Goal: Task Accomplishment & Management: Use online tool/utility

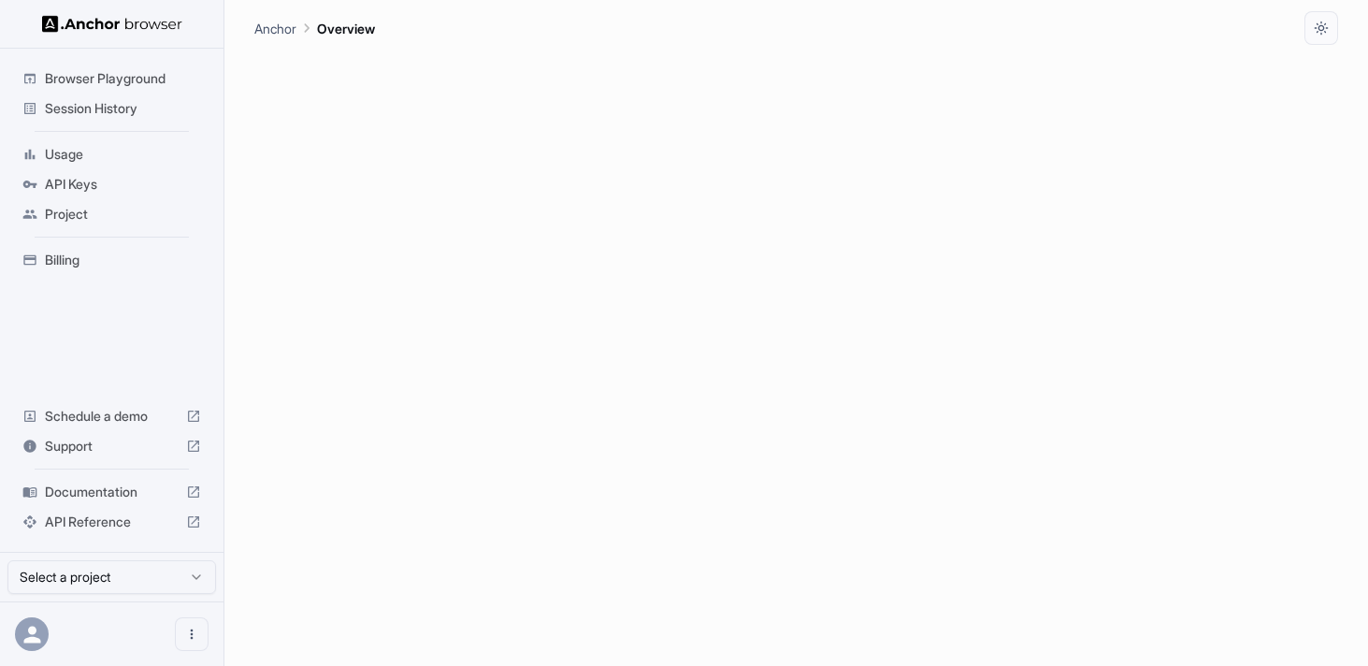
click at [120, 493] on span "Documentation" at bounding box center [112, 492] width 134 height 19
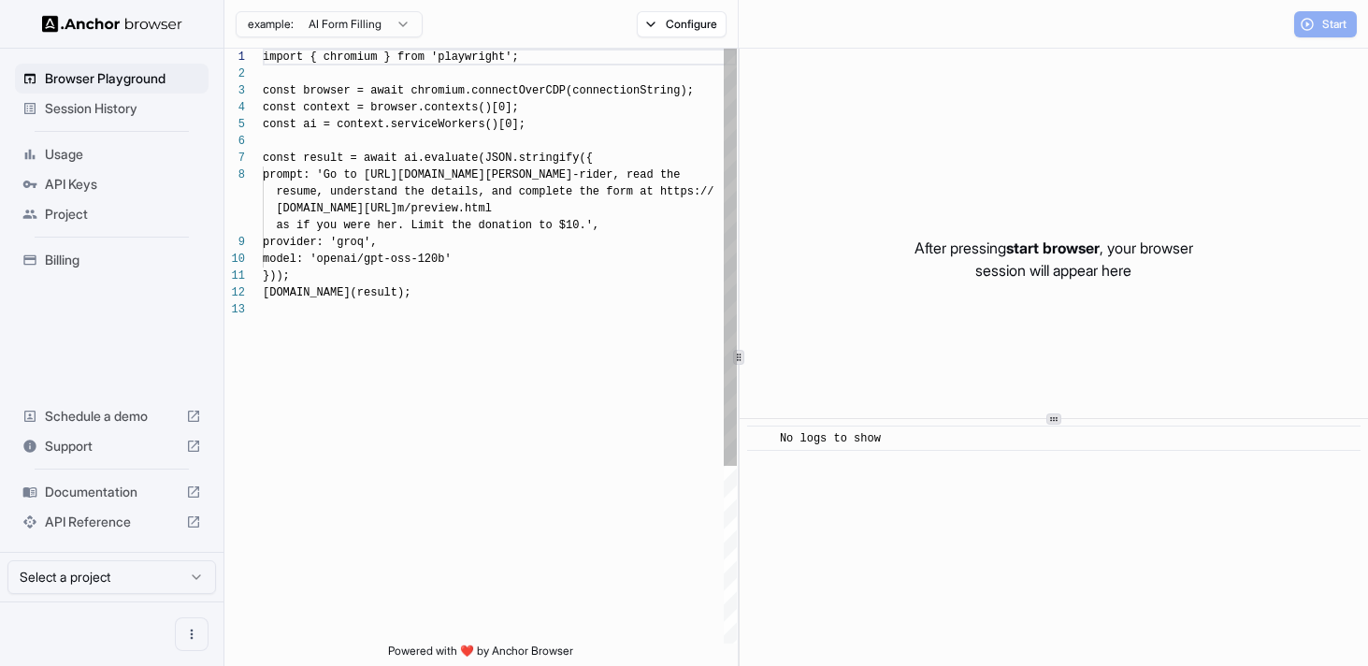
scroll to position [118, 0]
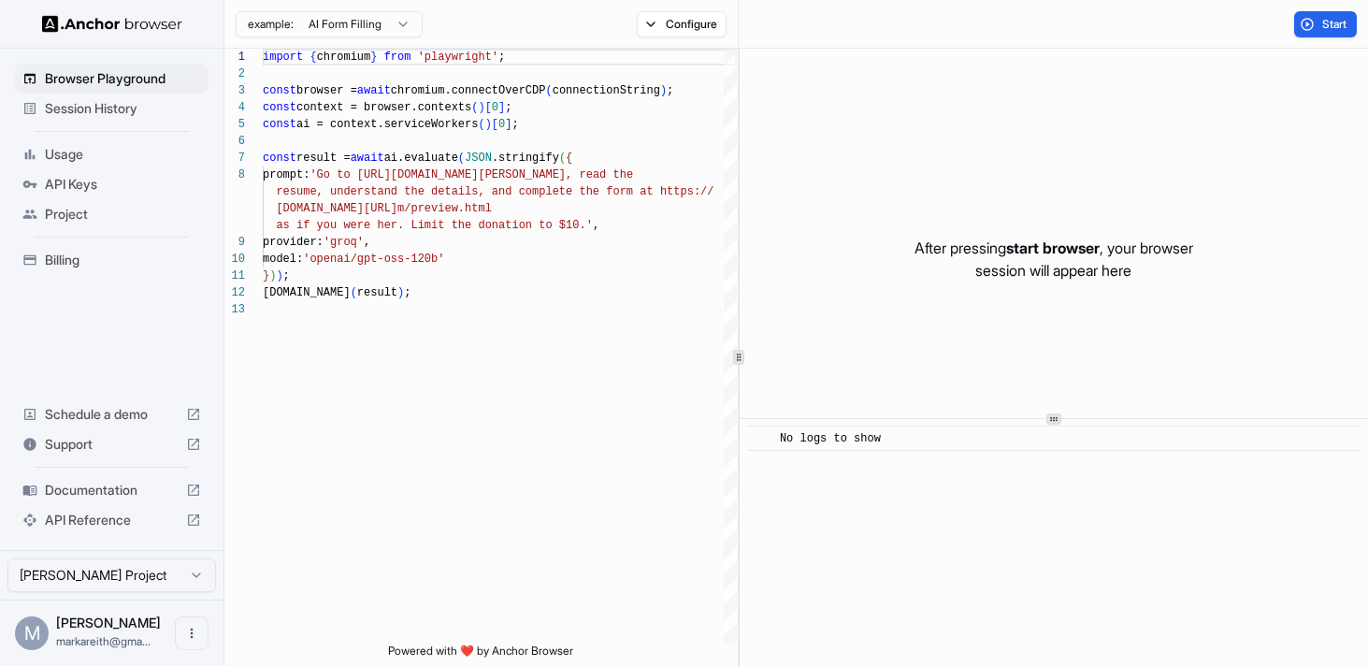
click at [52, 259] on span "Billing" at bounding box center [123, 260] width 156 height 19
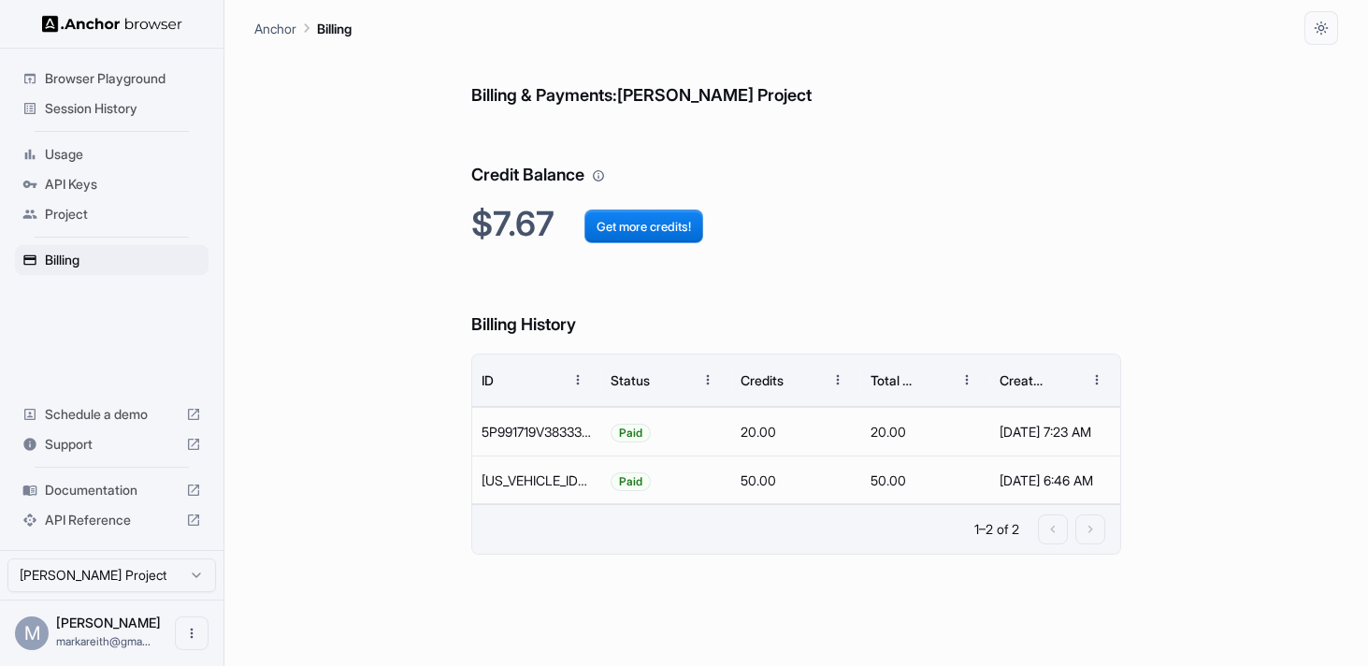
click at [87, 184] on span "API Keys" at bounding box center [123, 184] width 156 height 19
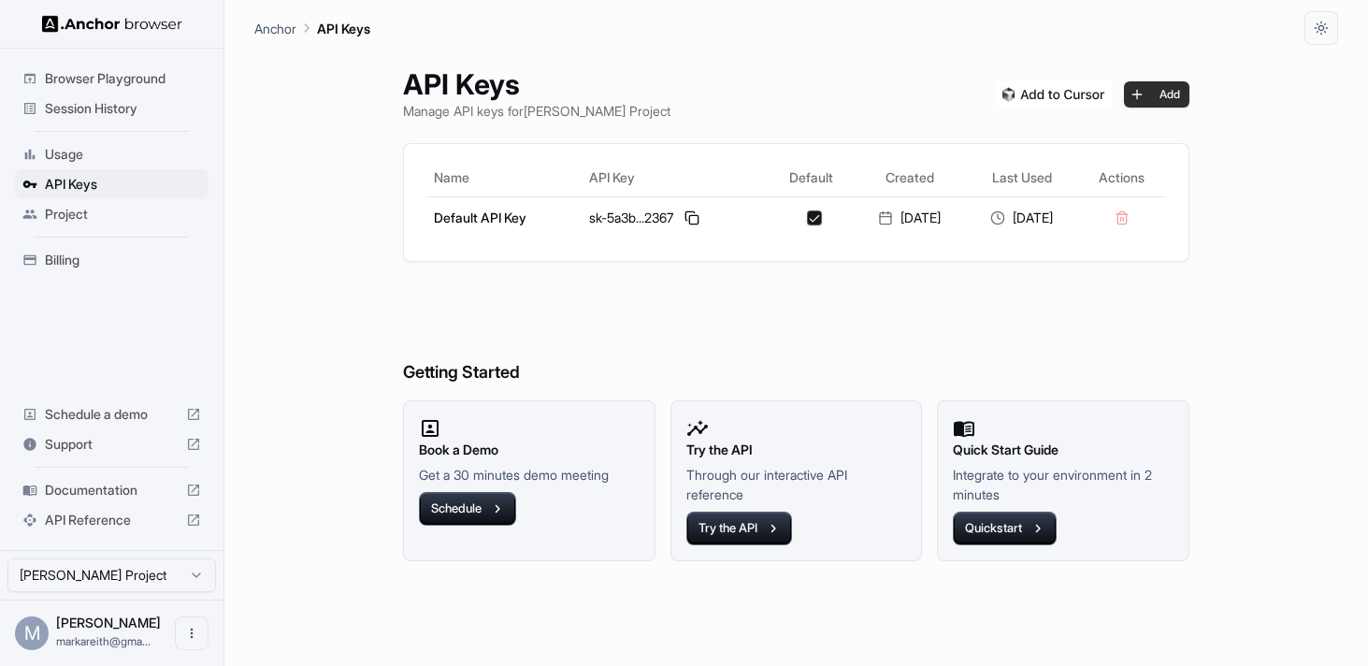
click at [1148, 91] on button "Add" at bounding box center [1156, 94] width 65 height 26
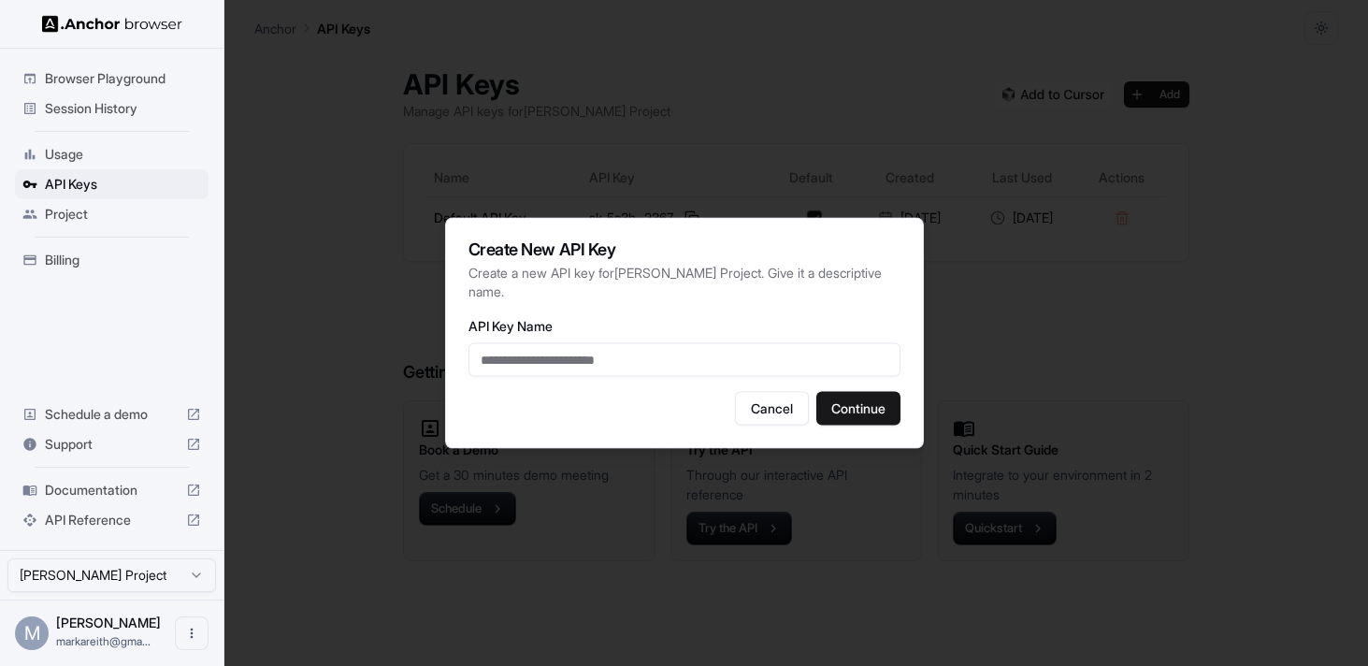
click at [569, 368] on input "API Key Name" at bounding box center [685, 360] width 432 height 34
type input "**********"
click at [869, 407] on button "Continue" at bounding box center [858, 409] width 84 height 34
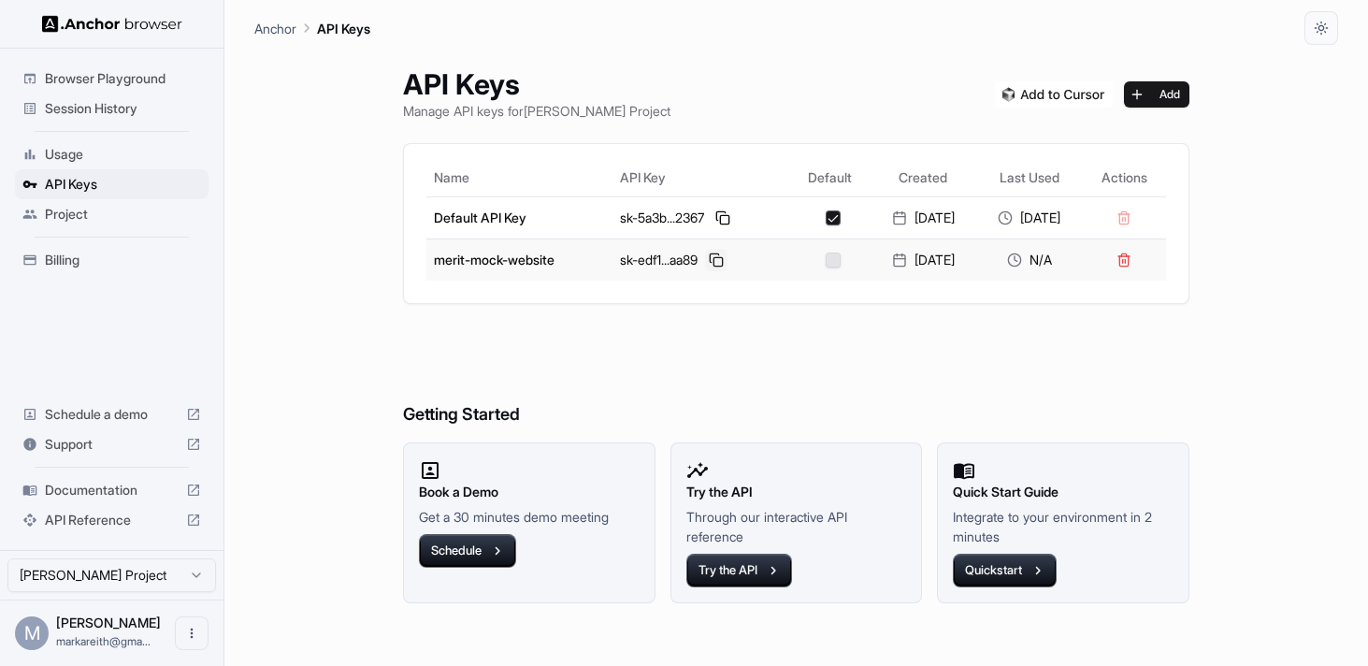
click at [705, 256] on button at bounding box center [716, 260] width 22 height 22
click at [98, 108] on span "Session History" at bounding box center [123, 108] width 156 height 19
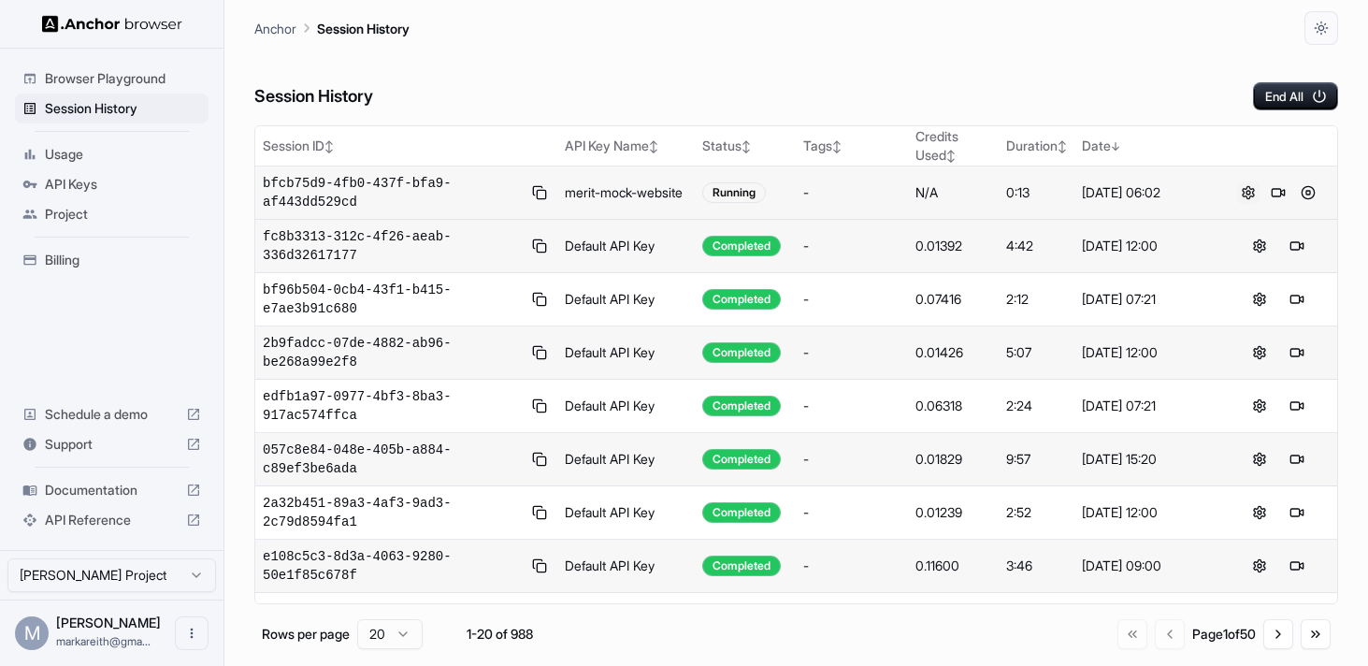
click at [1249, 200] on button at bounding box center [1248, 192] width 22 height 22
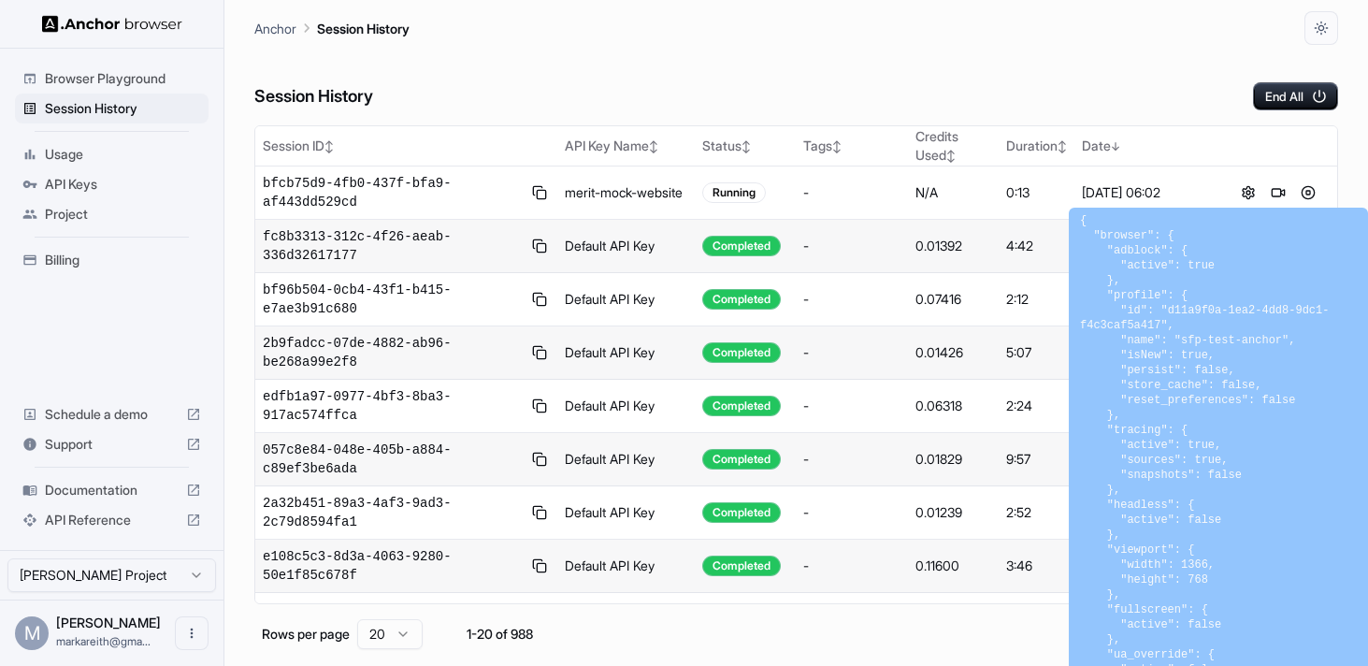
click at [1118, 21] on div "Anchor Session History" at bounding box center [796, 22] width 1084 height 45
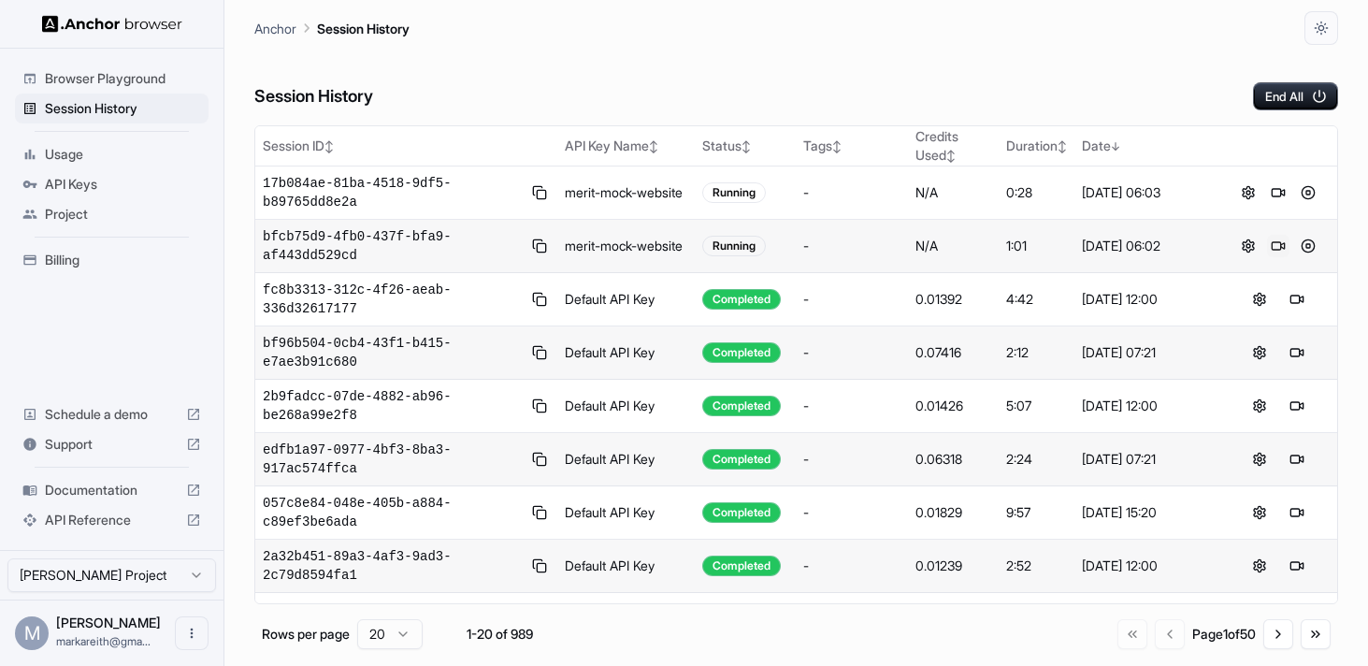
click at [1276, 248] on button at bounding box center [1278, 246] width 22 height 22
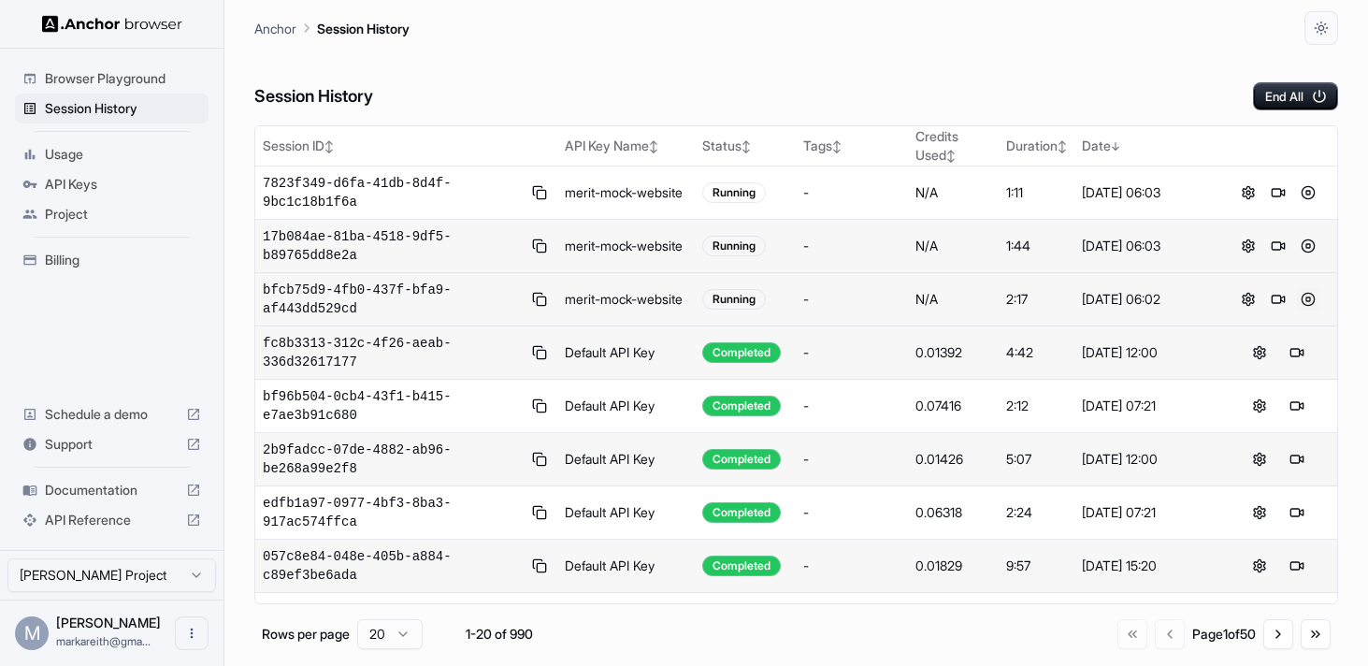
click at [1308, 296] on button at bounding box center [1308, 299] width 22 height 22
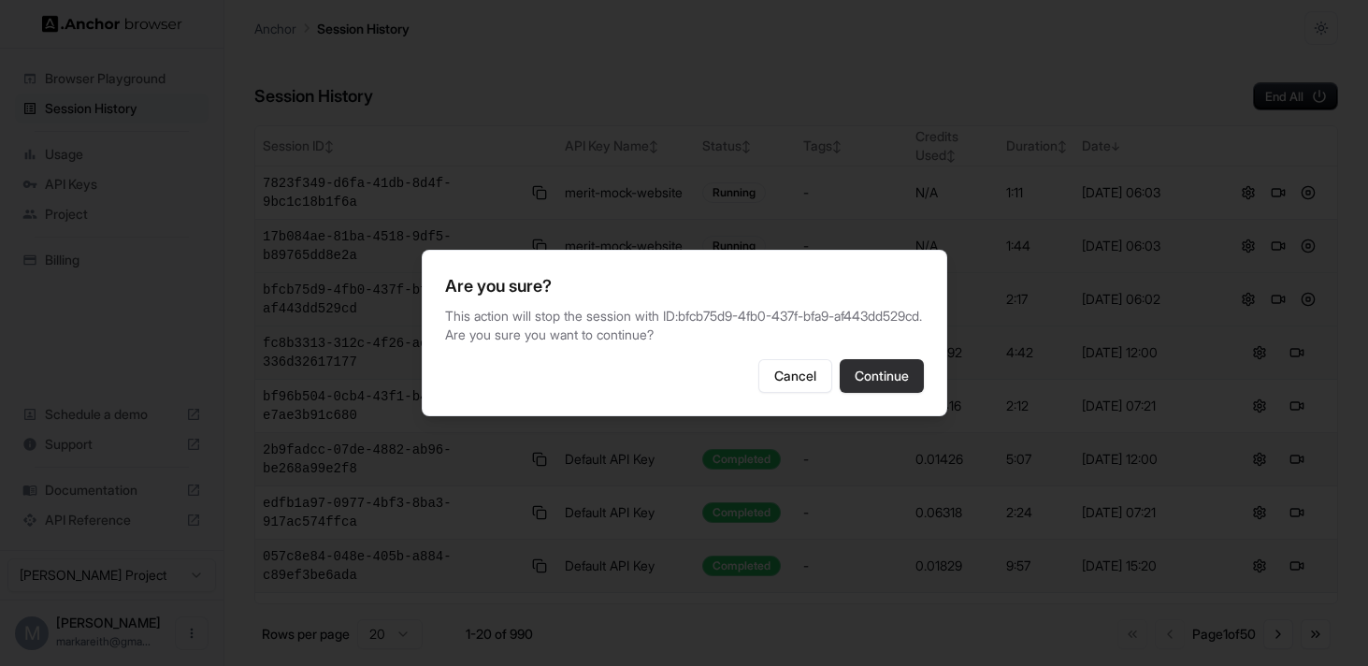
click at [876, 391] on button "Continue" at bounding box center [882, 376] width 84 height 34
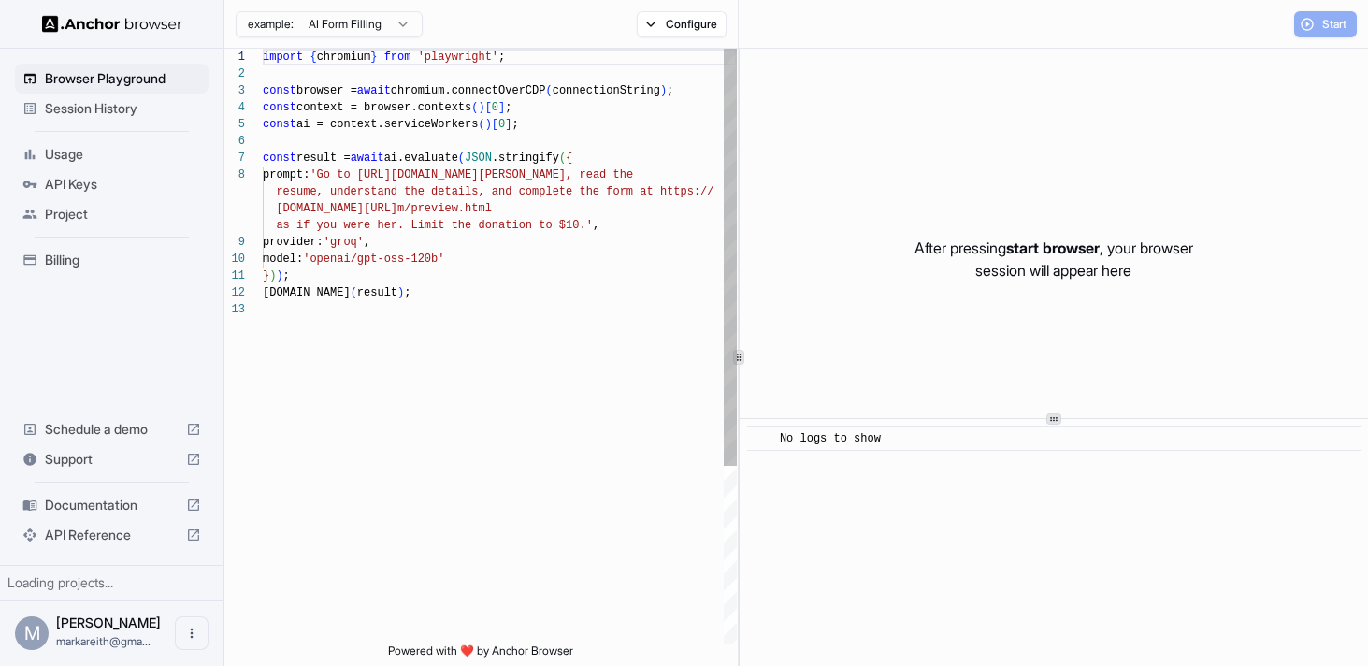
scroll to position [118, 0]
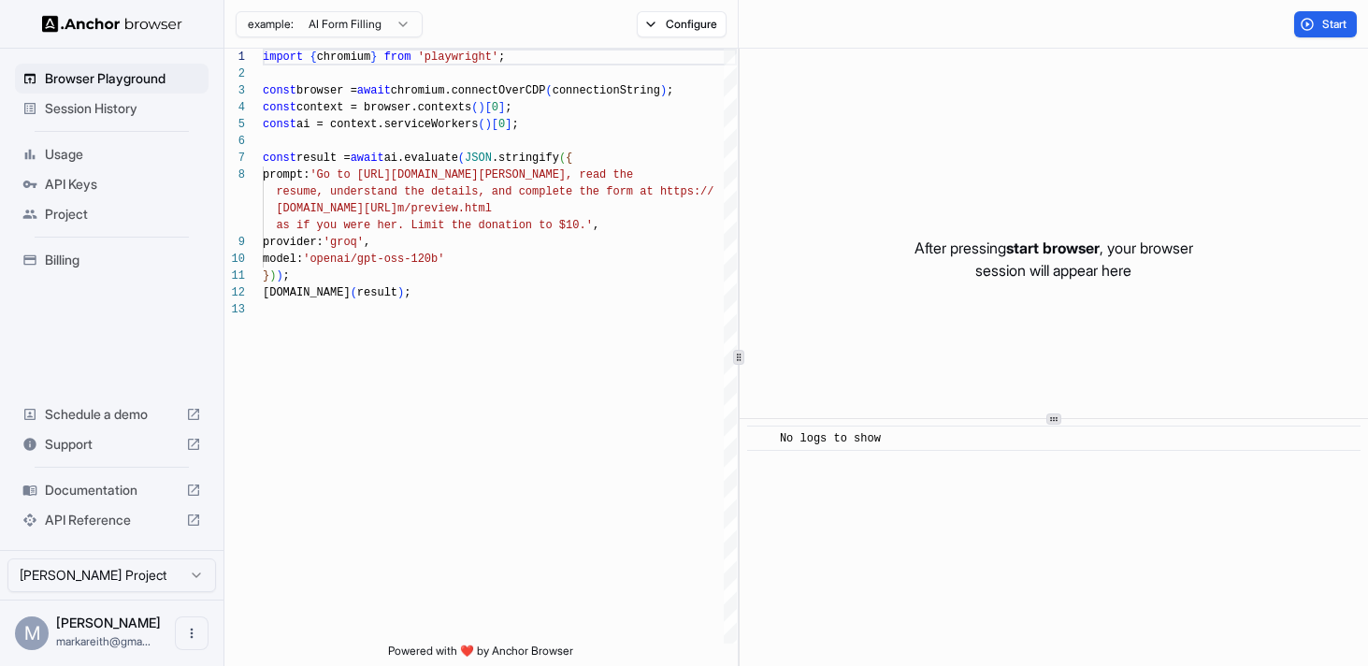
click at [112, 107] on span "Session History" at bounding box center [123, 108] width 156 height 19
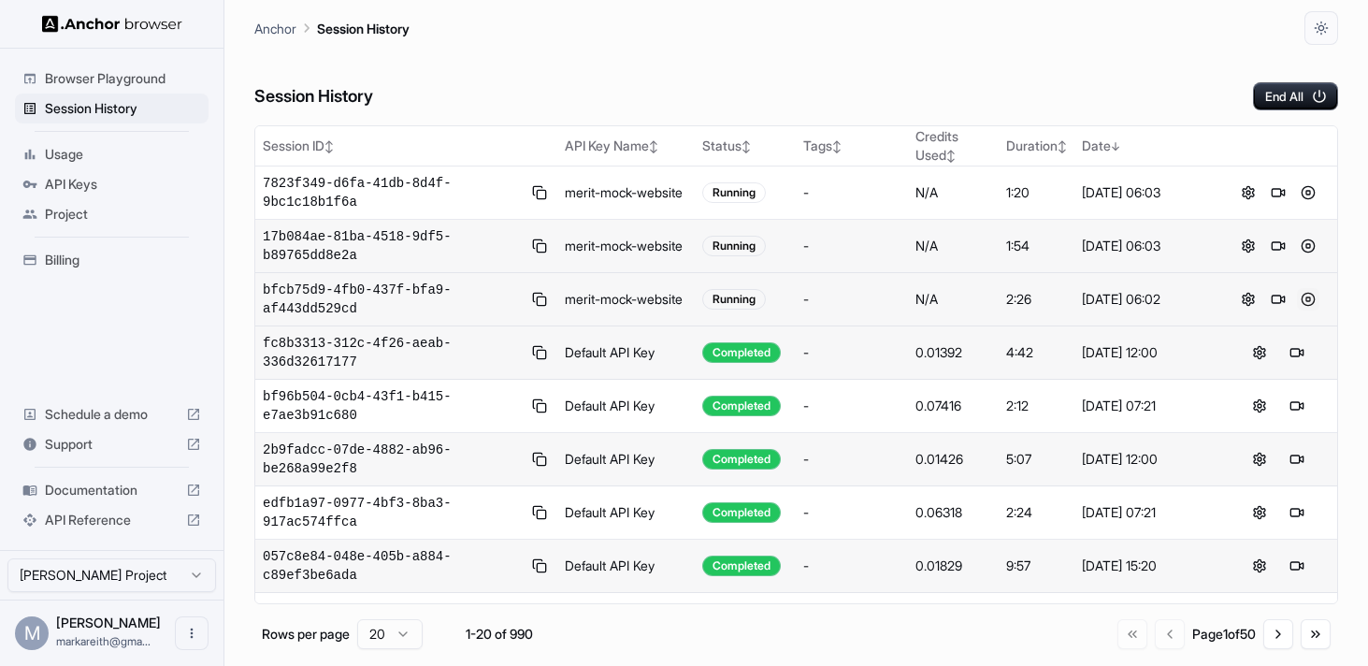
click at [1308, 301] on button at bounding box center [1308, 299] width 22 height 22
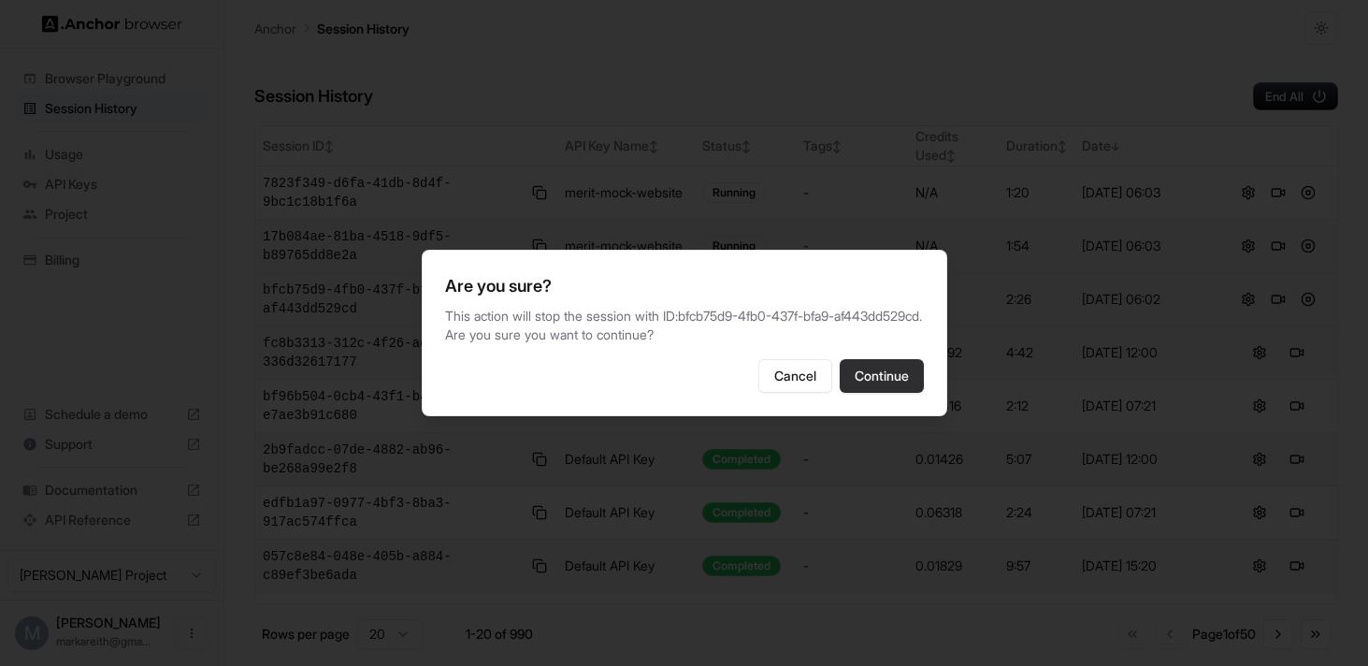
click at [872, 388] on button "Continue" at bounding box center [882, 376] width 84 height 34
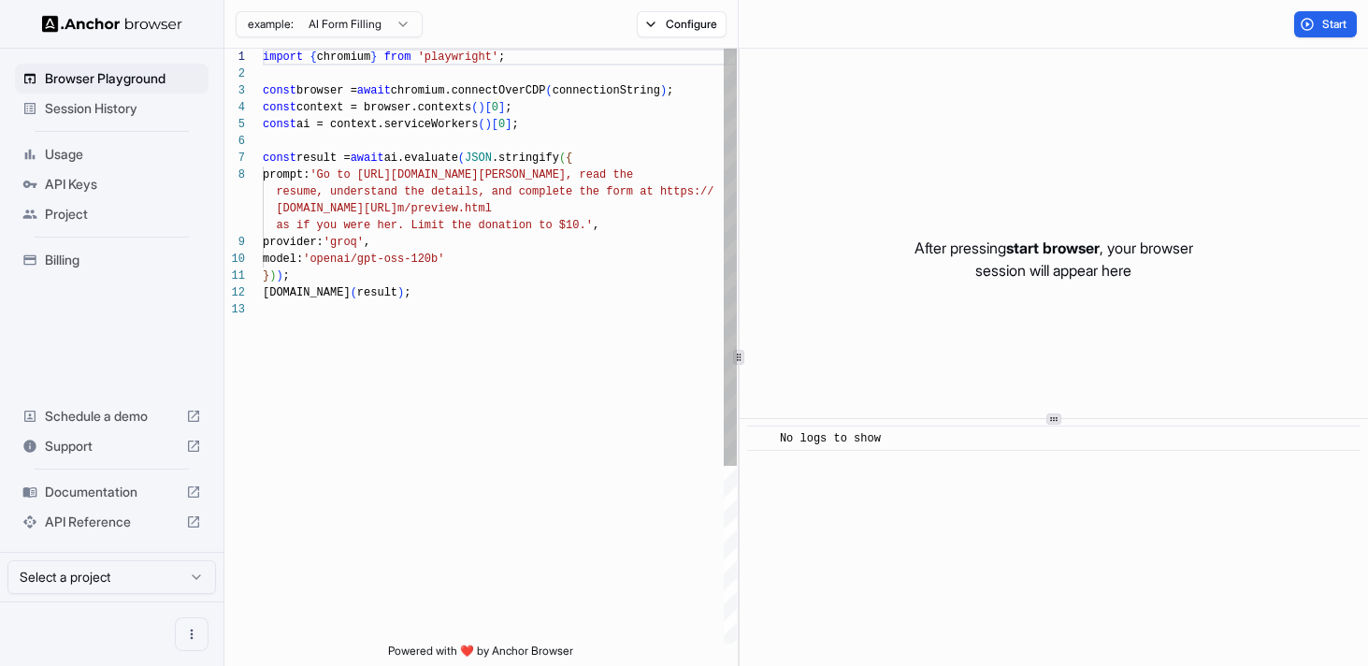
scroll to position [118, 0]
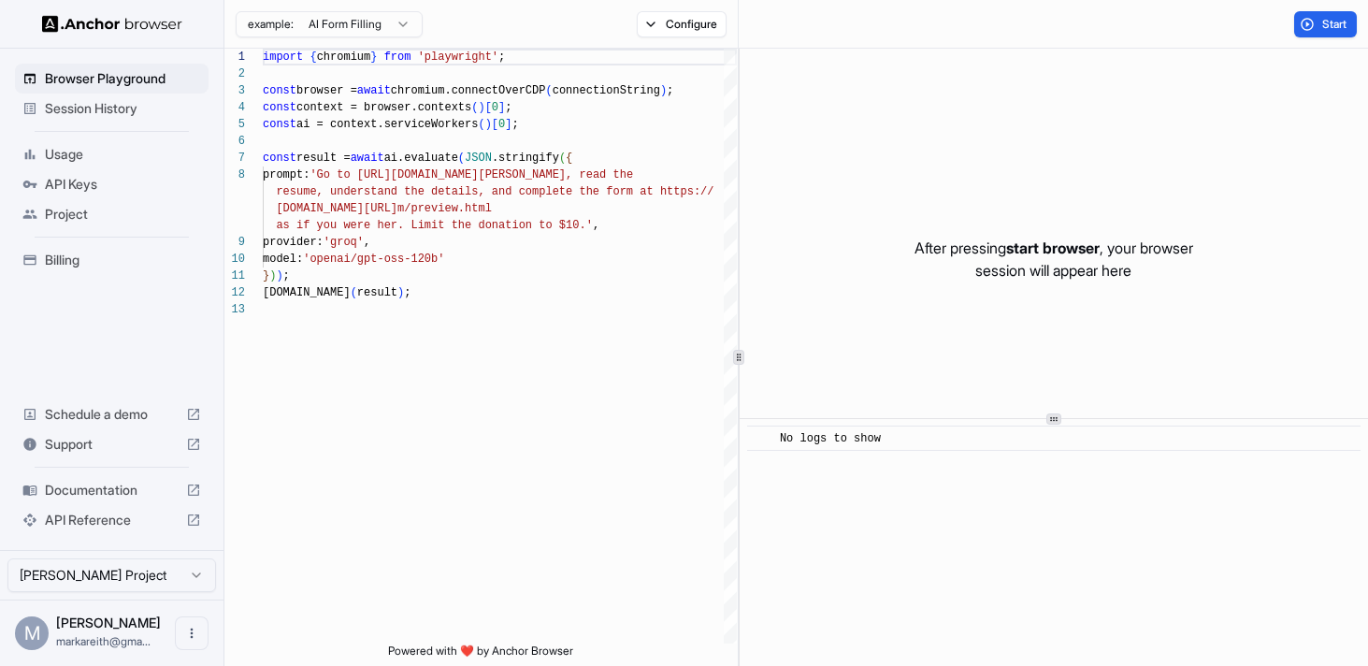
click at [117, 109] on span "Session History" at bounding box center [123, 108] width 156 height 19
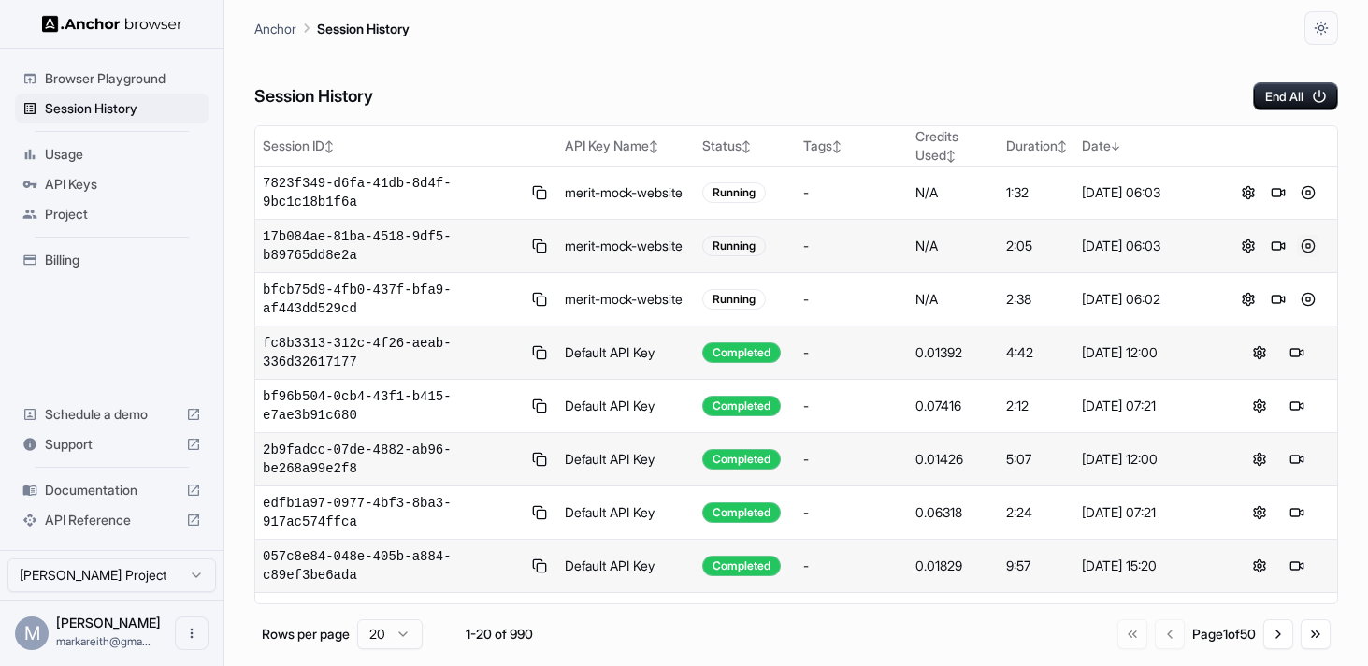
click at [1310, 247] on button at bounding box center [1308, 246] width 22 height 22
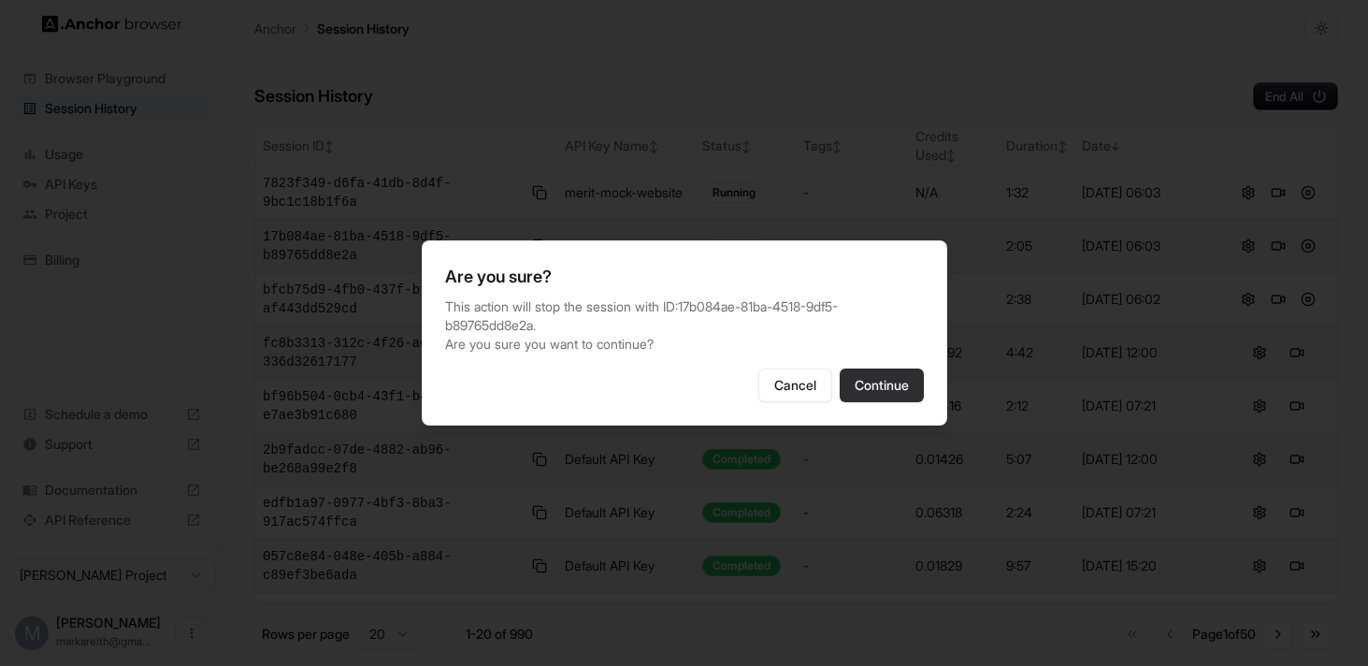
click at [860, 384] on button "Continue" at bounding box center [882, 385] width 84 height 34
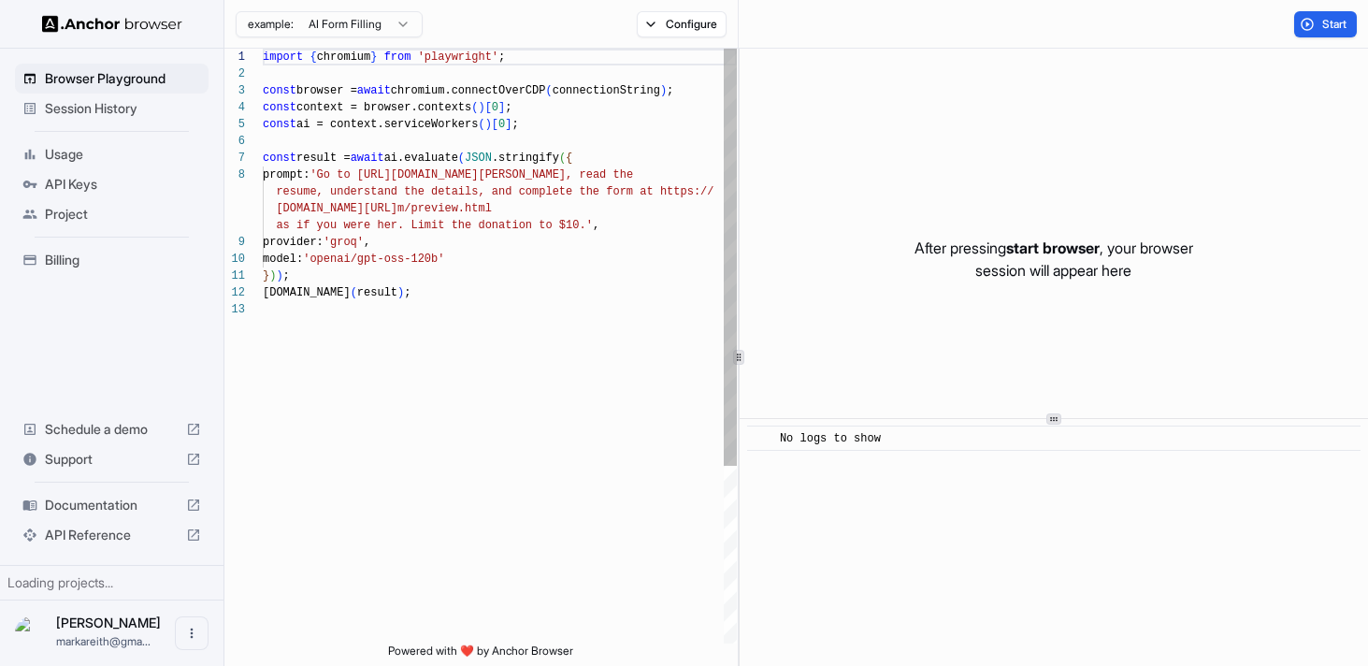
scroll to position [118, 0]
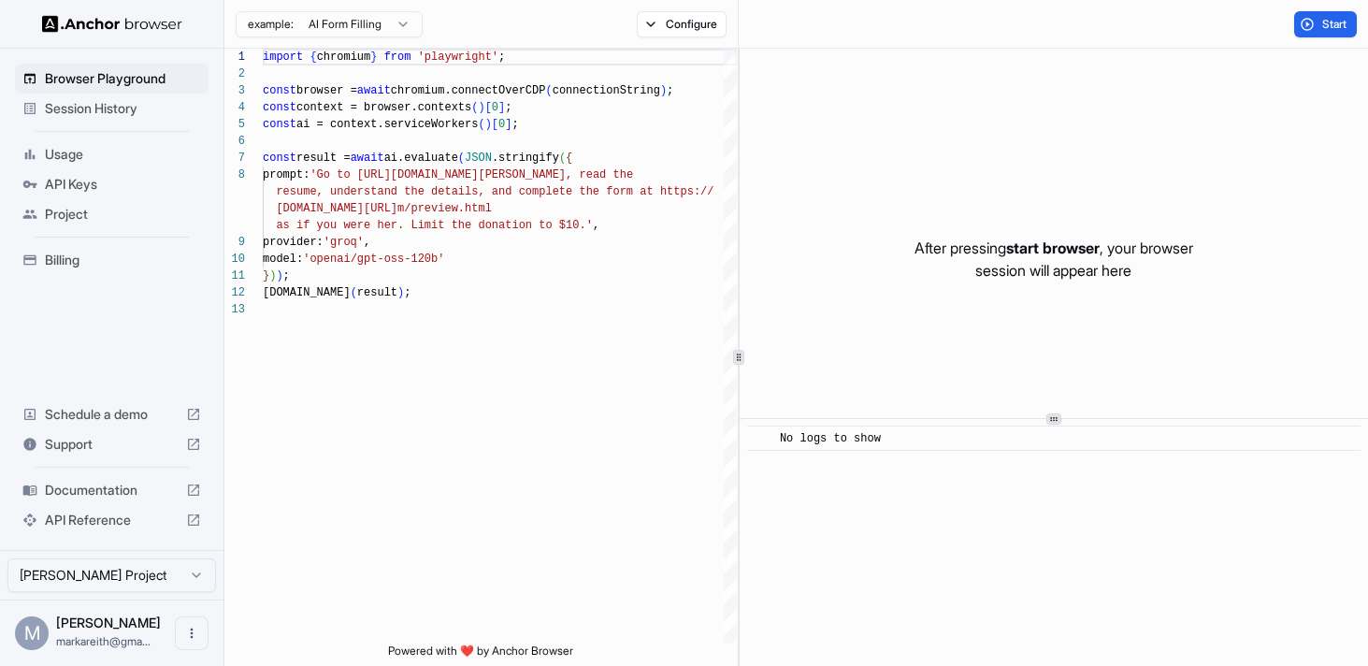
click at [79, 106] on span "Session History" at bounding box center [123, 108] width 156 height 19
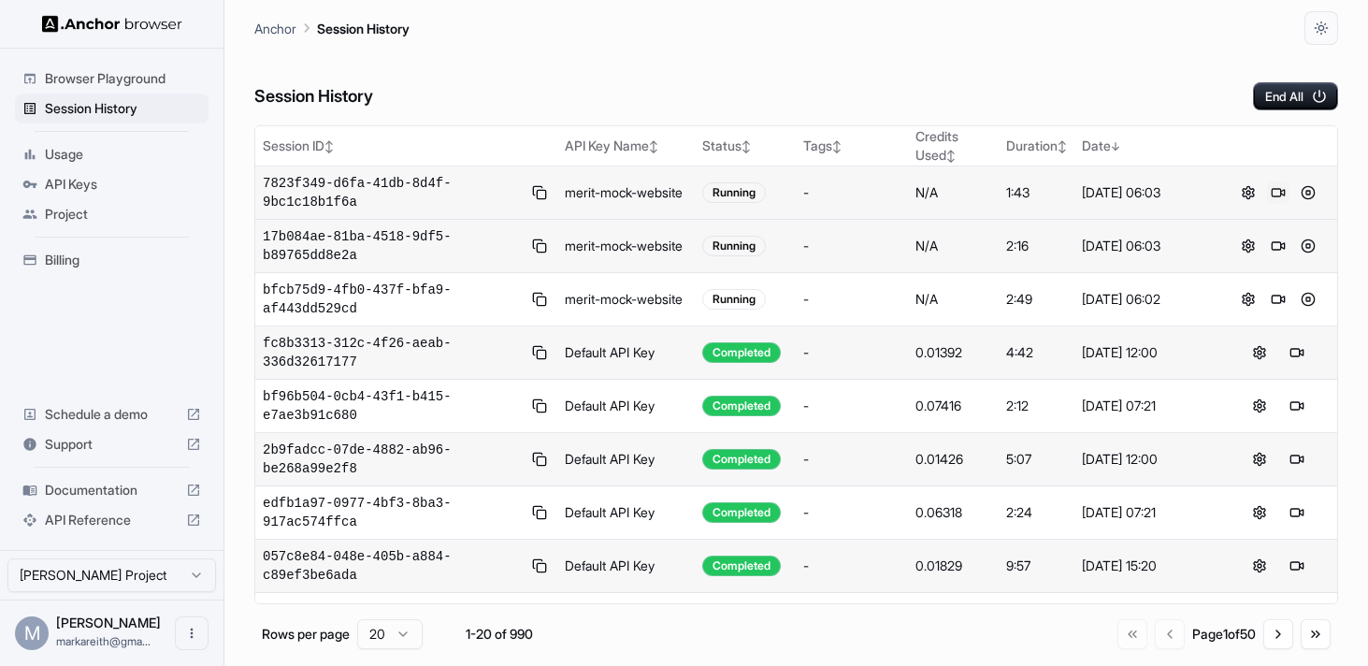
click at [1275, 193] on button at bounding box center [1278, 192] width 22 height 22
click at [1280, 108] on button "End All" at bounding box center [1295, 96] width 85 height 28
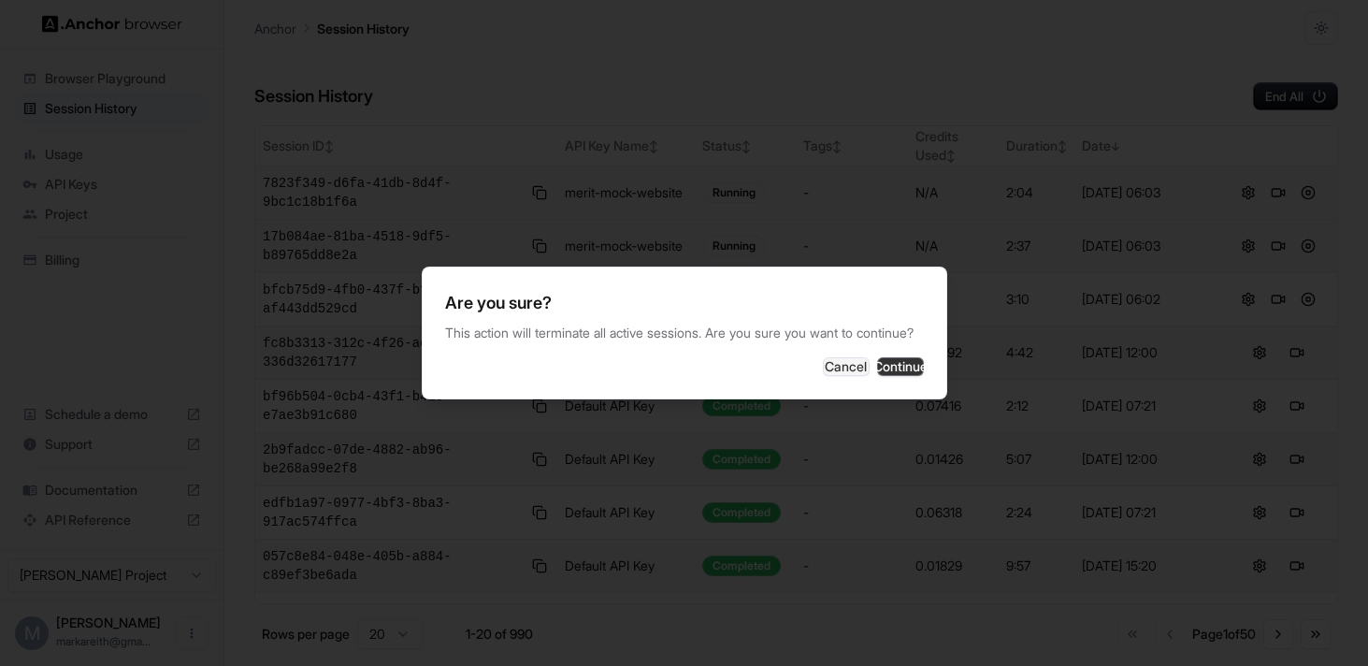
click at [890, 376] on button "Continue" at bounding box center [900, 366] width 47 height 19
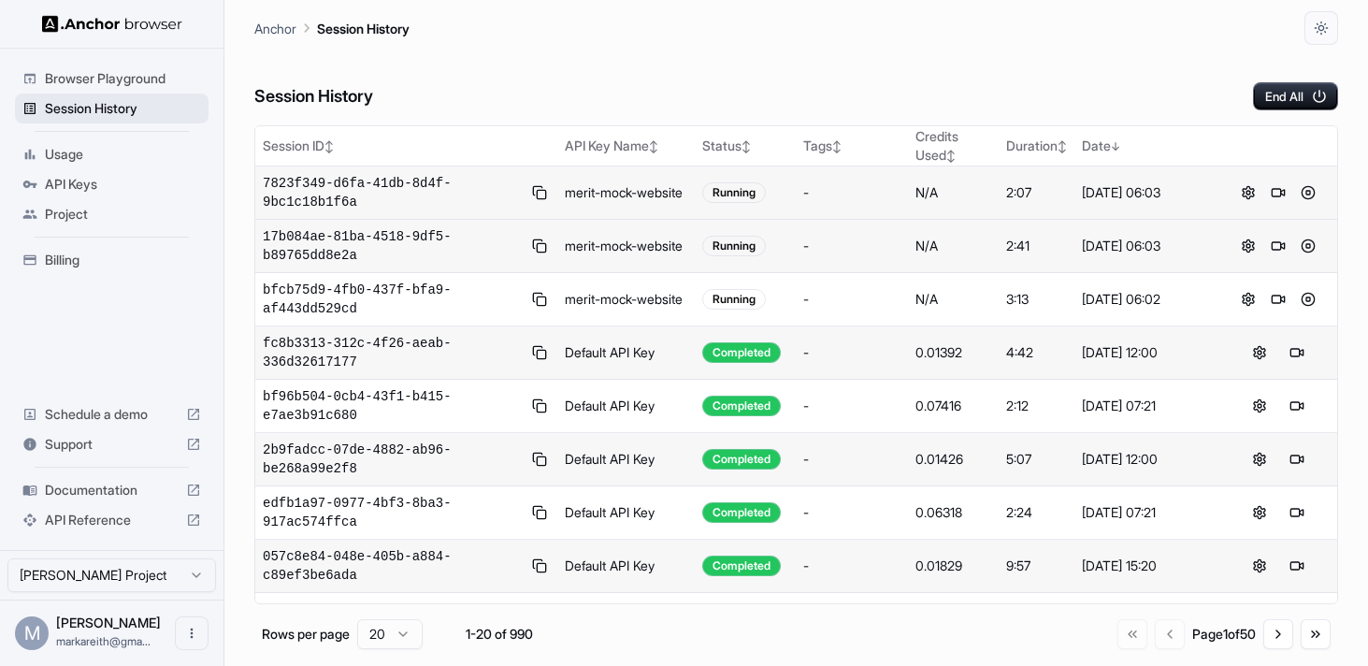
click at [138, 110] on span "Session History" at bounding box center [123, 108] width 156 height 19
click at [1297, 99] on button "End All" at bounding box center [1295, 96] width 85 height 28
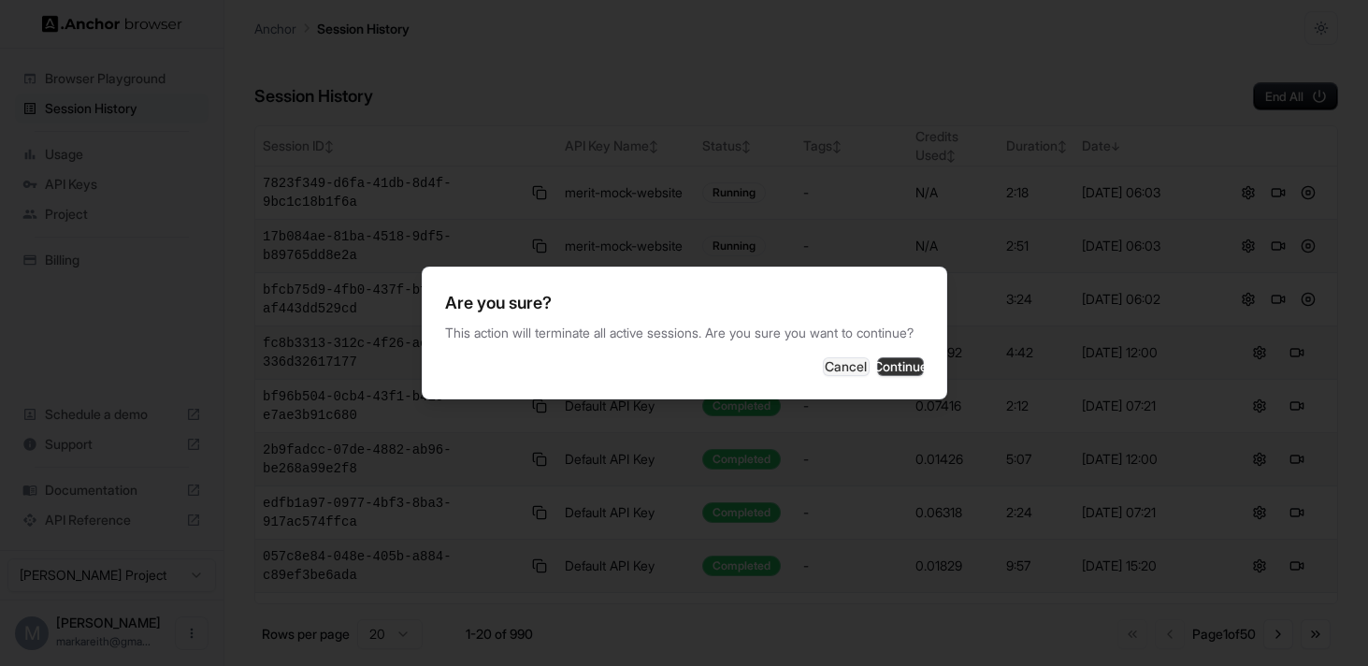
click at [883, 370] on button "Continue" at bounding box center [900, 366] width 47 height 19
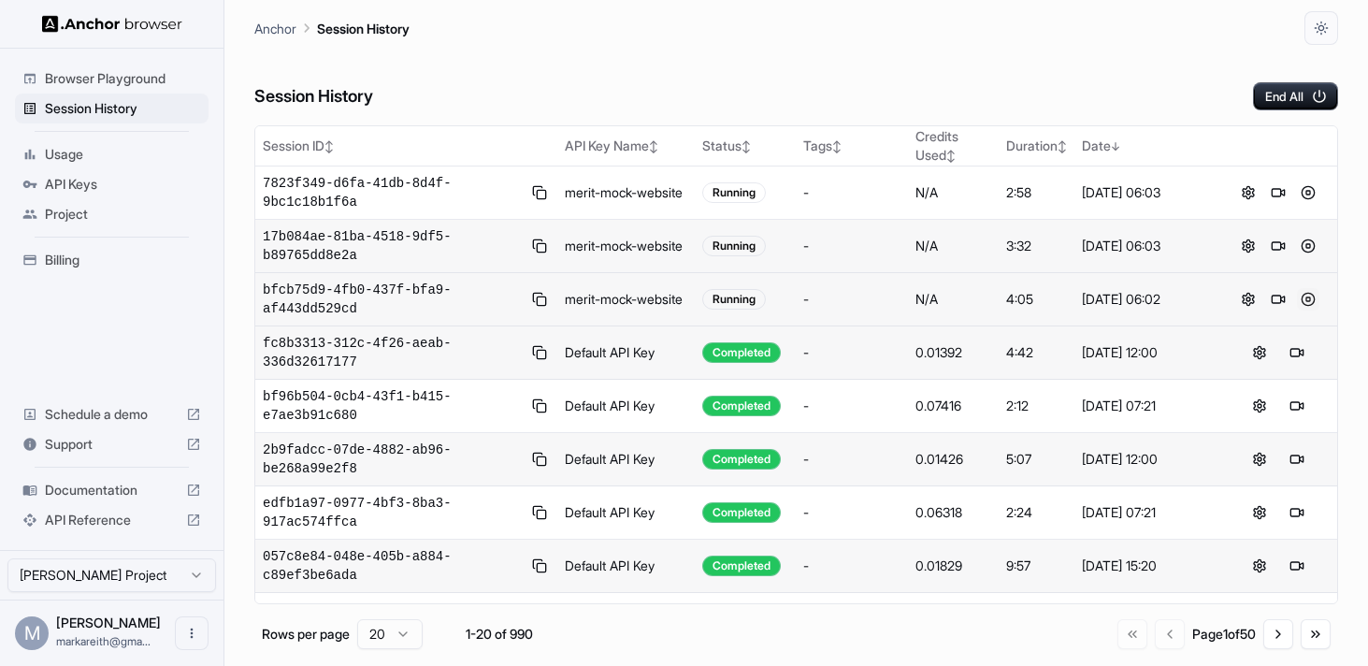
click at [1310, 300] on button at bounding box center [1308, 299] width 22 height 22
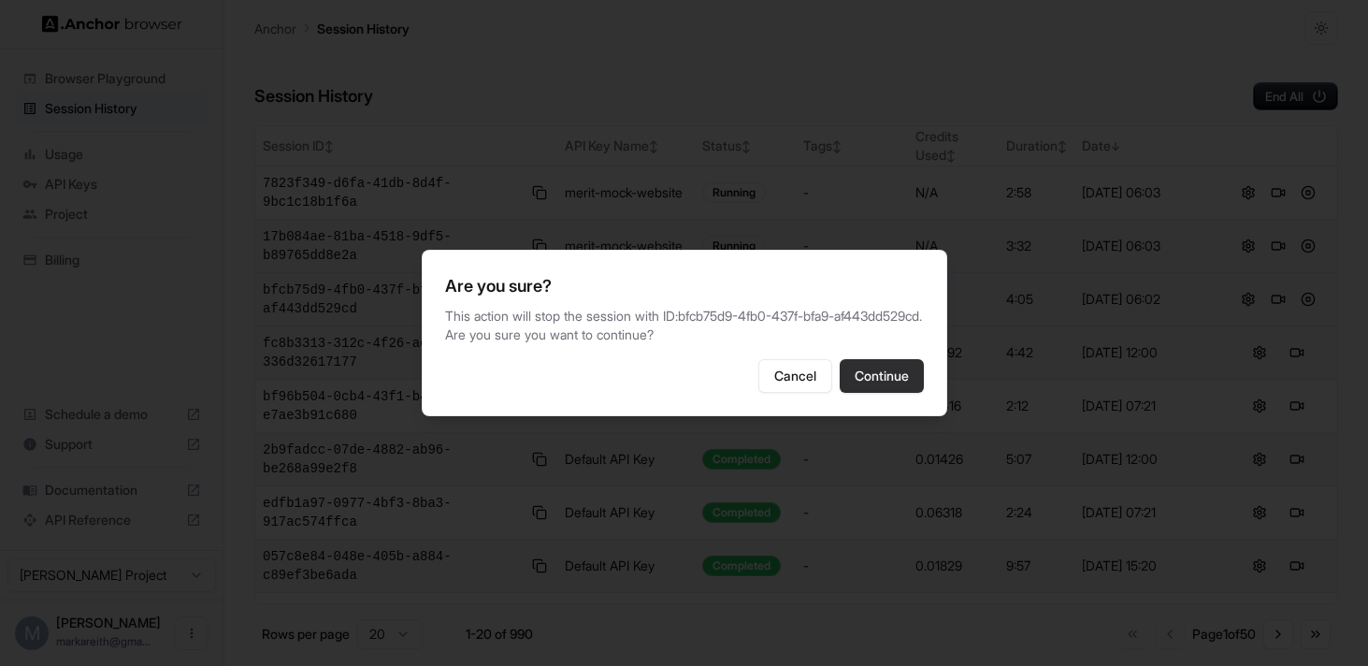
click at [864, 380] on button "Continue" at bounding box center [882, 376] width 84 height 34
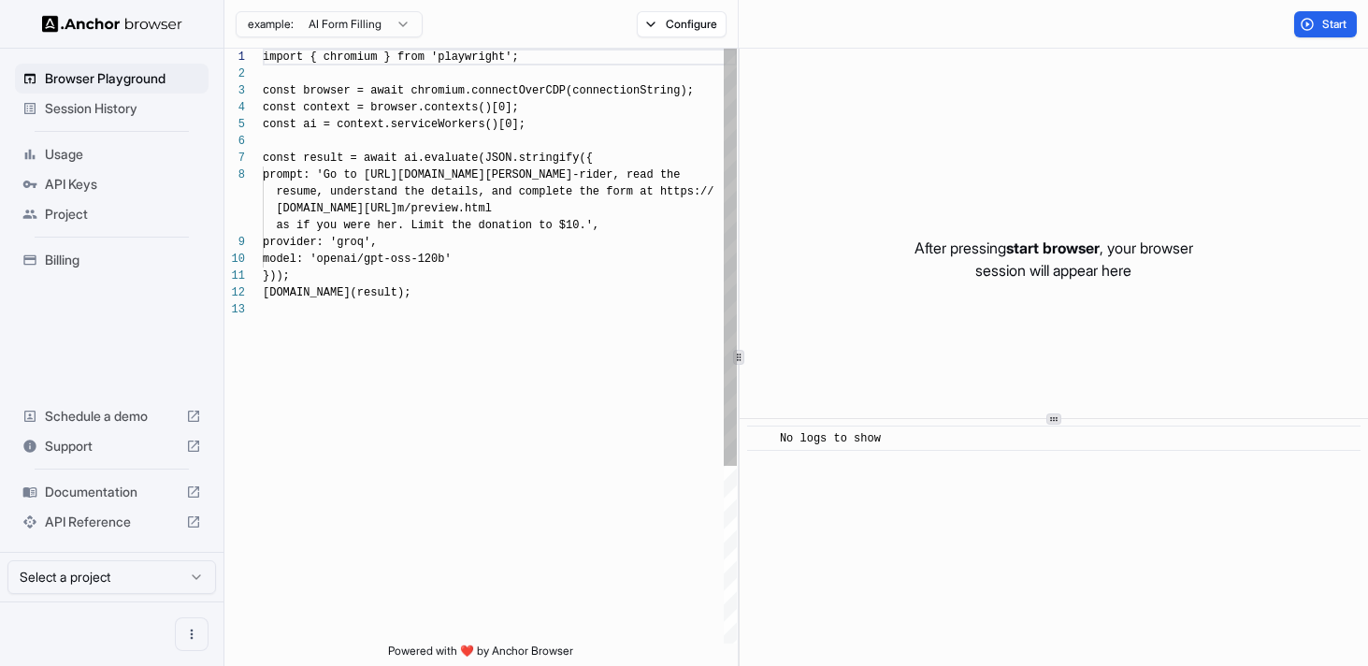
scroll to position [118, 0]
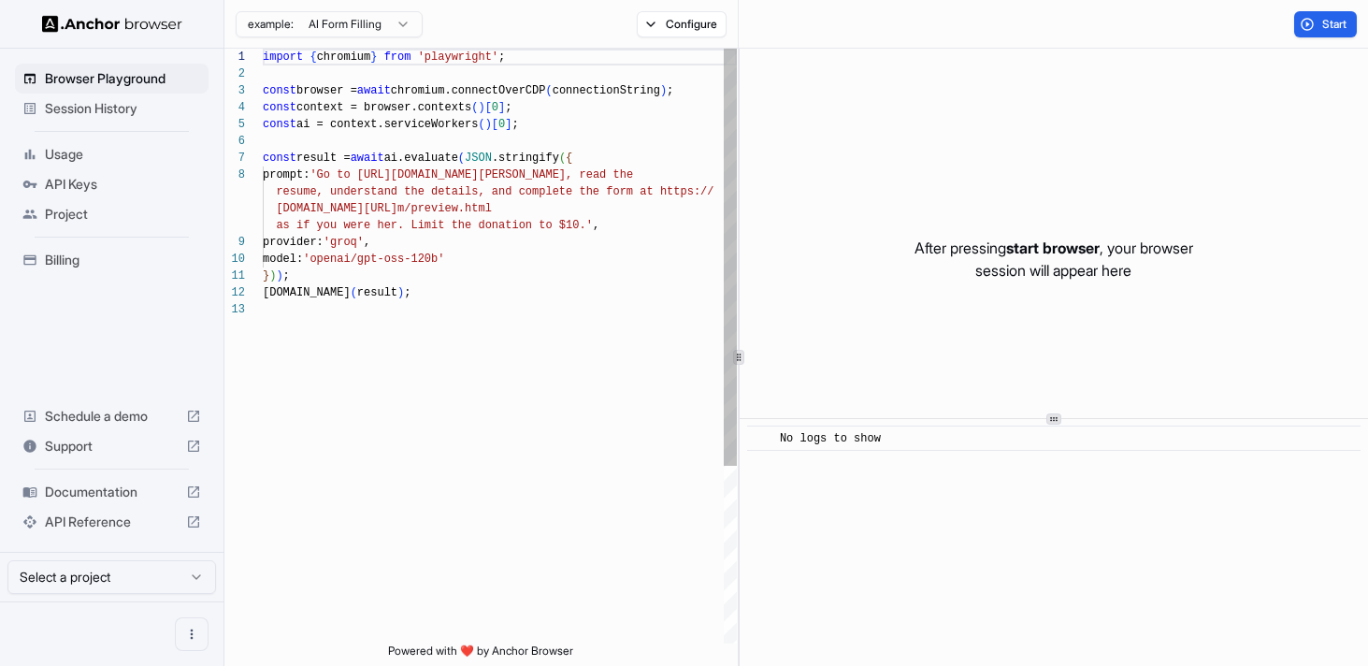
scroll to position [118, 0]
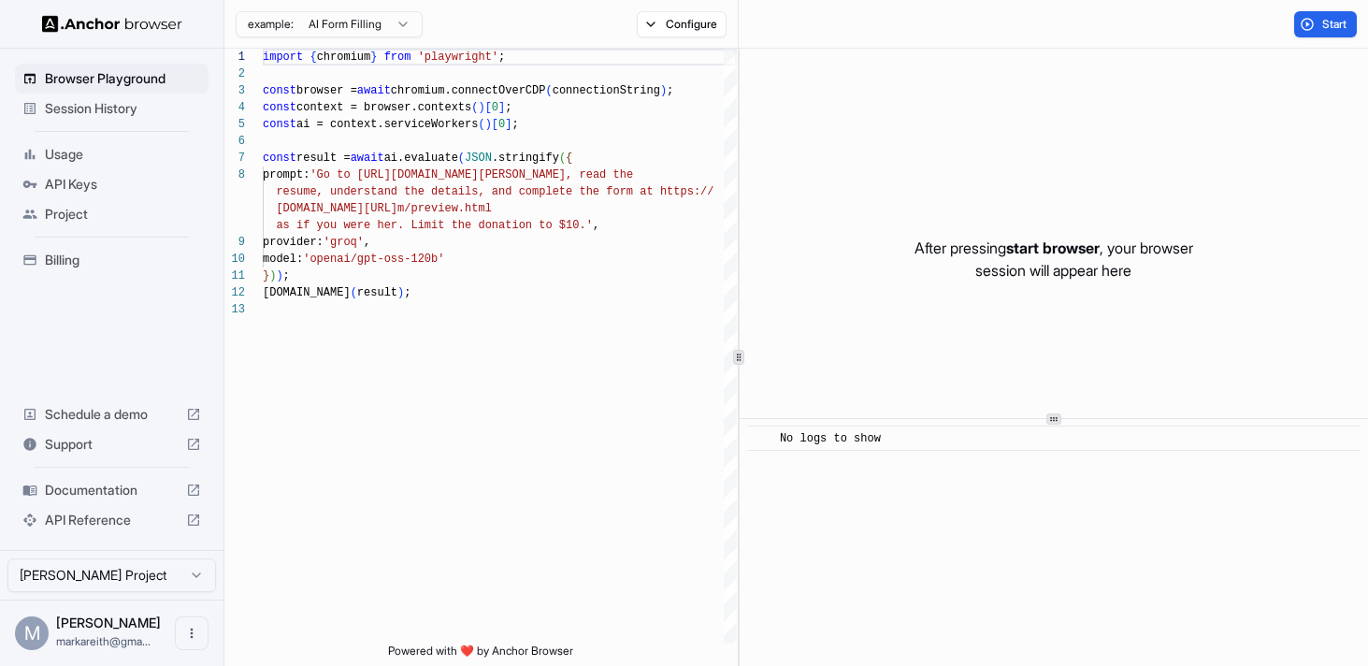
click at [109, 122] on div "Session History" at bounding box center [112, 109] width 194 height 30
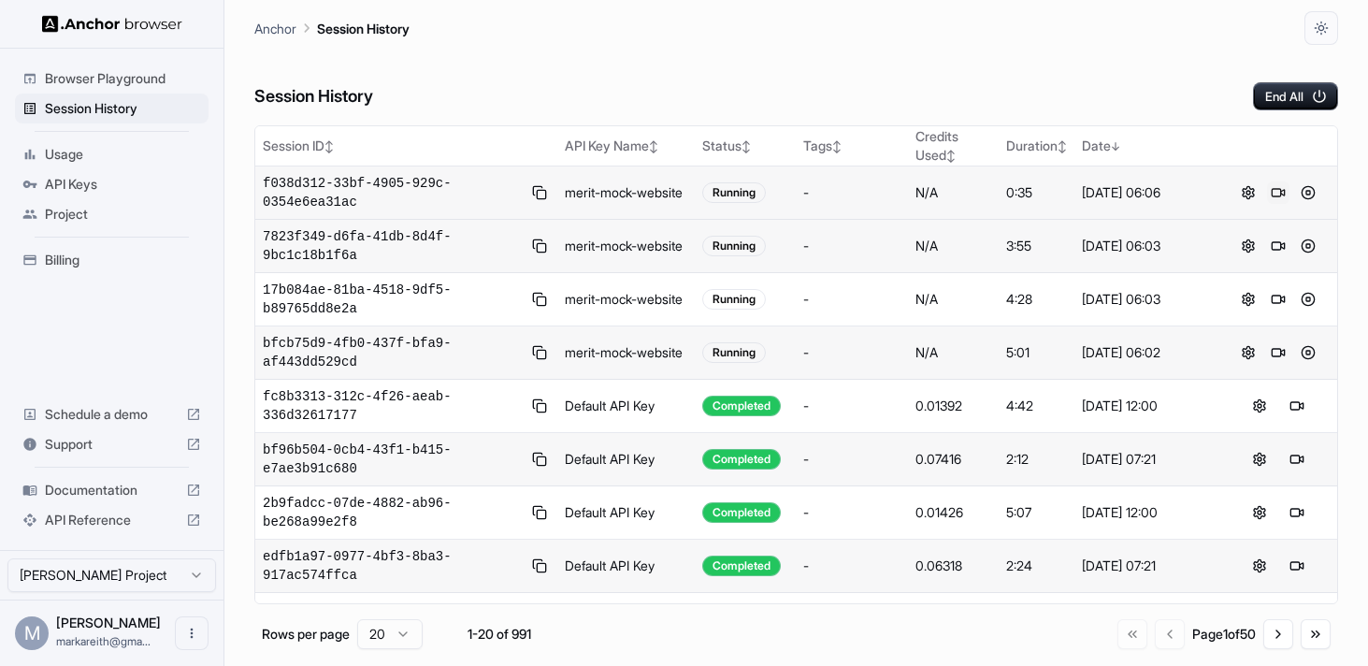
click at [1277, 191] on button at bounding box center [1278, 192] width 22 height 22
click at [1253, 196] on button at bounding box center [1248, 192] width 22 height 22
click at [1280, 99] on button "End All" at bounding box center [1295, 96] width 85 height 28
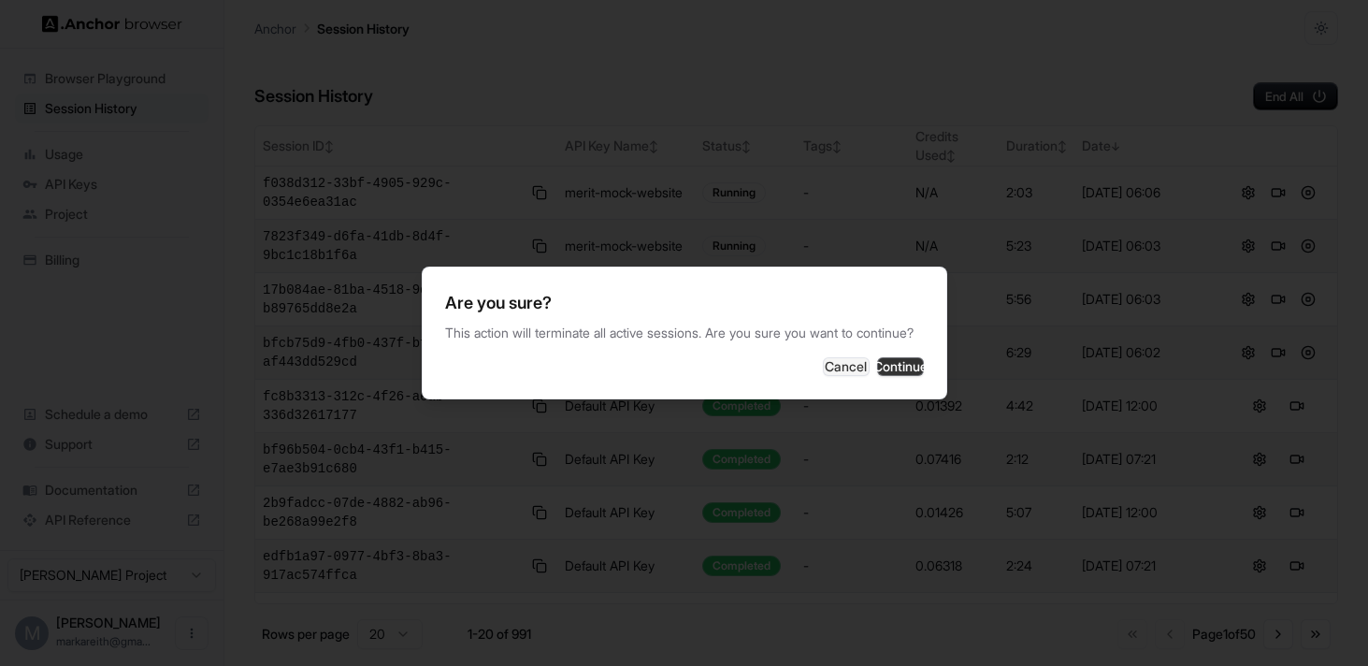
click at [899, 375] on button "Continue" at bounding box center [900, 366] width 47 height 19
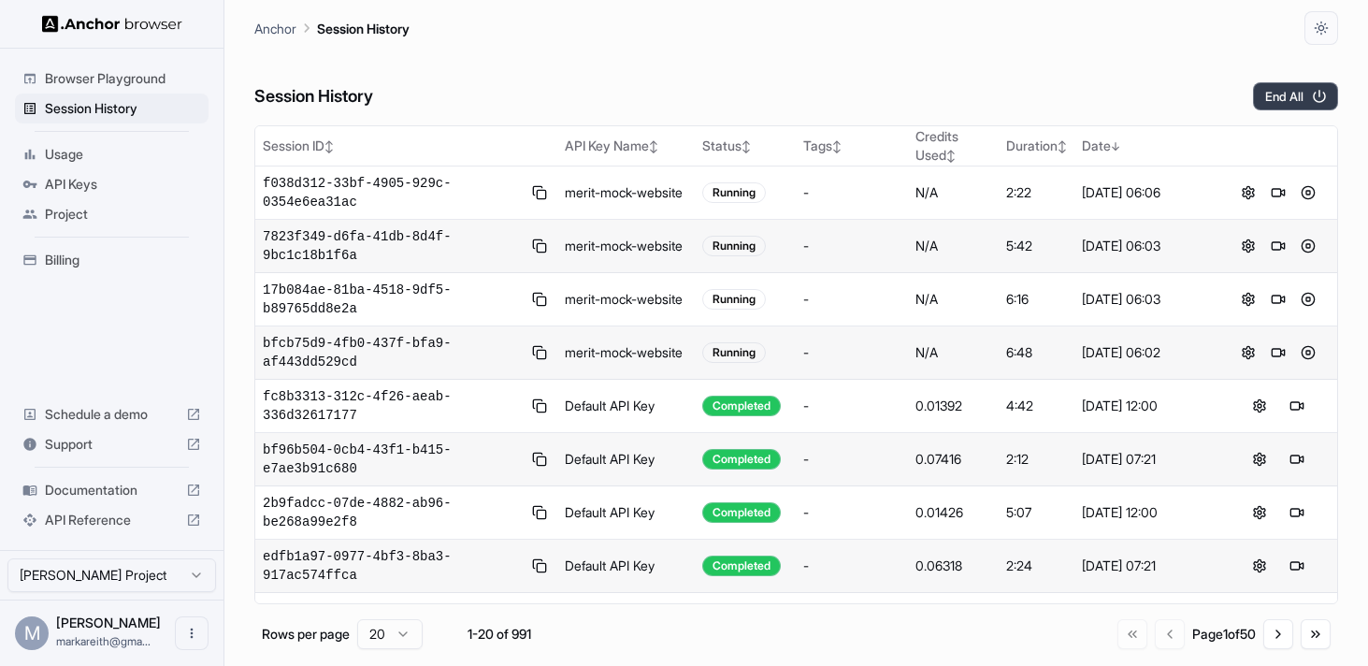
click at [1281, 99] on button "End All" at bounding box center [1295, 96] width 85 height 28
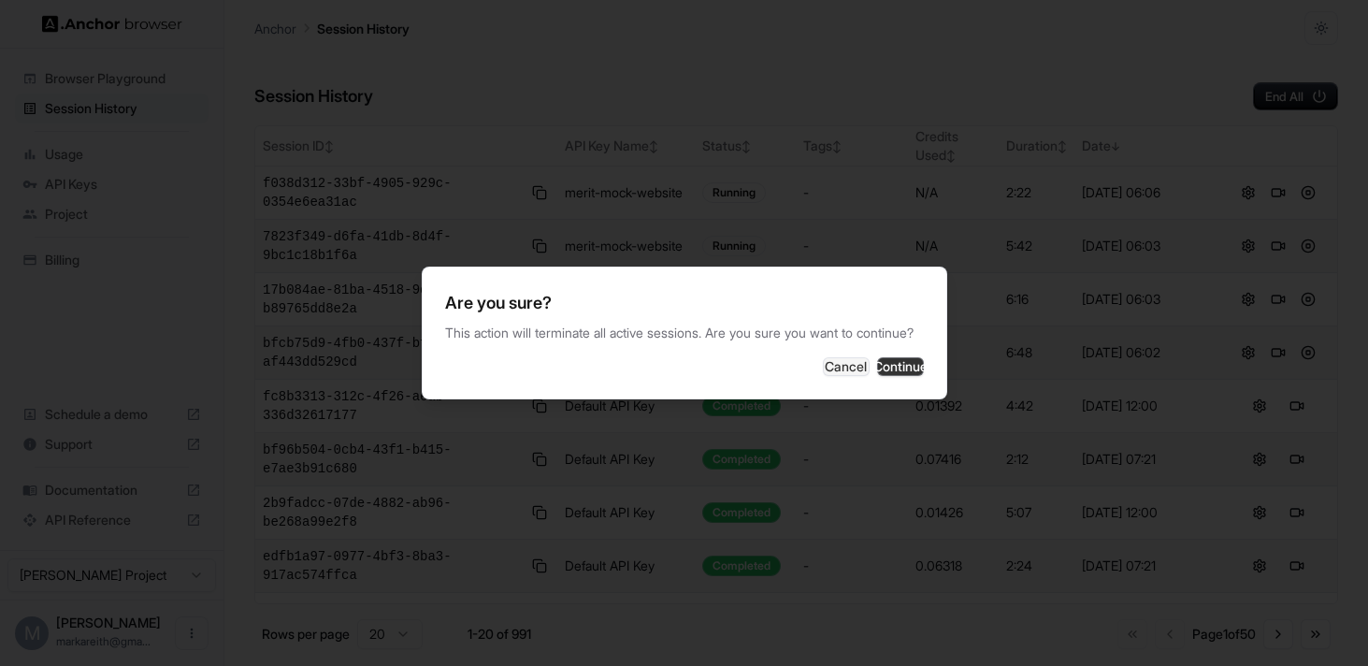
click at [892, 369] on button "Continue" at bounding box center [900, 366] width 47 height 19
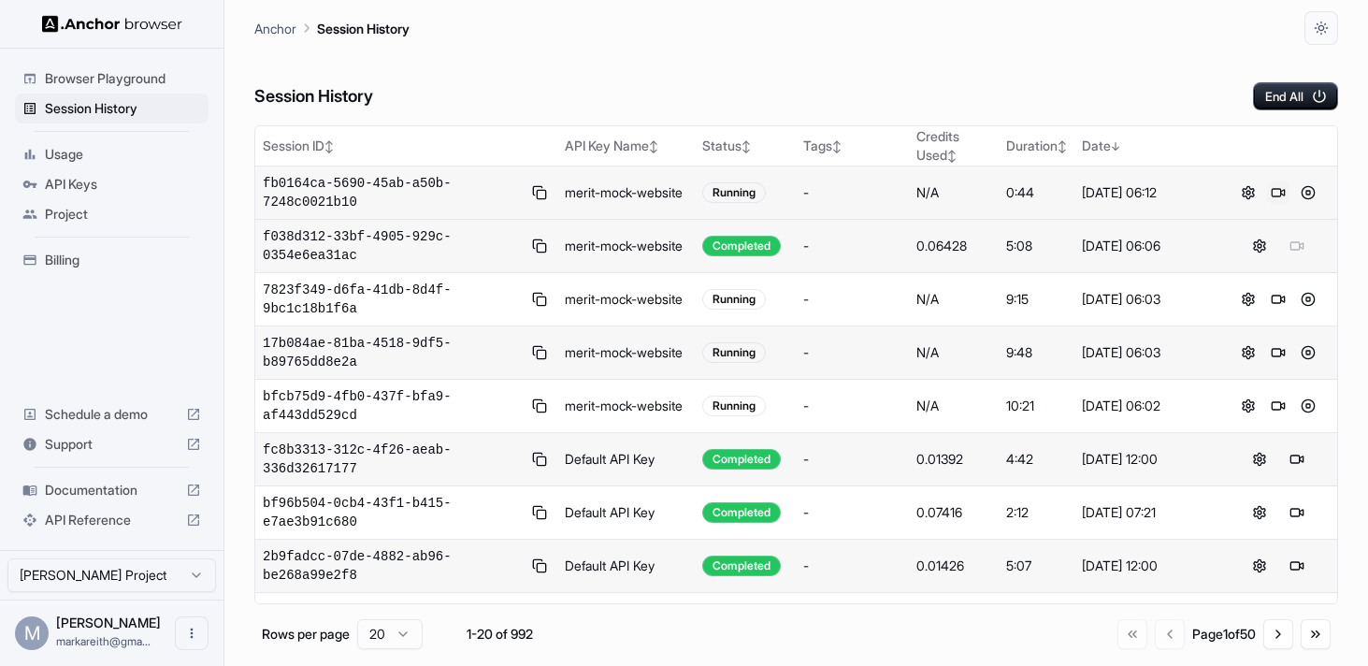
click at [1277, 191] on button at bounding box center [1278, 192] width 22 height 22
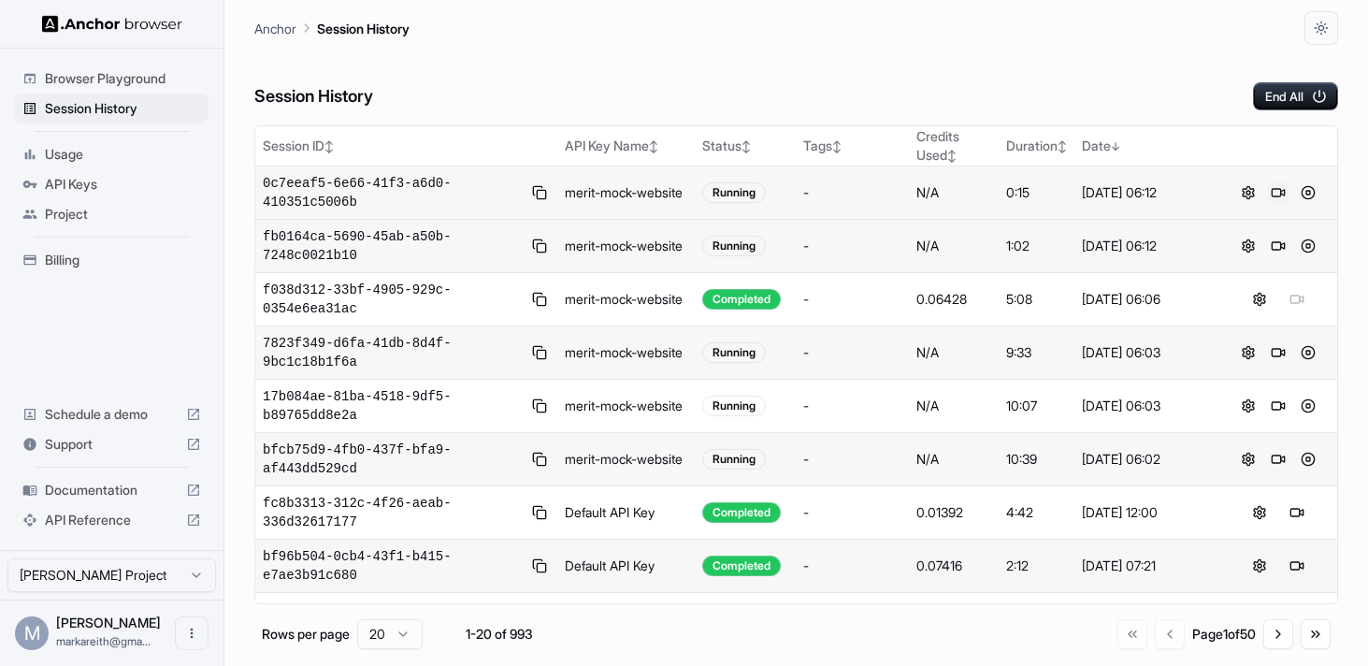
click at [1280, 190] on button at bounding box center [1278, 192] width 22 height 22
click at [1306, 459] on button at bounding box center [1308, 459] width 22 height 22
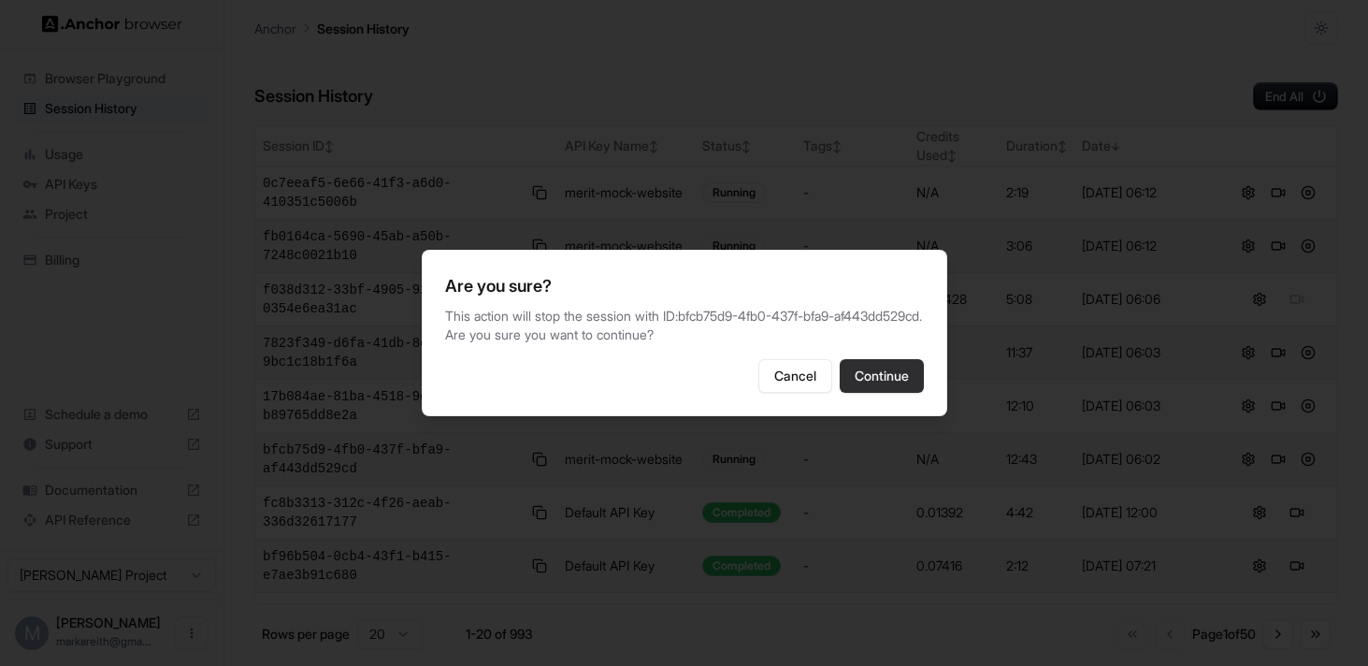
click at [884, 377] on button "Continue" at bounding box center [882, 376] width 84 height 34
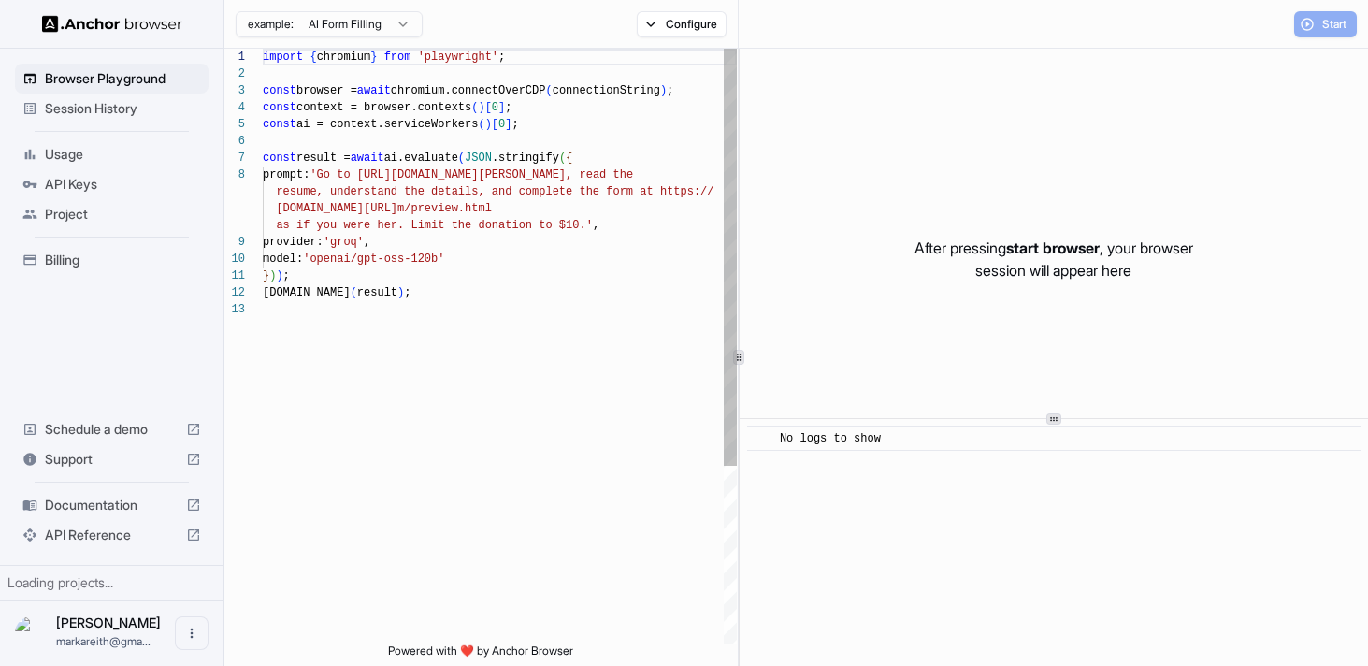
scroll to position [118, 0]
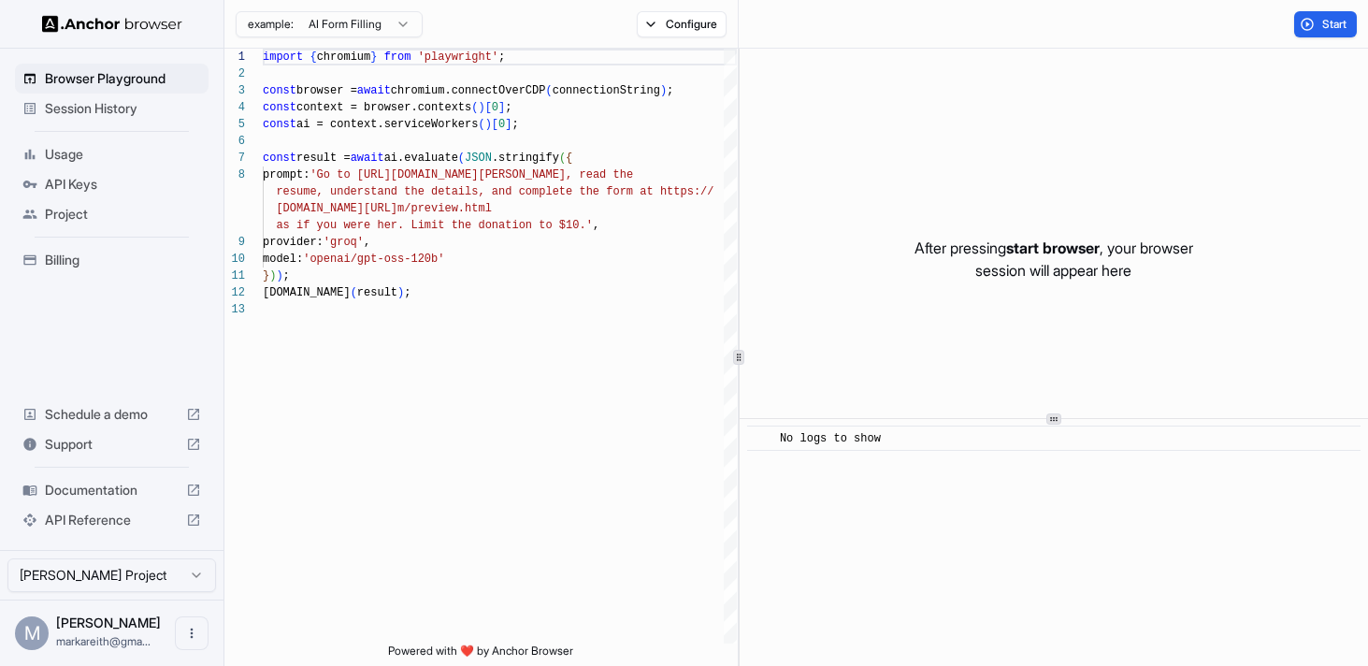
click at [394, 23] on html "Browser Playground Session History Usage API Keys Project Billing Schedule a de…" at bounding box center [684, 333] width 1368 height 666
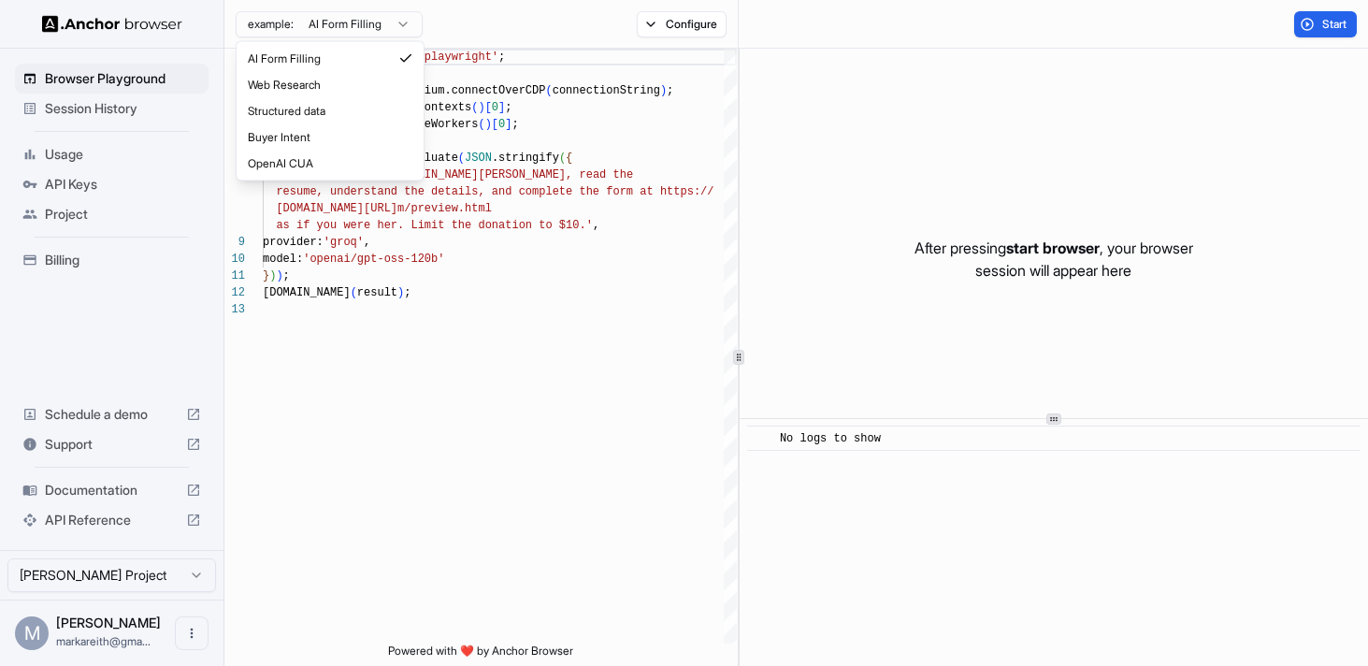
click at [475, 330] on html "Browser Playground Session History Usage API Keys Project Billing Schedule a de…" at bounding box center [684, 333] width 1368 height 666
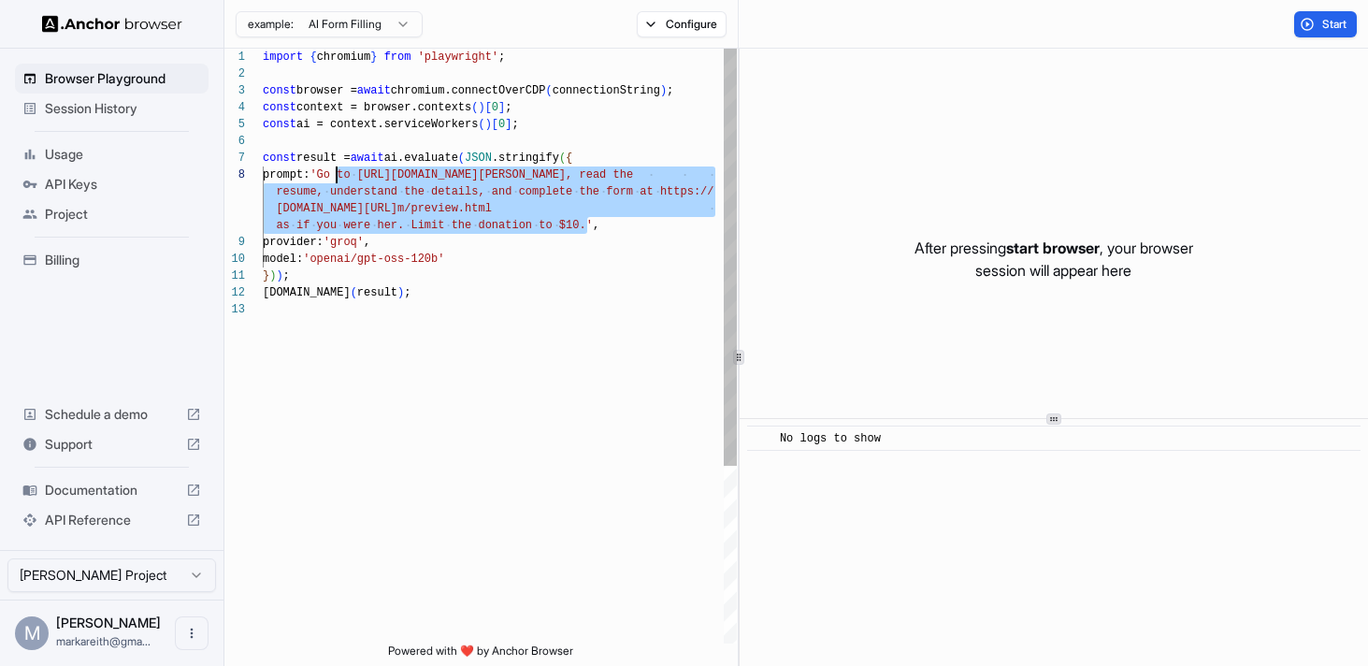
drag, startPoint x: 587, startPoint y: 227, endPoint x: 338, endPoint y: 173, distance: 255.5
click at [338, 173] on div "import { chromium } from 'playwright' ; const browser = await chromium.connectO…" at bounding box center [500, 472] width 474 height 847
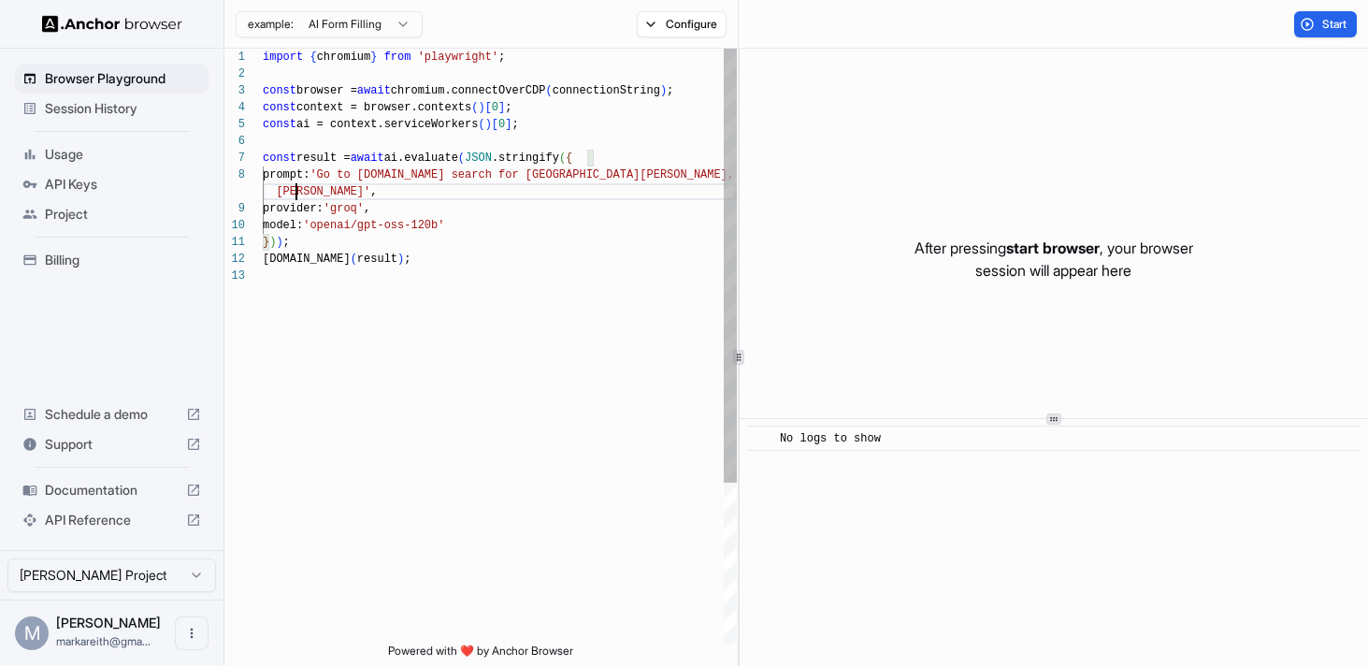
scroll to position [135, 0]
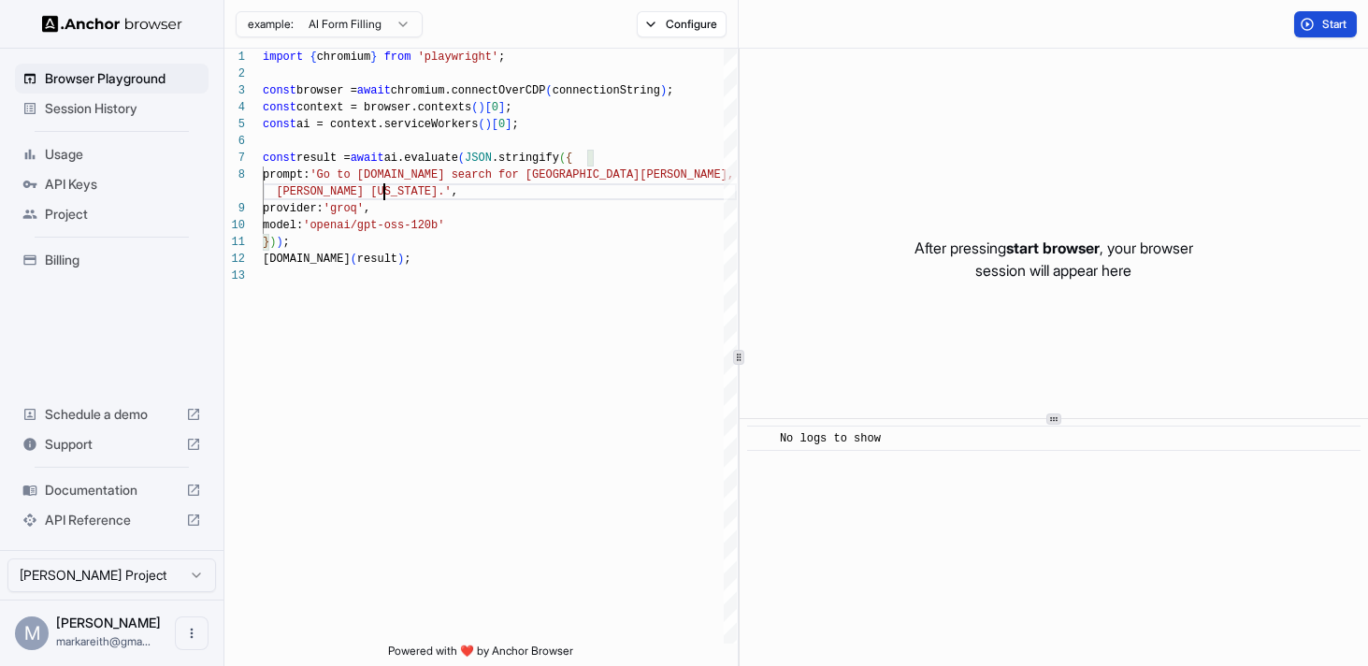
click at [1314, 22] on button "Start" at bounding box center [1325, 24] width 63 height 26
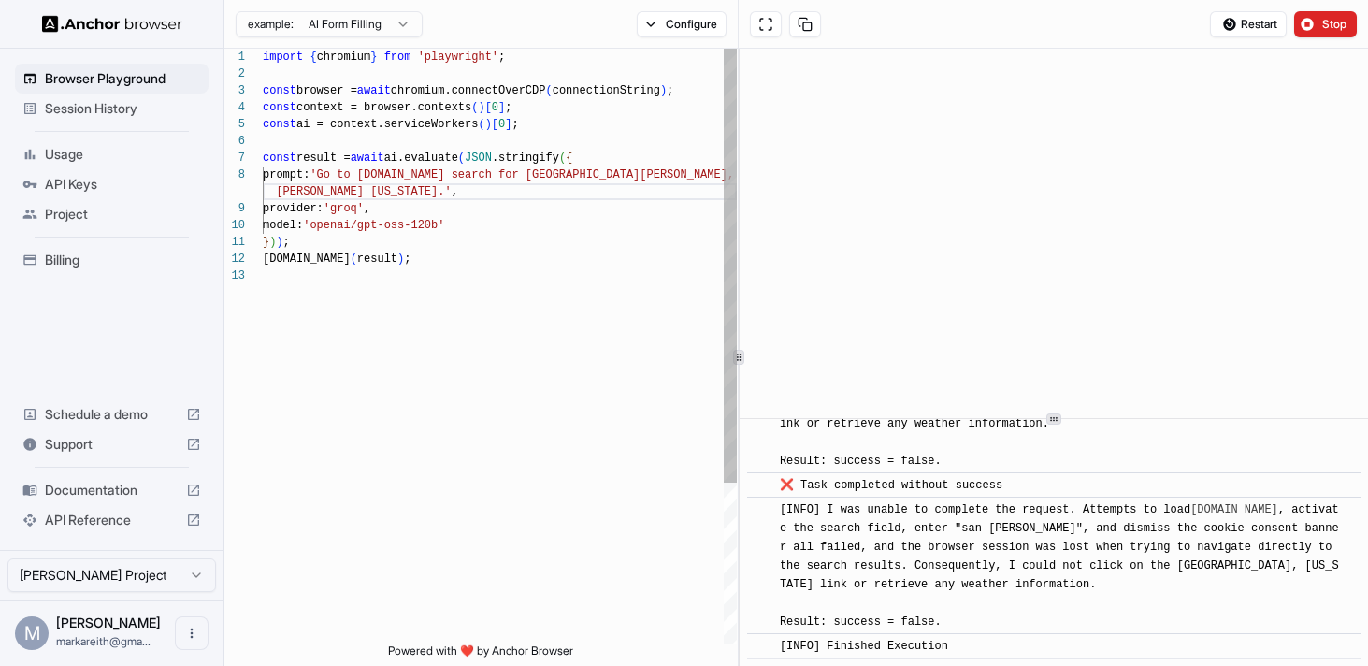
scroll to position [118, 0]
drag, startPoint x: 585, startPoint y: 175, endPoint x: 461, endPoint y: 176, distance: 124.4
click at [461, 176] on div "import { chromium } from 'playwright' ; const browser = await chromium.connectO…" at bounding box center [500, 456] width 474 height 814
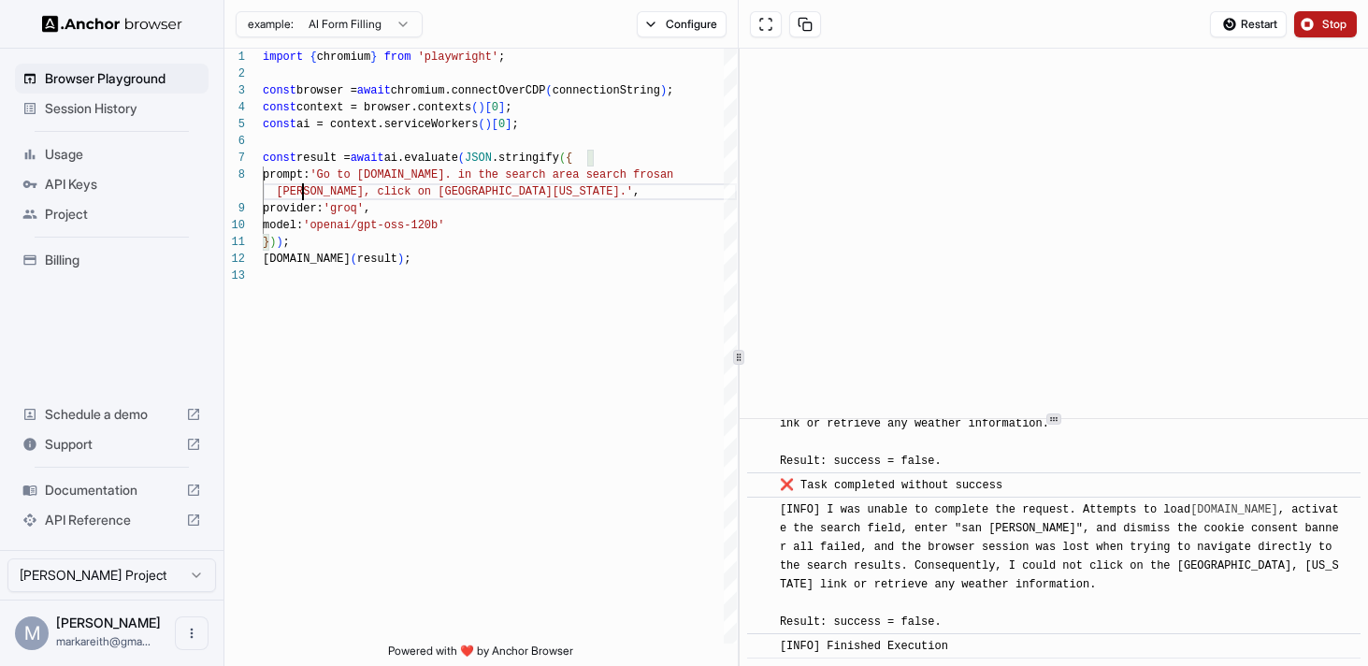
click at [1313, 22] on button "Stop" at bounding box center [1325, 24] width 63 height 26
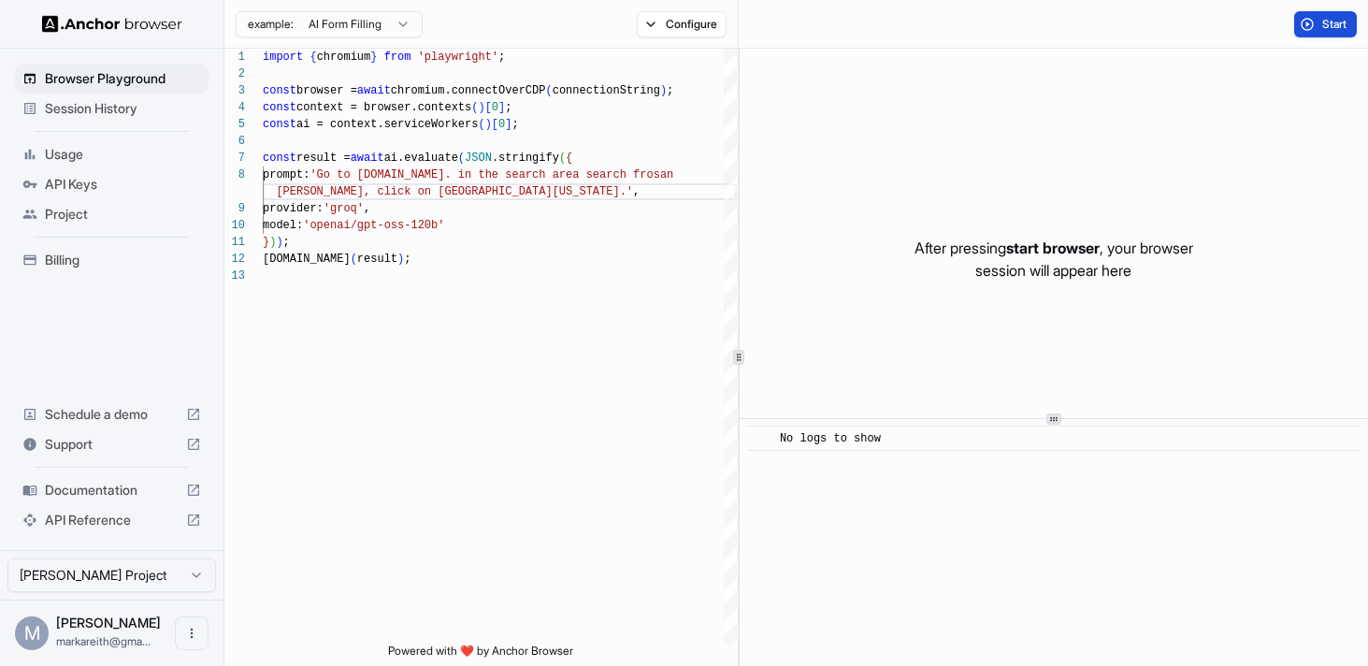
click at [1313, 22] on button "Start" at bounding box center [1325, 24] width 63 height 26
click at [652, 25] on button "Configure" at bounding box center [682, 24] width 91 height 26
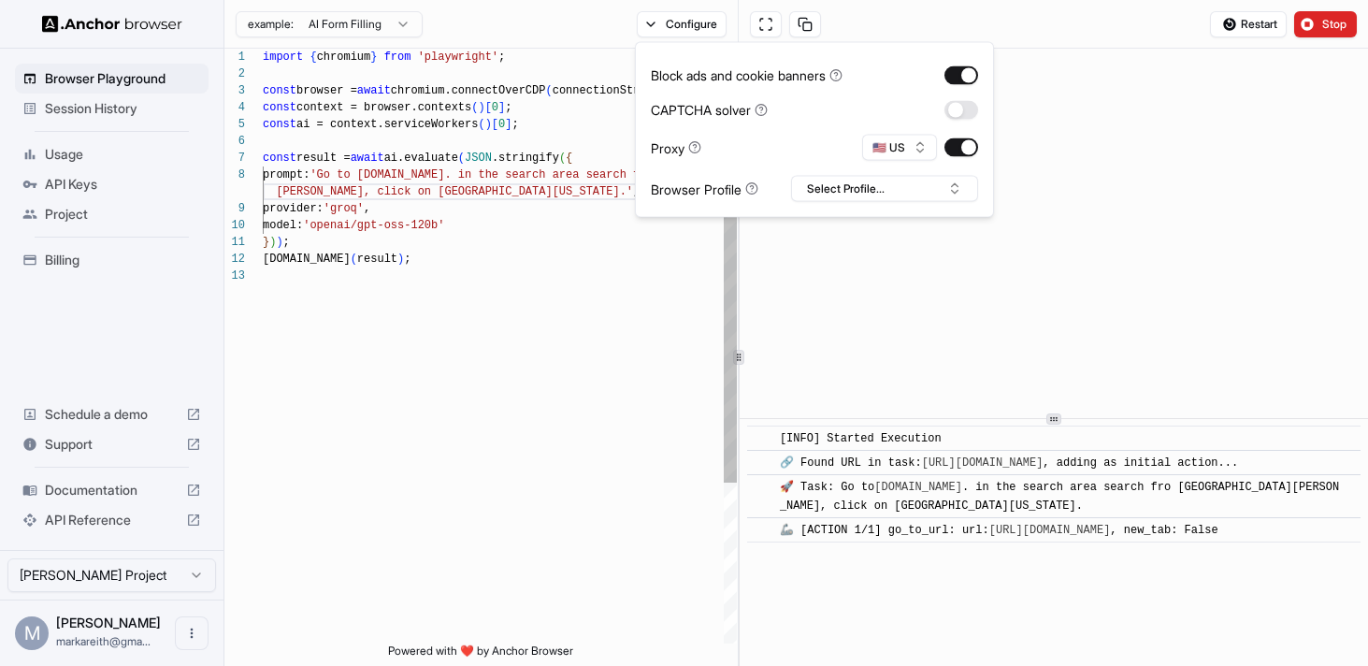
type textarea "**********"
click at [598, 275] on div "import { chromium } from 'playwright' ; const browser = await chromium.connectO…" at bounding box center [500, 456] width 474 height 814
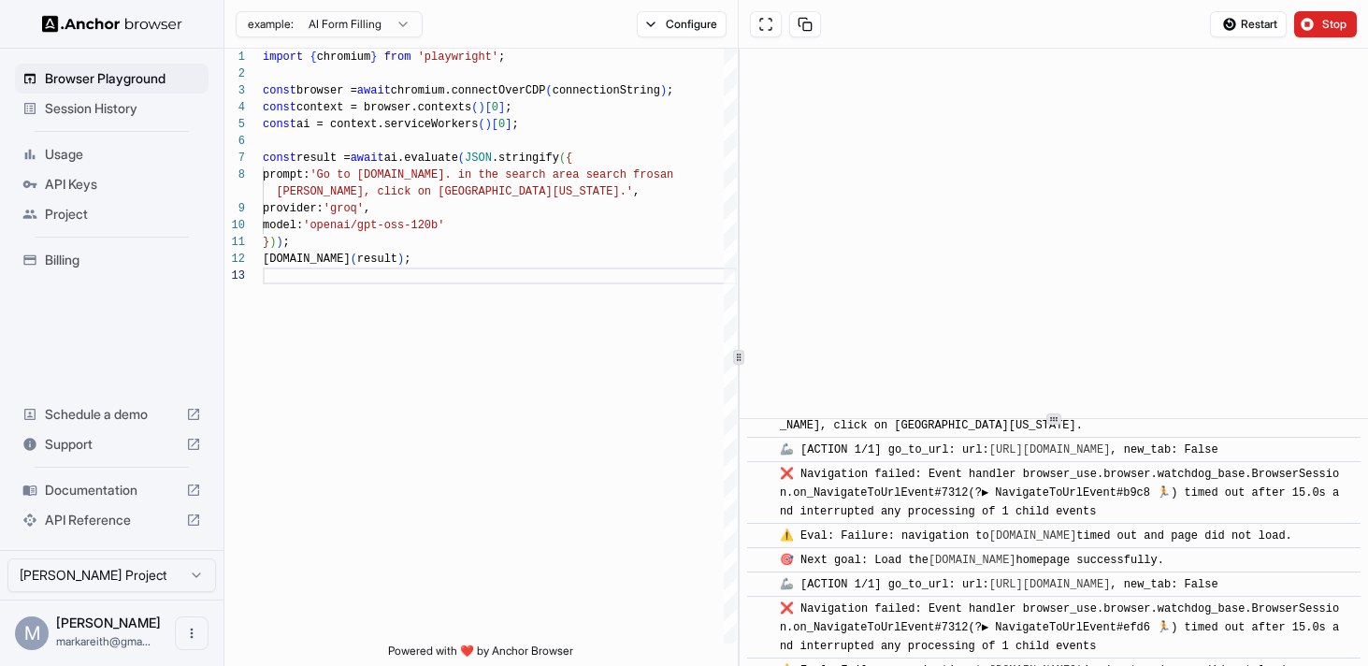
scroll to position [215, 0]
click at [123, 104] on span "Session History" at bounding box center [123, 108] width 156 height 19
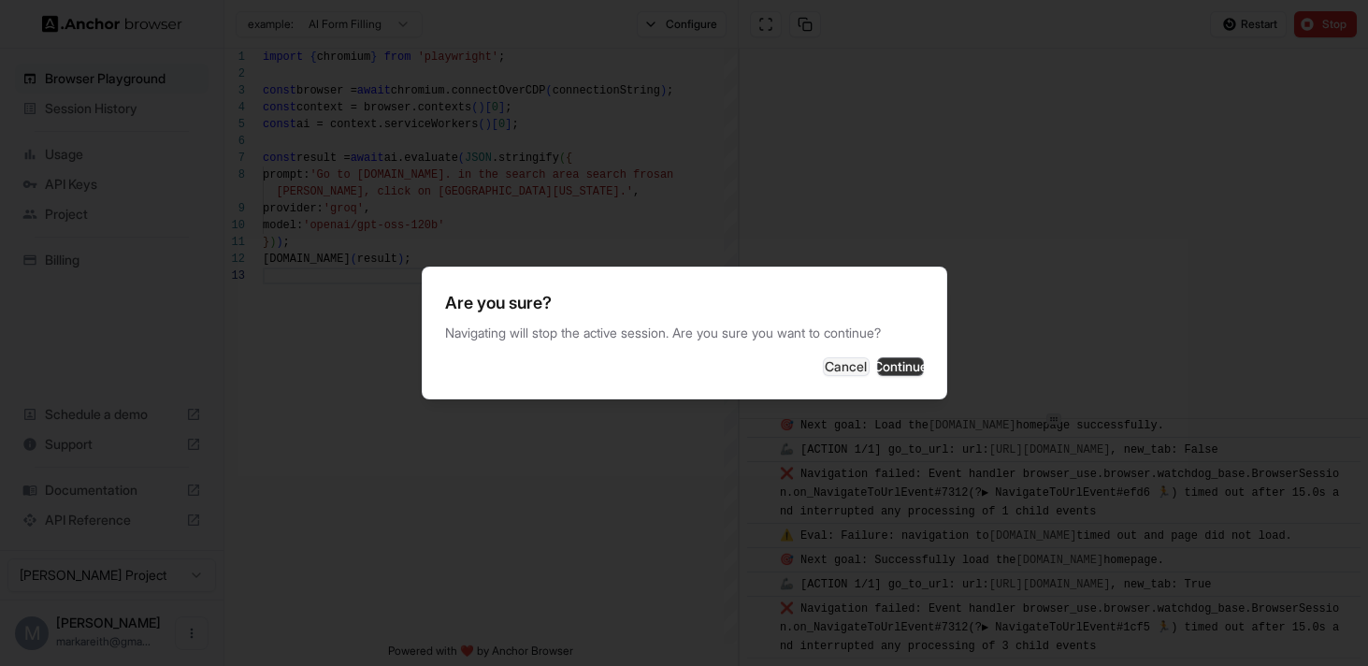
click at [893, 370] on button "Continue" at bounding box center [900, 366] width 47 height 19
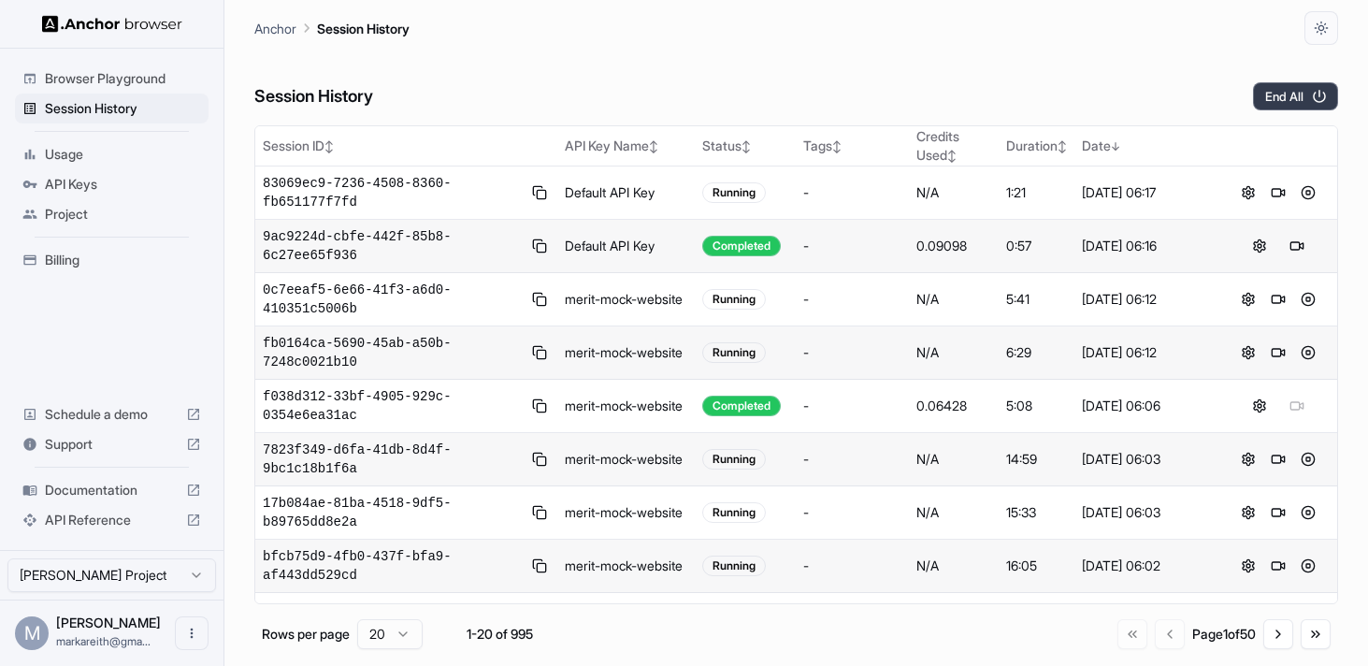
click at [1293, 98] on button "End All" at bounding box center [1295, 96] width 85 height 28
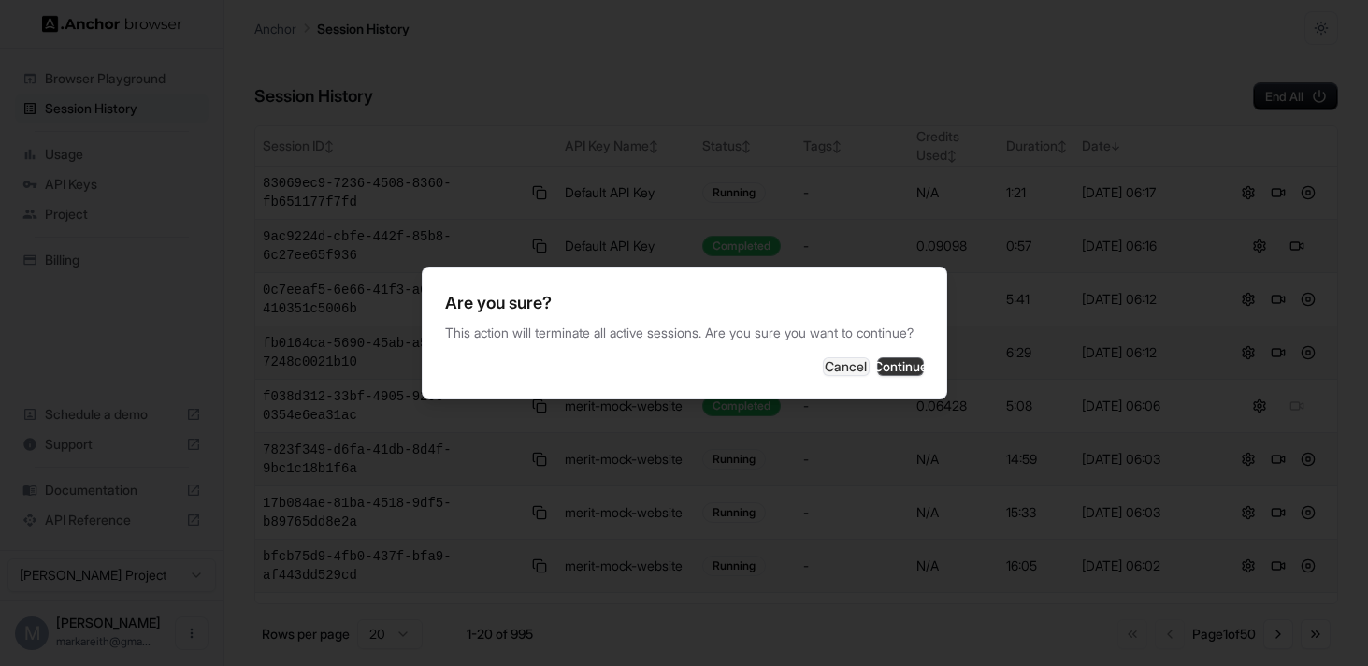
click at [877, 376] on button "Continue" at bounding box center [900, 366] width 47 height 19
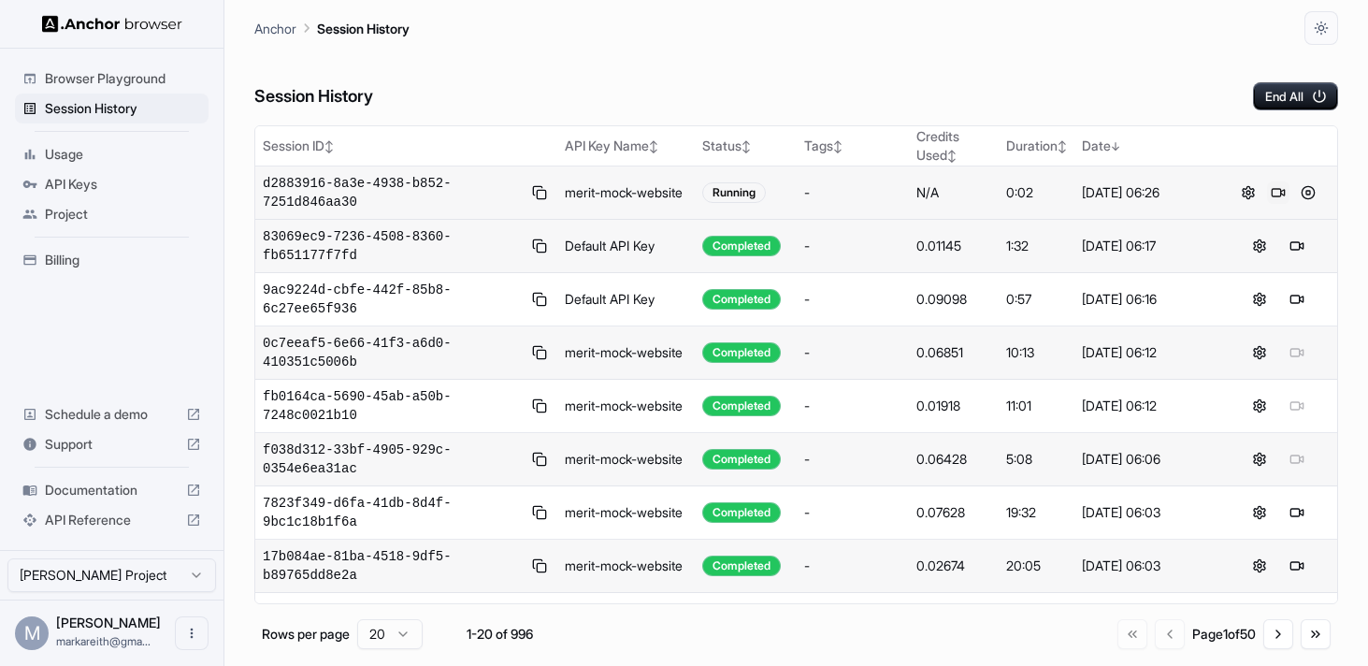
click at [1278, 198] on button at bounding box center [1278, 192] width 22 height 22
click at [142, 86] on span "Browser Playground" at bounding box center [123, 78] width 156 height 19
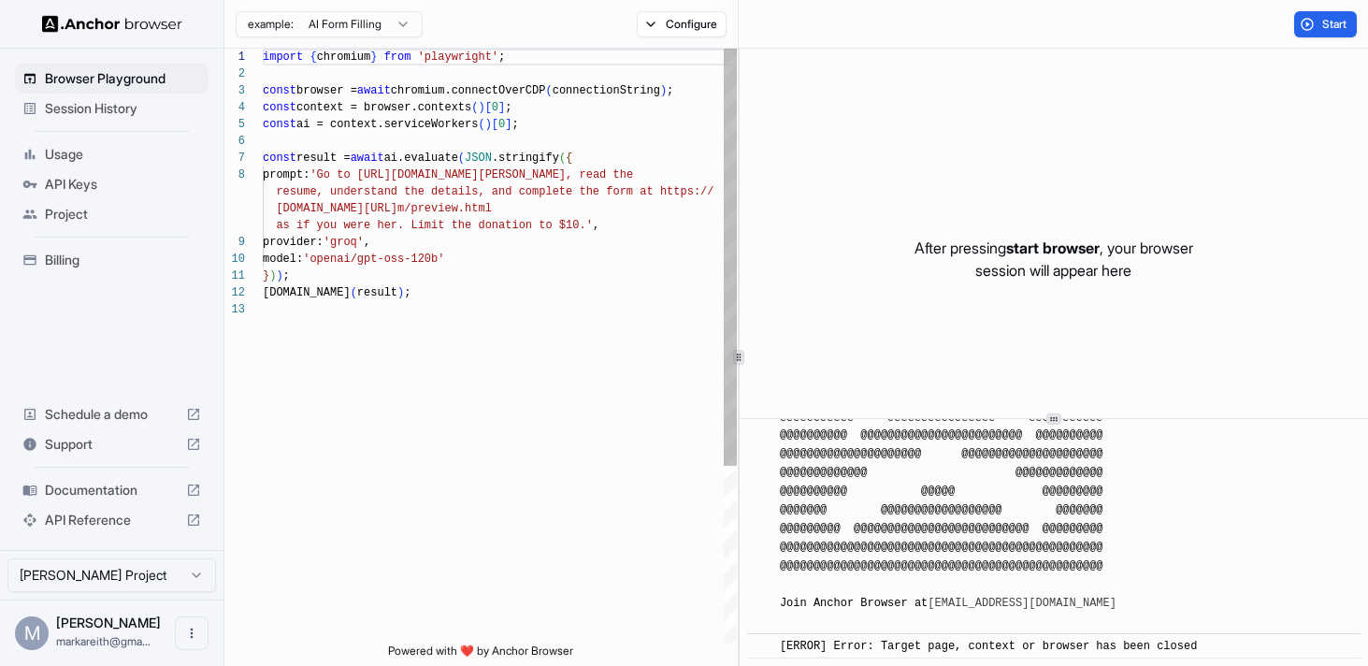
scroll to position [118, 0]
drag, startPoint x: 641, startPoint y: 176, endPoint x: 431, endPoint y: 177, distance: 209.5
click at [431, 177] on div "import { chromium } from 'playwright' ; const browser = await chromium.connectO…" at bounding box center [500, 472] width 474 height 847
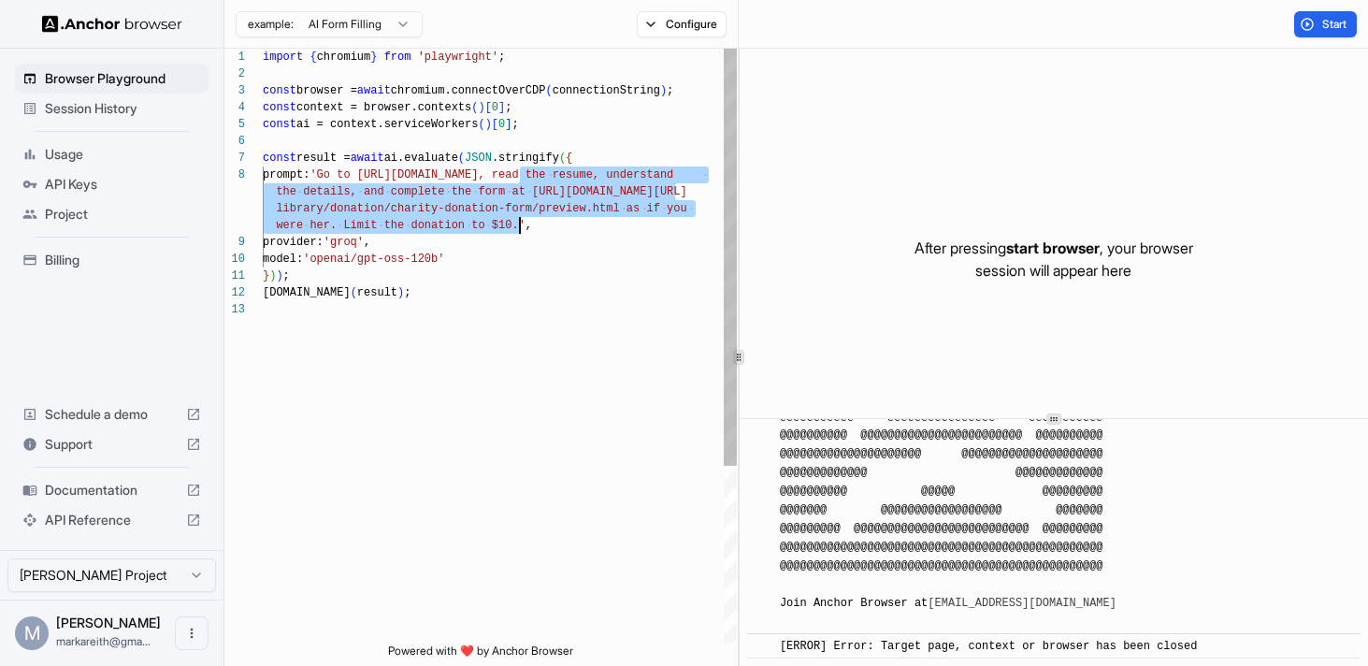
drag, startPoint x: 522, startPoint y: 171, endPoint x: 518, endPoint y: 220, distance: 48.8
click at [518, 220] on div "import { chromium } from 'playwright' ; const browser = await chromium.connectO…" at bounding box center [500, 472] width 474 height 847
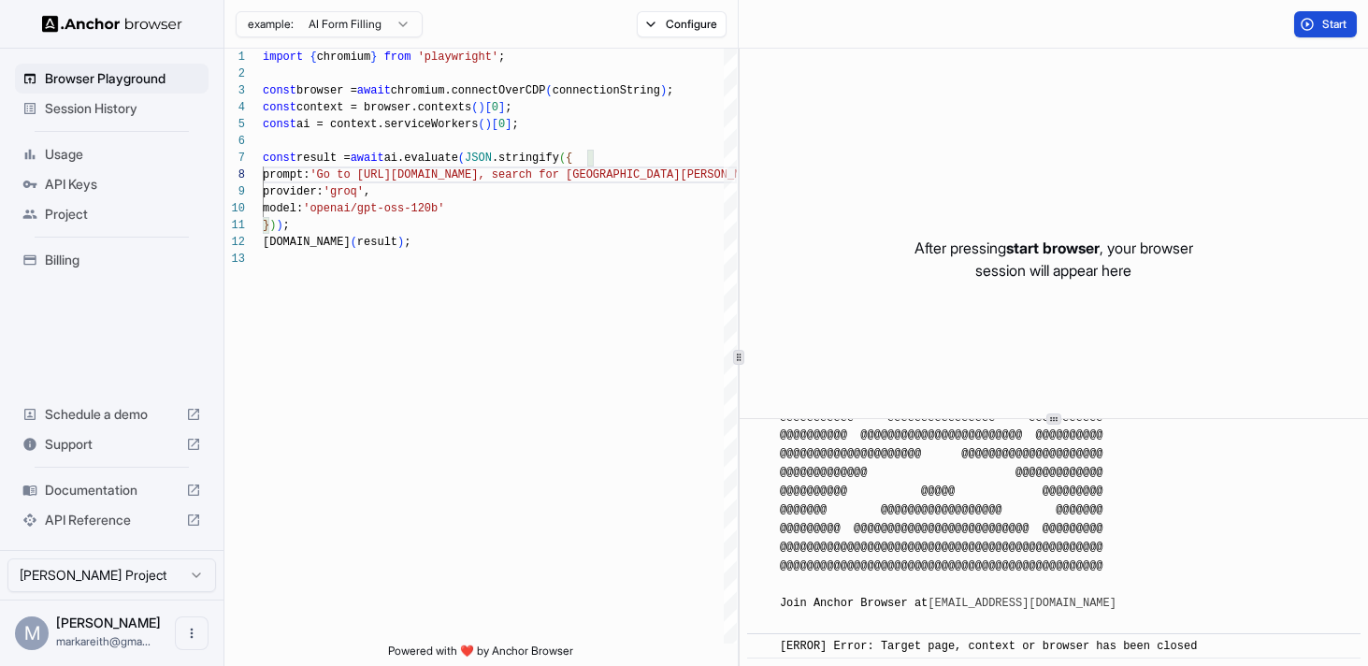
click at [1307, 28] on button "Start" at bounding box center [1325, 24] width 63 height 26
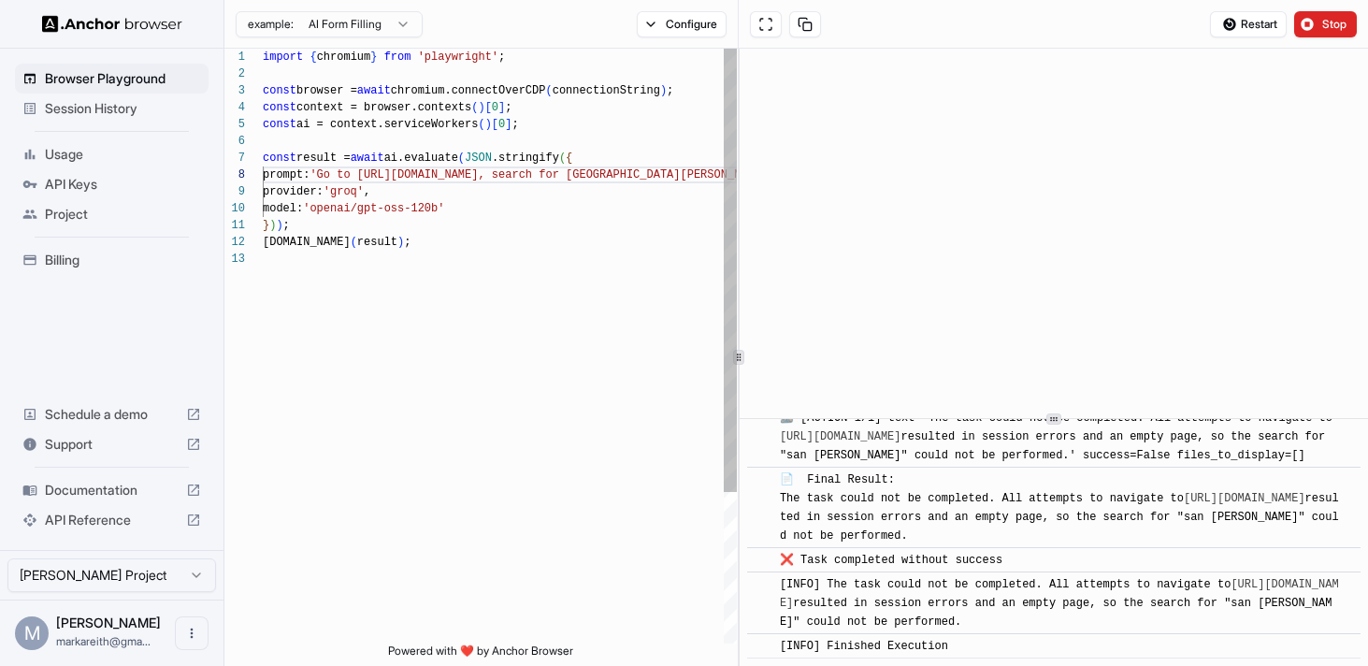
scroll to position [135, 0]
drag, startPoint x: 377, startPoint y: 193, endPoint x: 353, endPoint y: 192, distance: 24.3
click at [353, 192] on div "import { chromium } from 'playwright' ; const browser = await chromium.connectO…" at bounding box center [500, 447] width 474 height 797
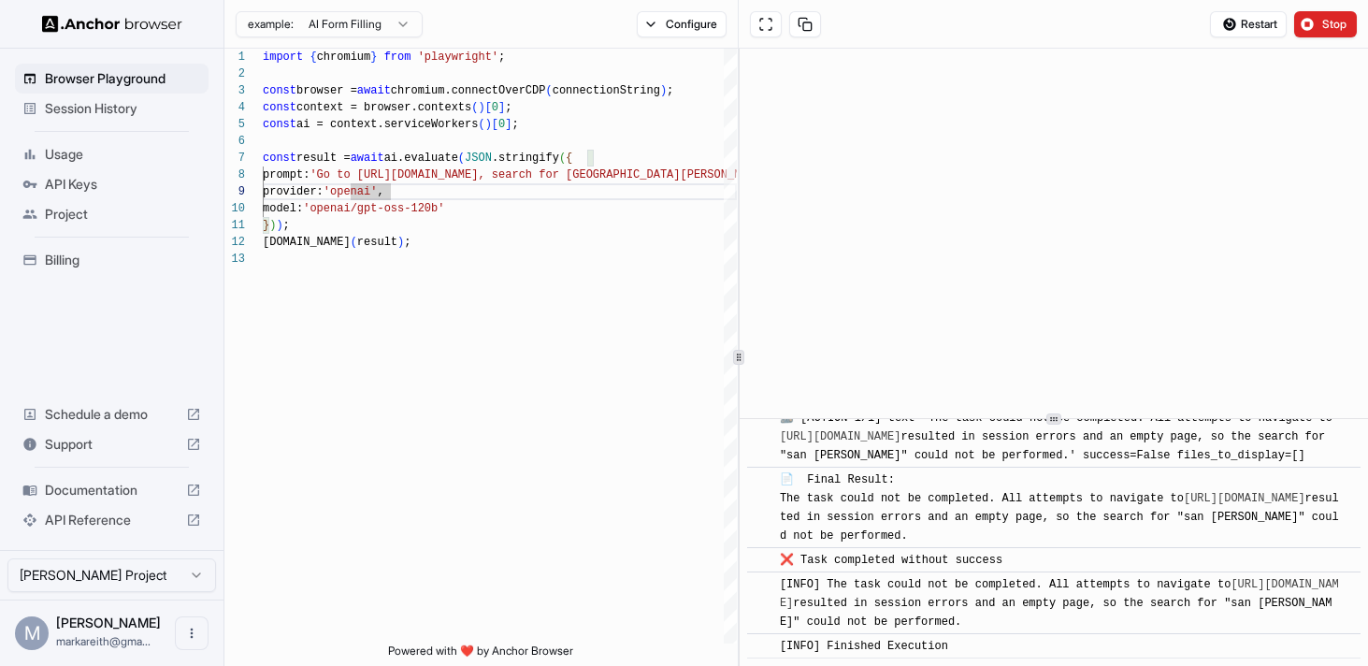
click at [375, 29] on html "Browser Playground Session History Usage API Keys Project Billing Schedule a de…" at bounding box center [684, 333] width 1368 height 666
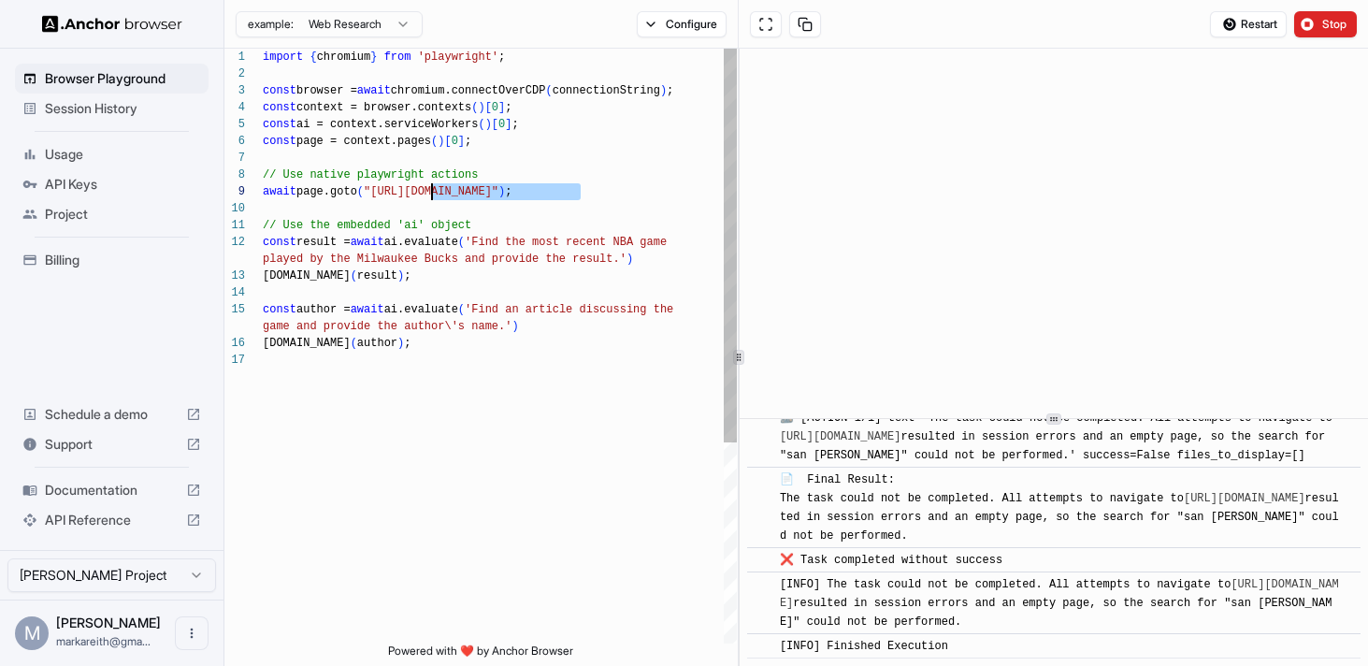
drag, startPoint x: 583, startPoint y: 191, endPoint x: 435, endPoint y: 188, distance: 147.8
click at [435, 188] on div "import { chromium } from 'playwright' ; const browser = await chromium.connectO…" at bounding box center [500, 498] width 474 height 898
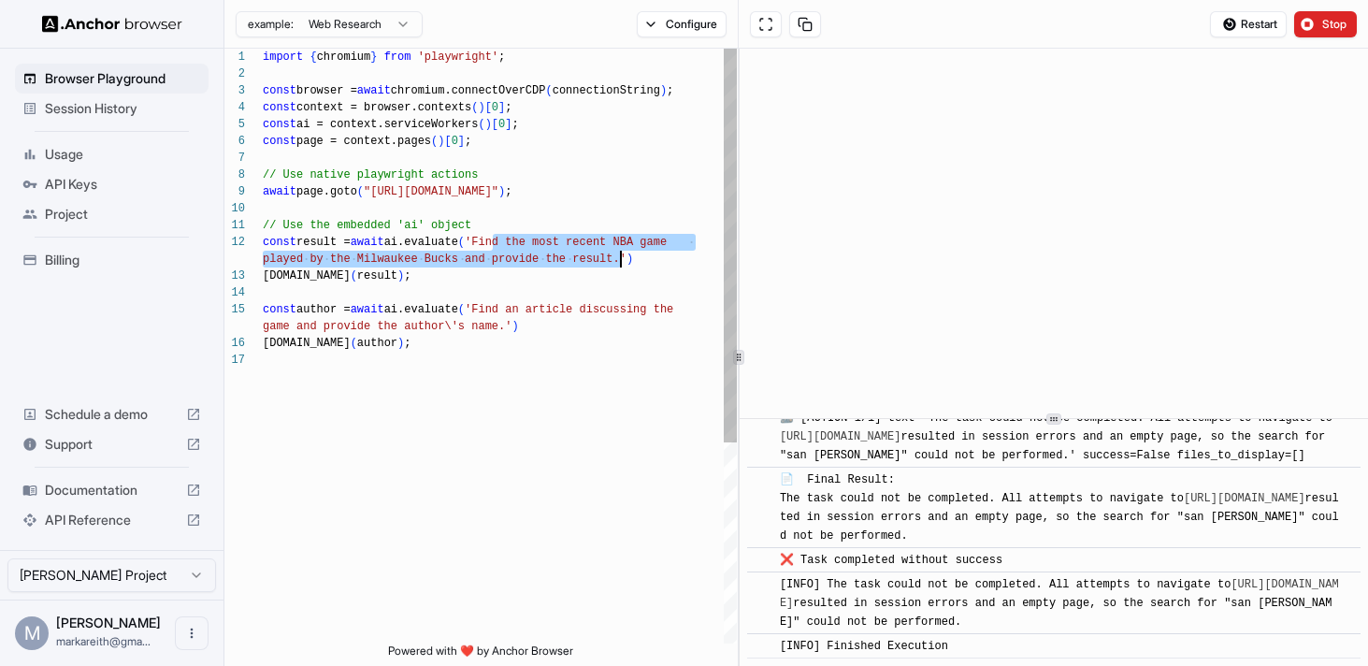
drag, startPoint x: 512, startPoint y: 238, endPoint x: 619, endPoint y: 259, distance: 108.6
click at [619, 259] on div "import { chromium } from 'playwright' ; const browser = await chromium.connectO…" at bounding box center [500, 498] width 474 height 898
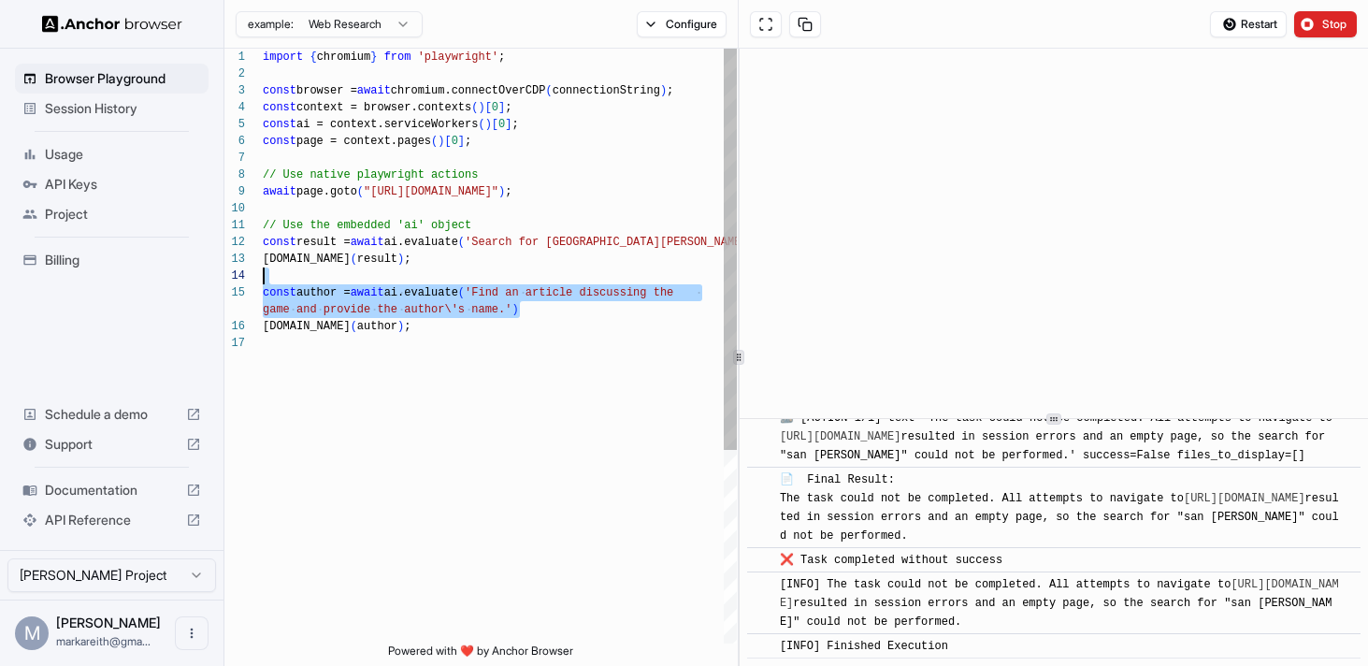
scroll to position [50, 0]
drag, startPoint x: 550, startPoint y: 311, endPoint x: 167, endPoint y: 281, distance: 383.7
click at [263, 281] on div "import { chromium } from 'playwright' ; const browser = await chromium.connectO…" at bounding box center [500, 489] width 474 height 881
drag, startPoint x: 428, startPoint y: 331, endPoint x: 124, endPoint y: 295, distance: 306.1
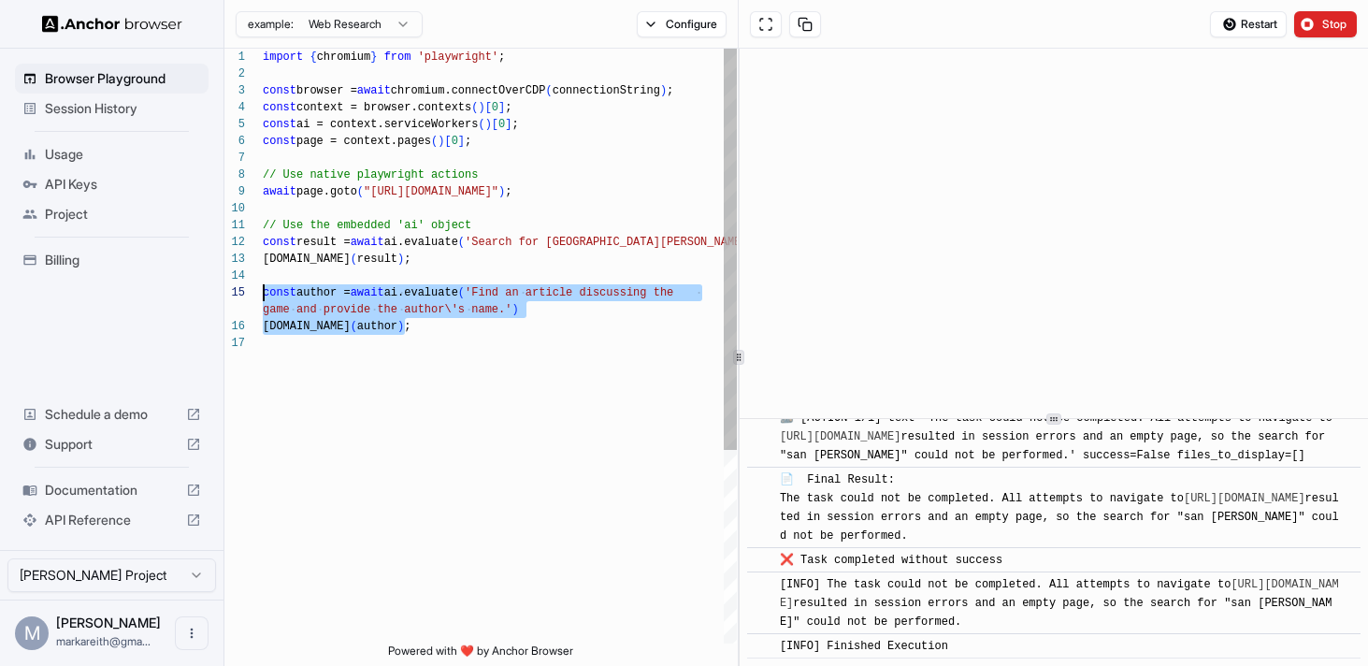
click at [263, 295] on div "import { chromium } from 'playwright' ; const browser = await chromium.connectO…" at bounding box center [500, 489] width 474 height 881
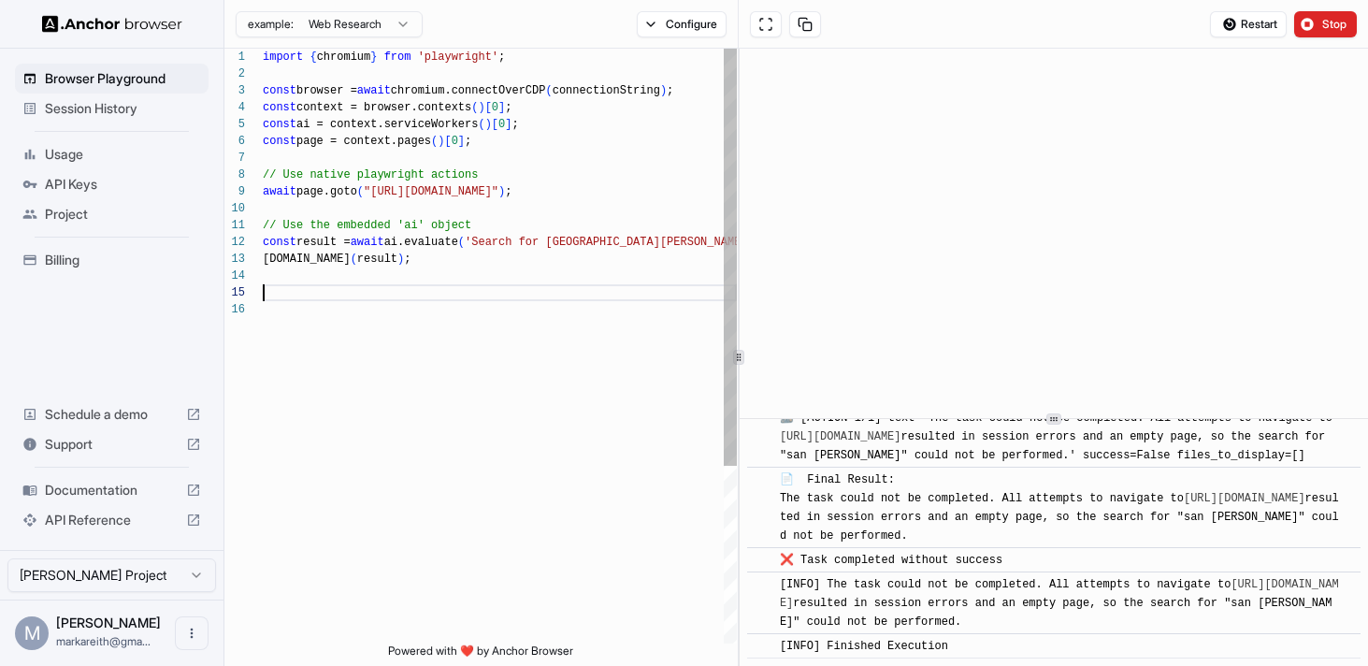
scroll to position [50, 0]
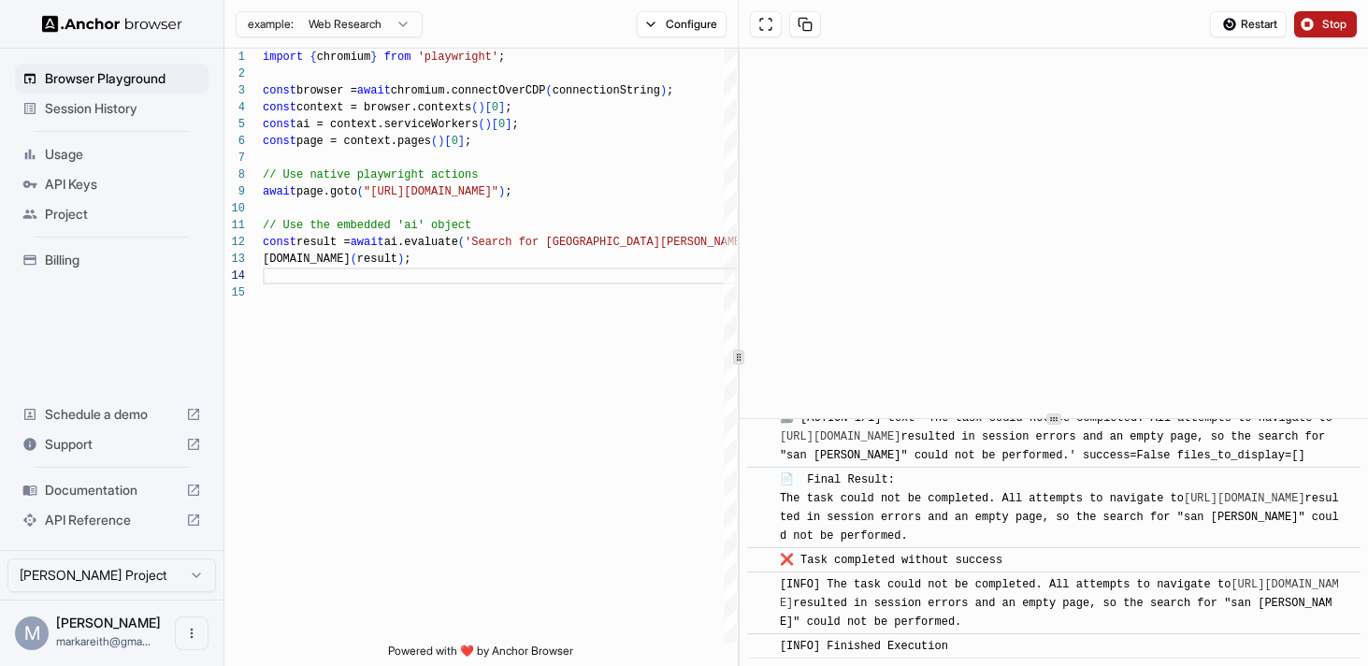
click at [1321, 21] on button "Stop" at bounding box center [1325, 24] width 63 height 26
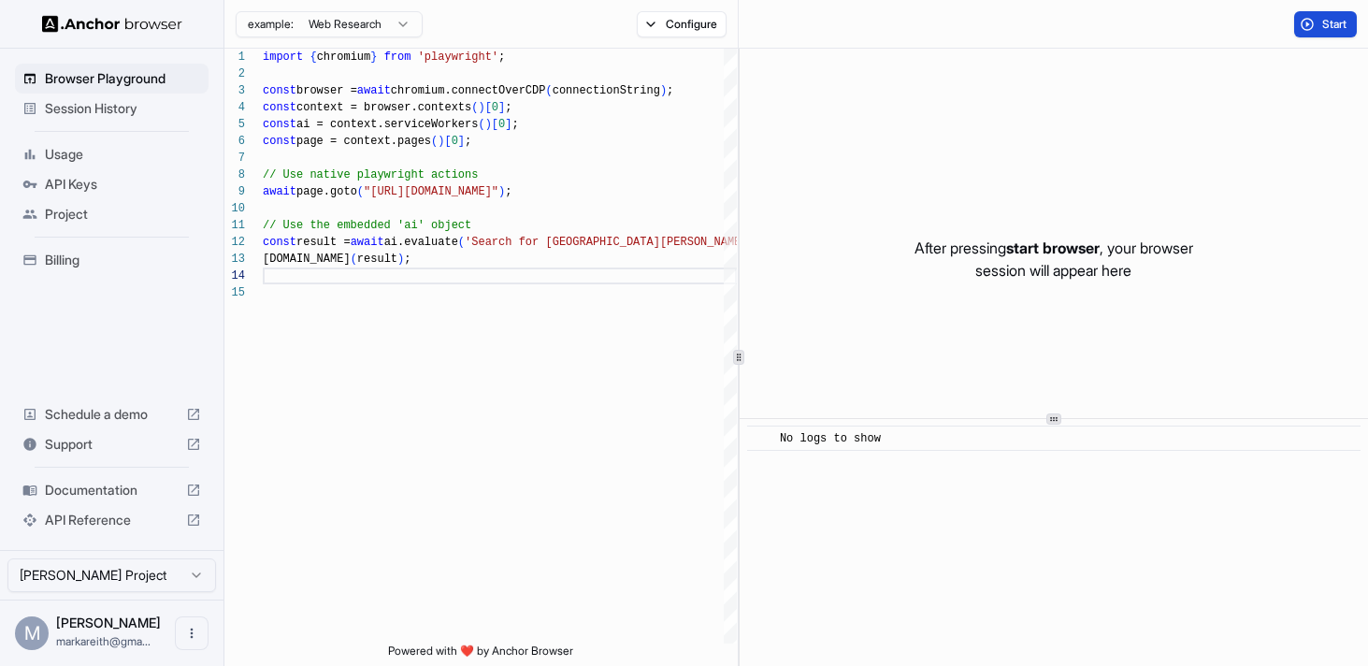
click at [1304, 35] on button "Start" at bounding box center [1325, 24] width 63 height 26
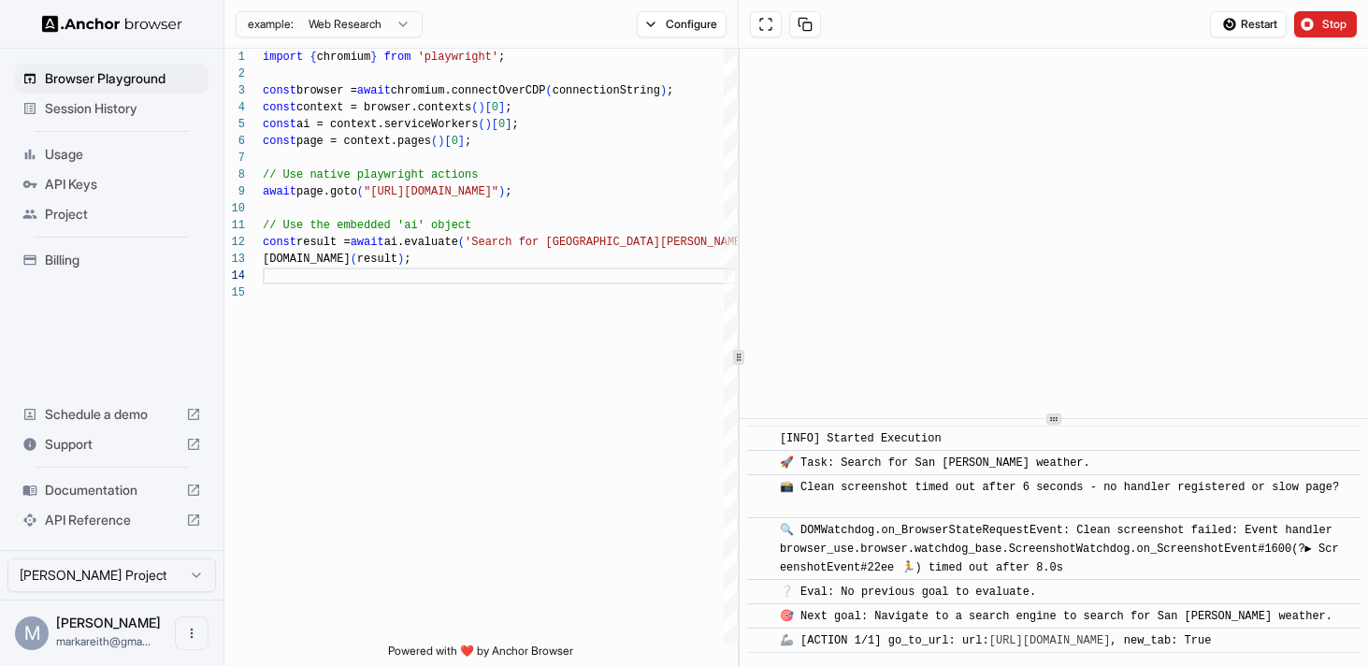
scroll to position [56, 0]
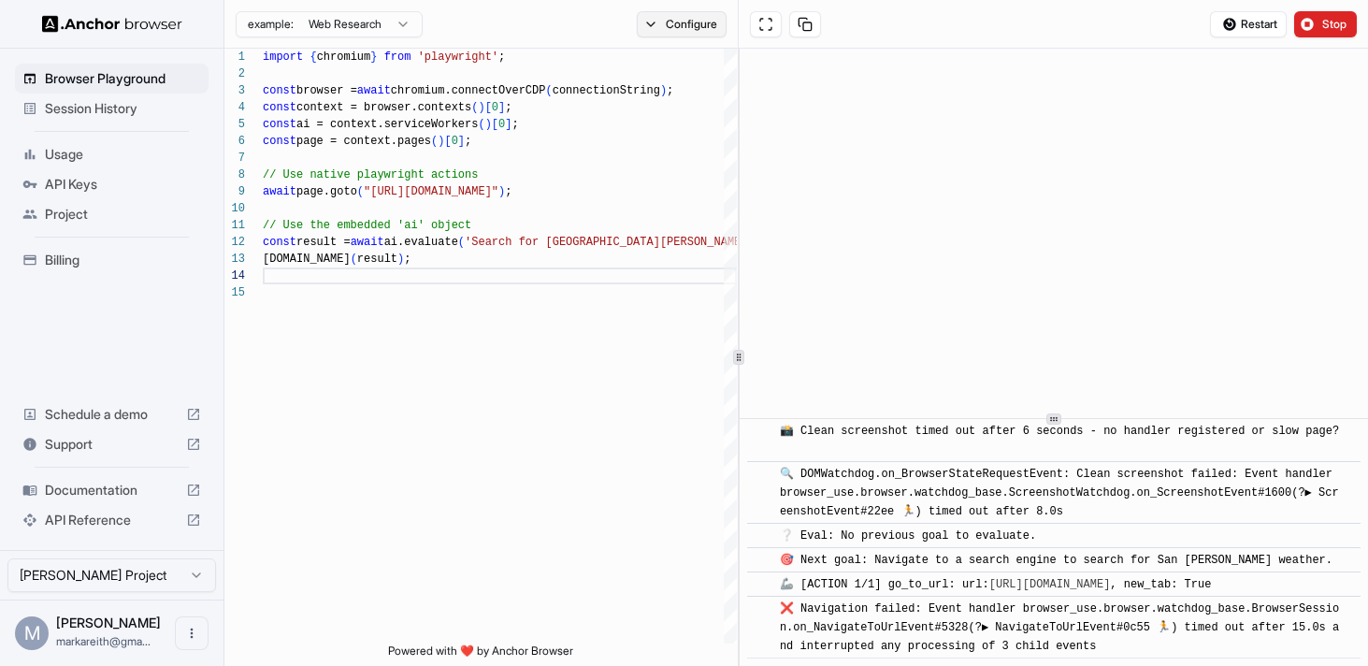
click at [647, 26] on button "Configure" at bounding box center [682, 24] width 91 height 26
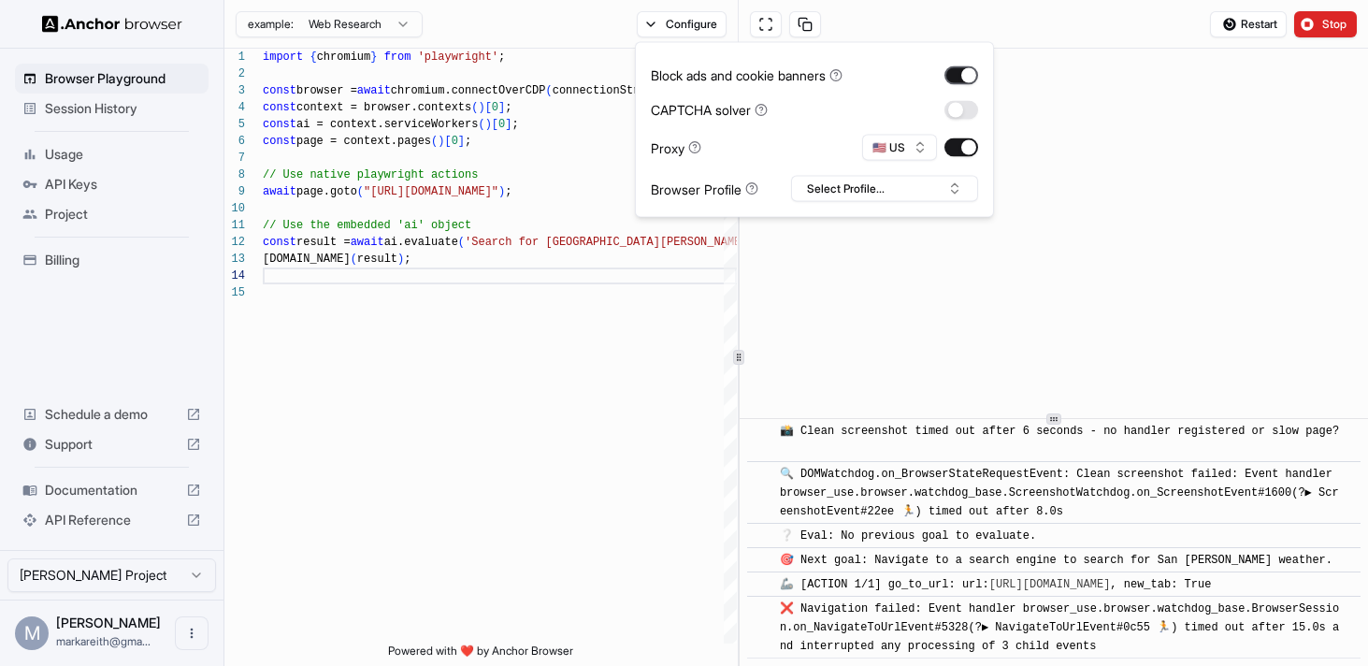
click at [965, 76] on button "button" at bounding box center [961, 74] width 34 height 19
click at [926, 154] on button "🇺🇸 US" at bounding box center [899, 148] width 75 height 26
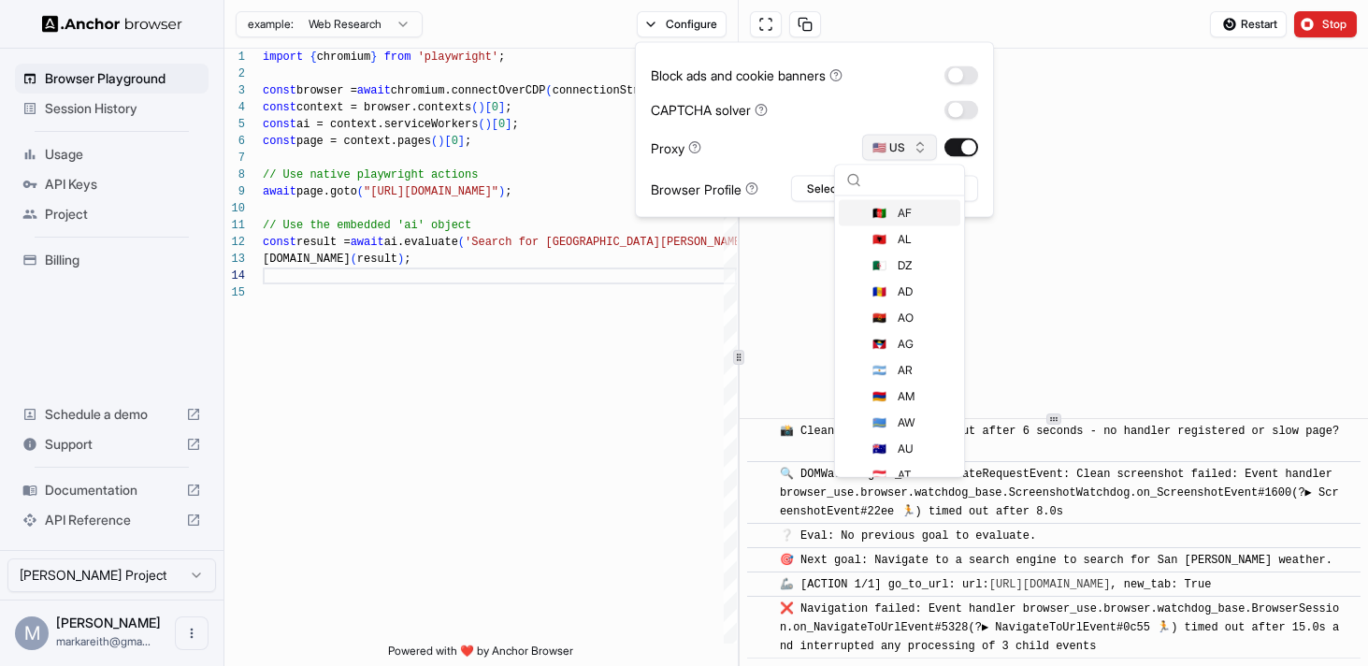
click at [926, 154] on button "🇺🇸 US" at bounding box center [899, 148] width 75 height 26
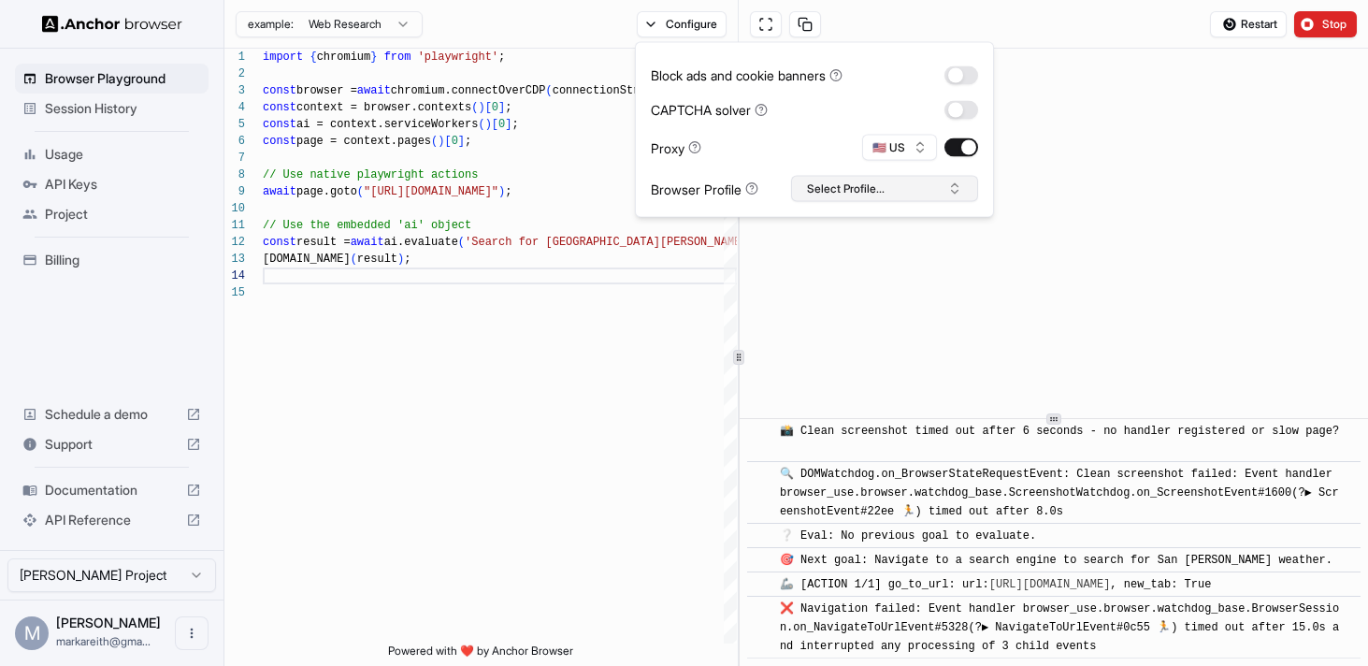
click at [886, 200] on button "Select Profile..." at bounding box center [884, 189] width 187 height 26
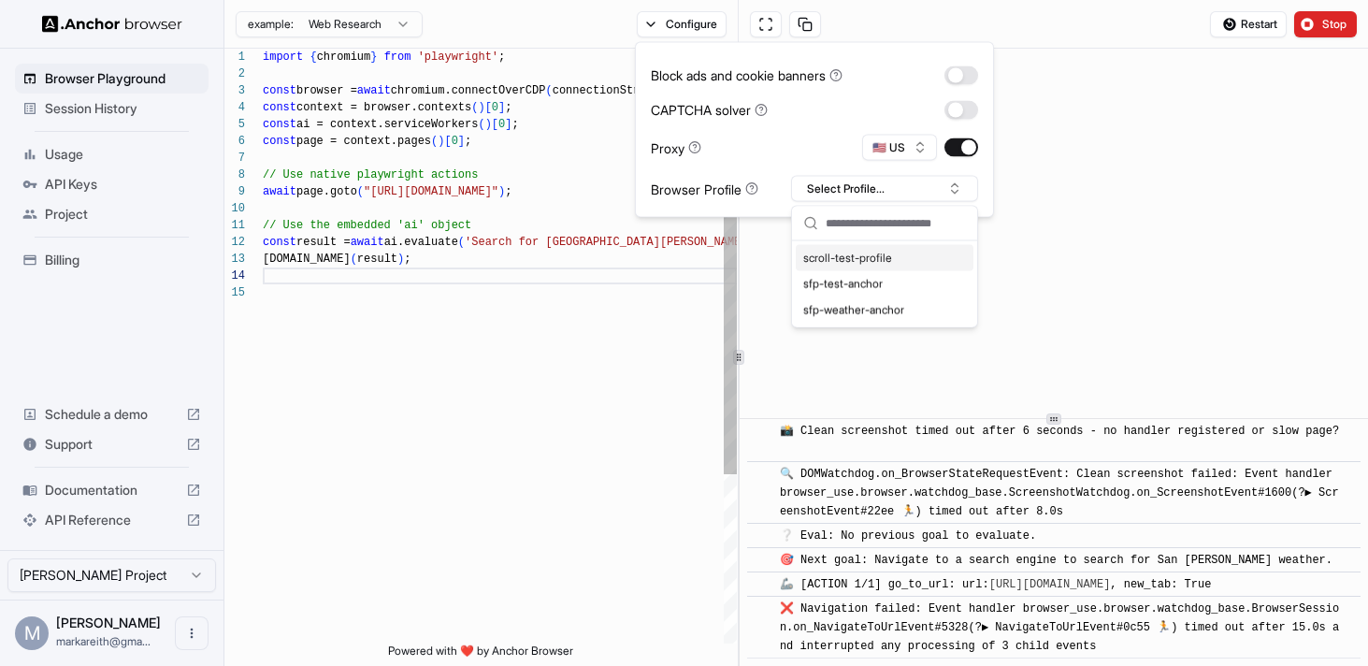
scroll to position [67, 0]
click at [630, 378] on div "import { chromium } from 'playwright' ; const browser = await chromium.connectO…" at bounding box center [500, 464] width 474 height 830
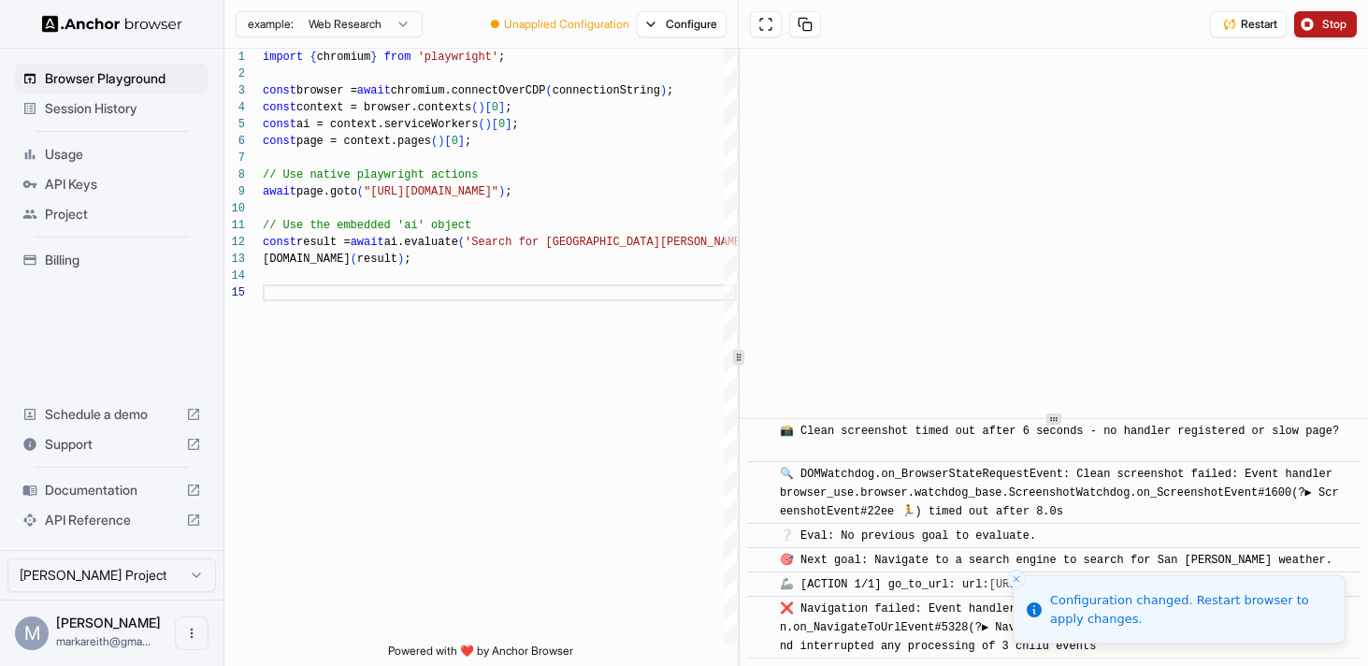
click at [1323, 29] on span "Stop" at bounding box center [1335, 24] width 26 height 15
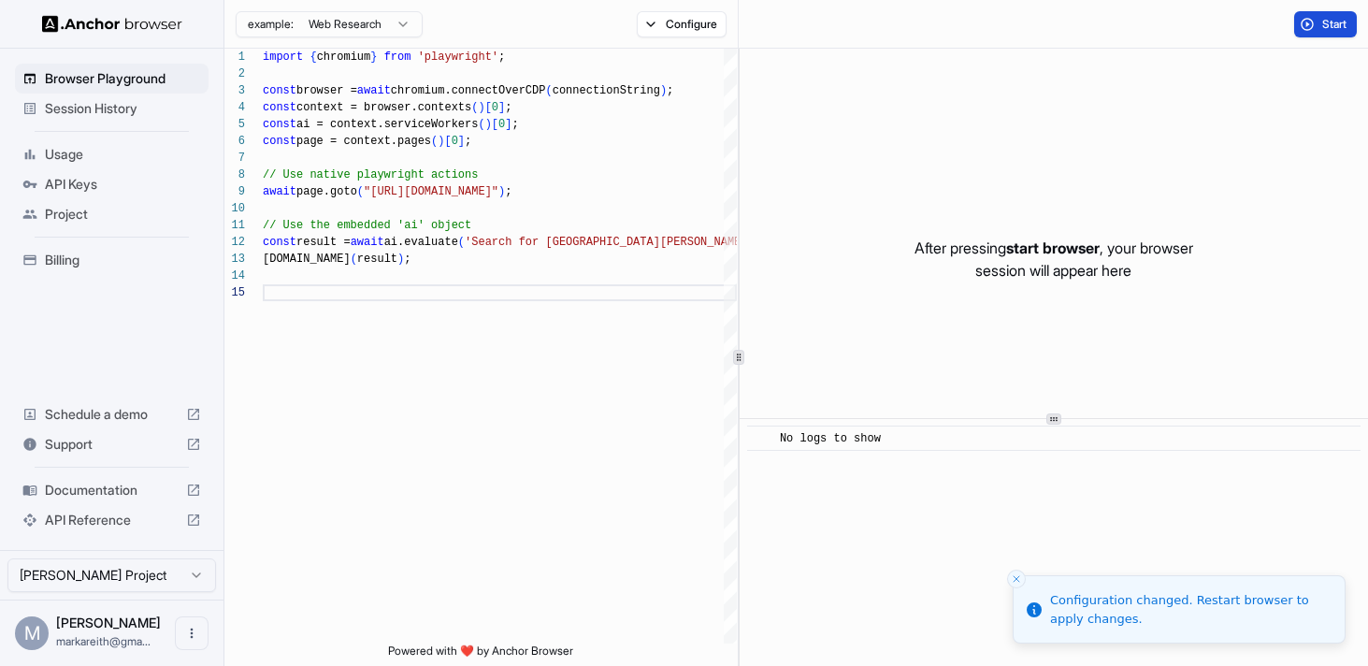
click at [1319, 29] on button "Start" at bounding box center [1325, 24] width 63 height 26
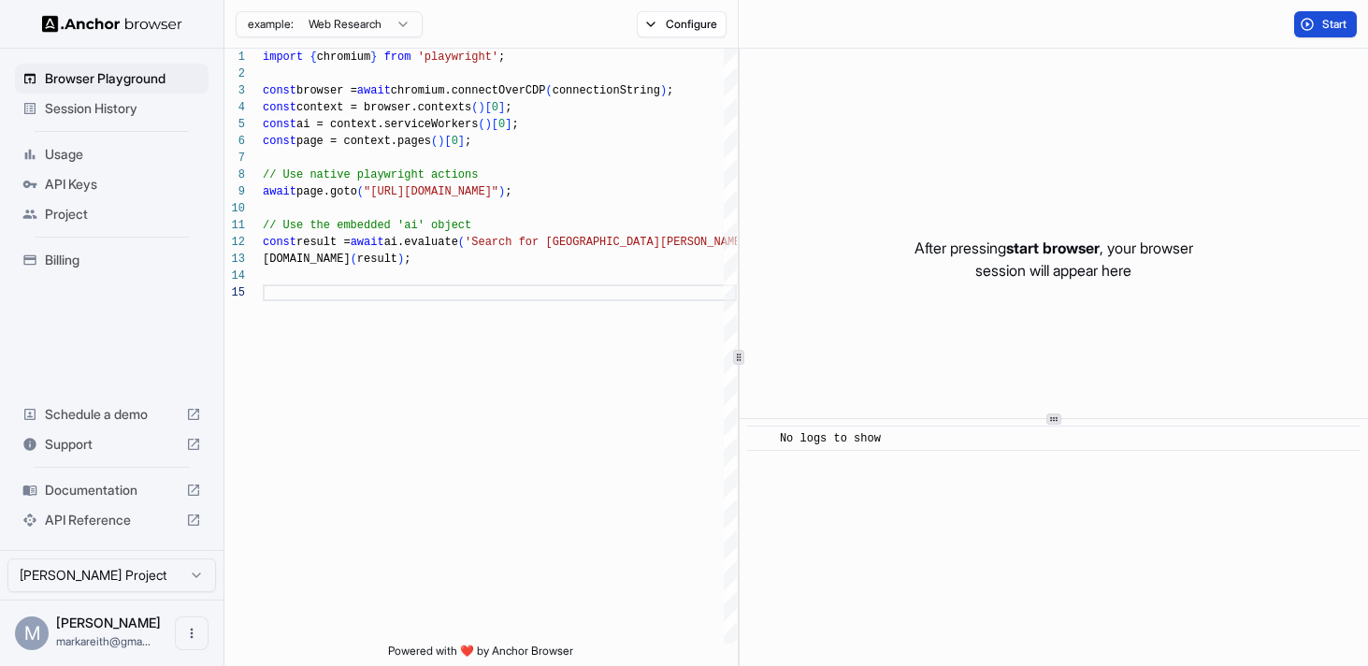
click at [1319, 21] on button "Start" at bounding box center [1325, 24] width 63 height 26
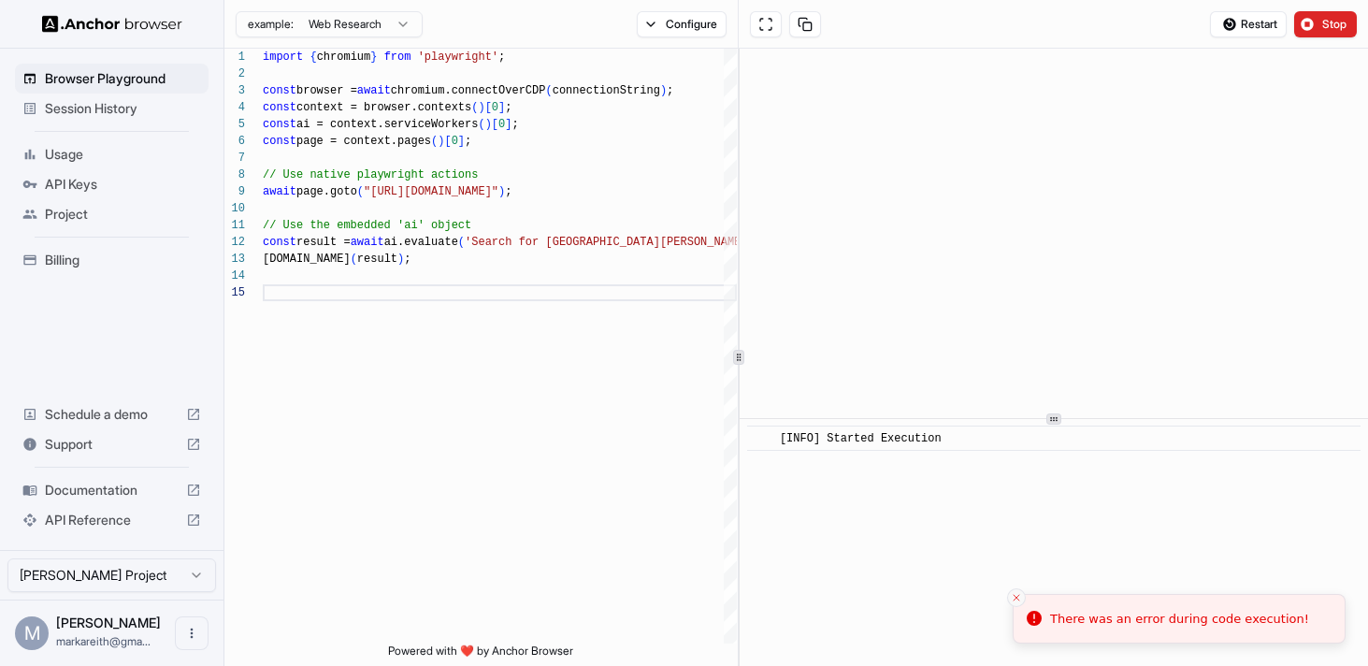
click at [1012, 595] on icon "Close toast" at bounding box center [1016, 597] width 11 height 11
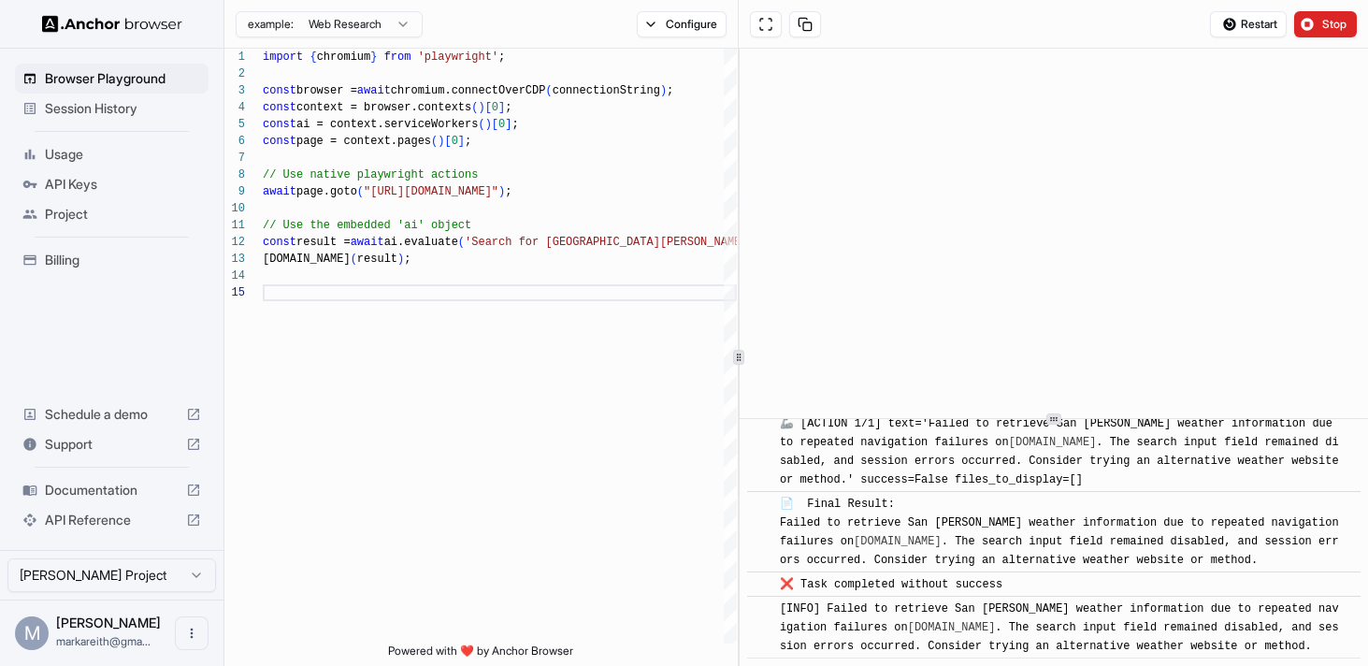
scroll to position [4261, 0]
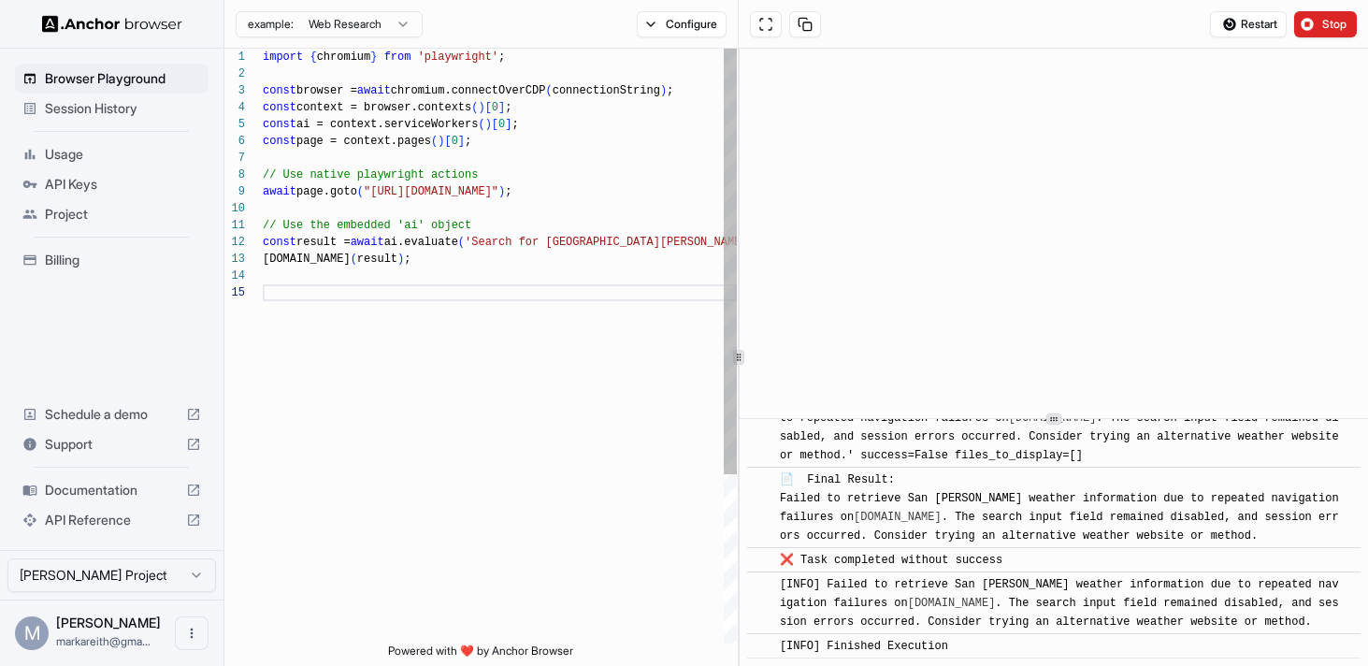
click at [495, 238] on div "import { chromium } from 'playwright' ; const browser = await chromium.connectO…" at bounding box center [500, 464] width 474 height 830
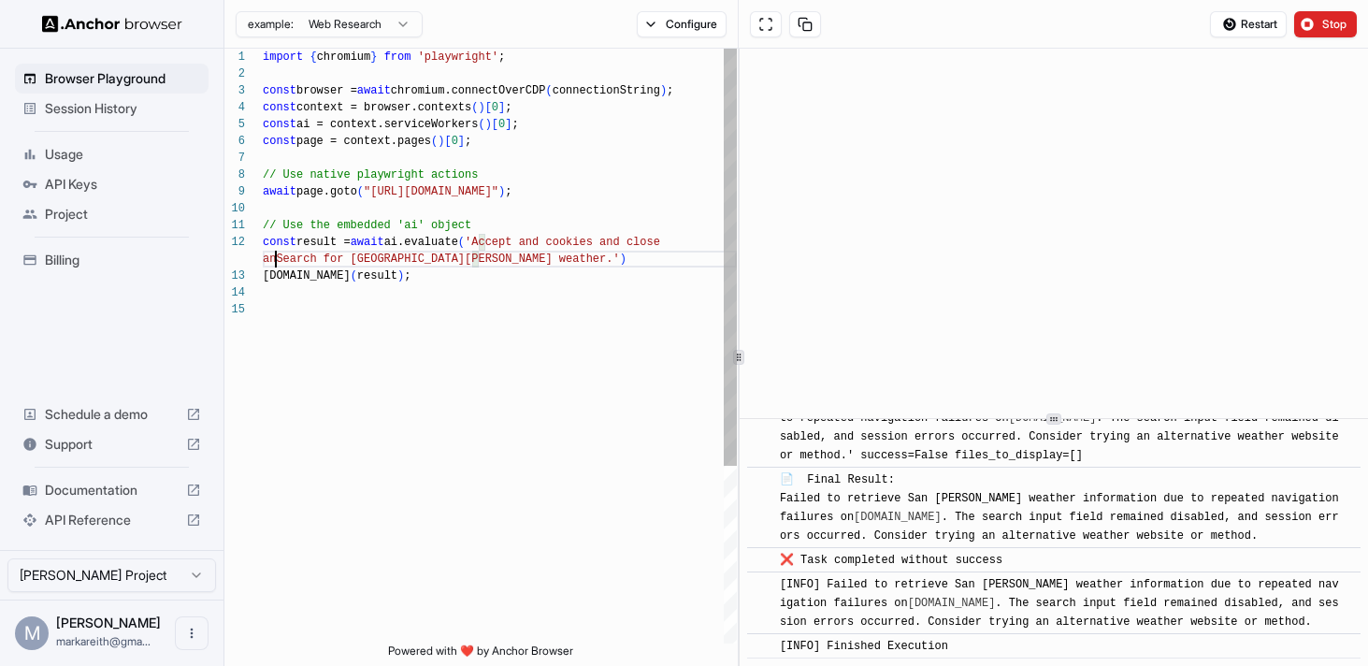
scroll to position [34, 0]
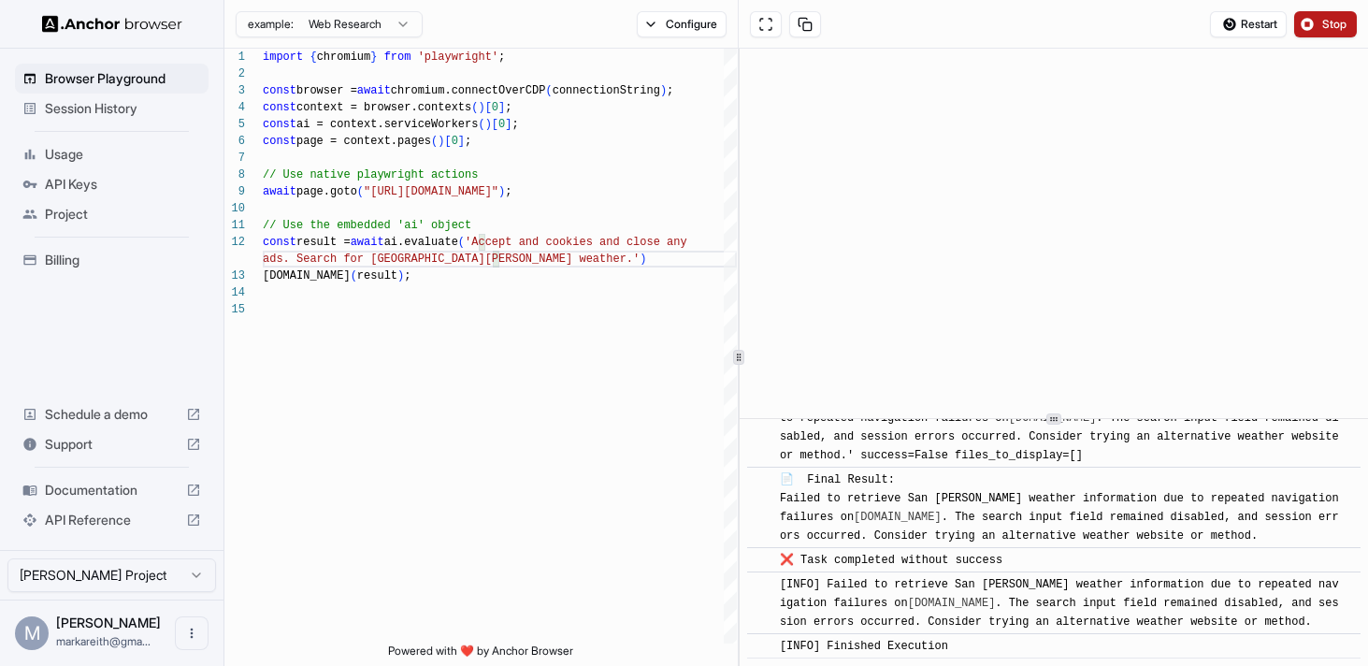
type textarea "**********"
click at [1332, 23] on span "Stop" at bounding box center [1335, 24] width 26 height 15
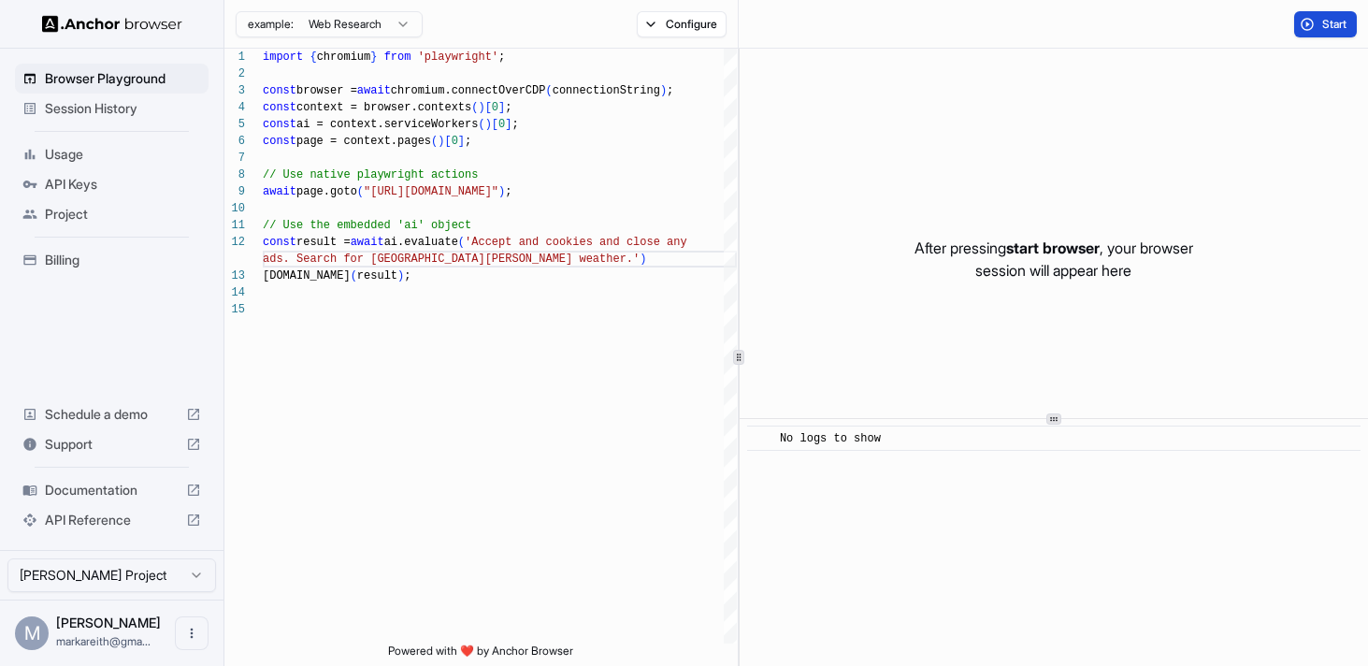
click at [1332, 23] on span "Start" at bounding box center [1335, 24] width 26 height 15
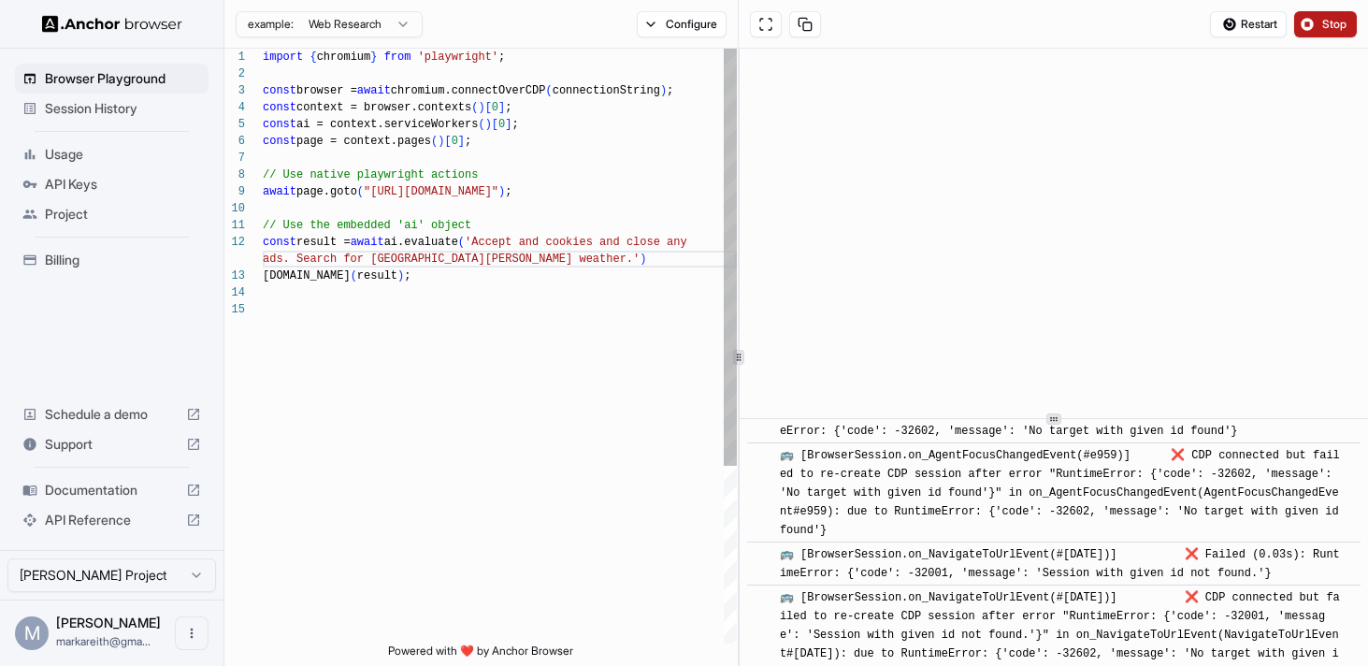
scroll to position [3331, 0]
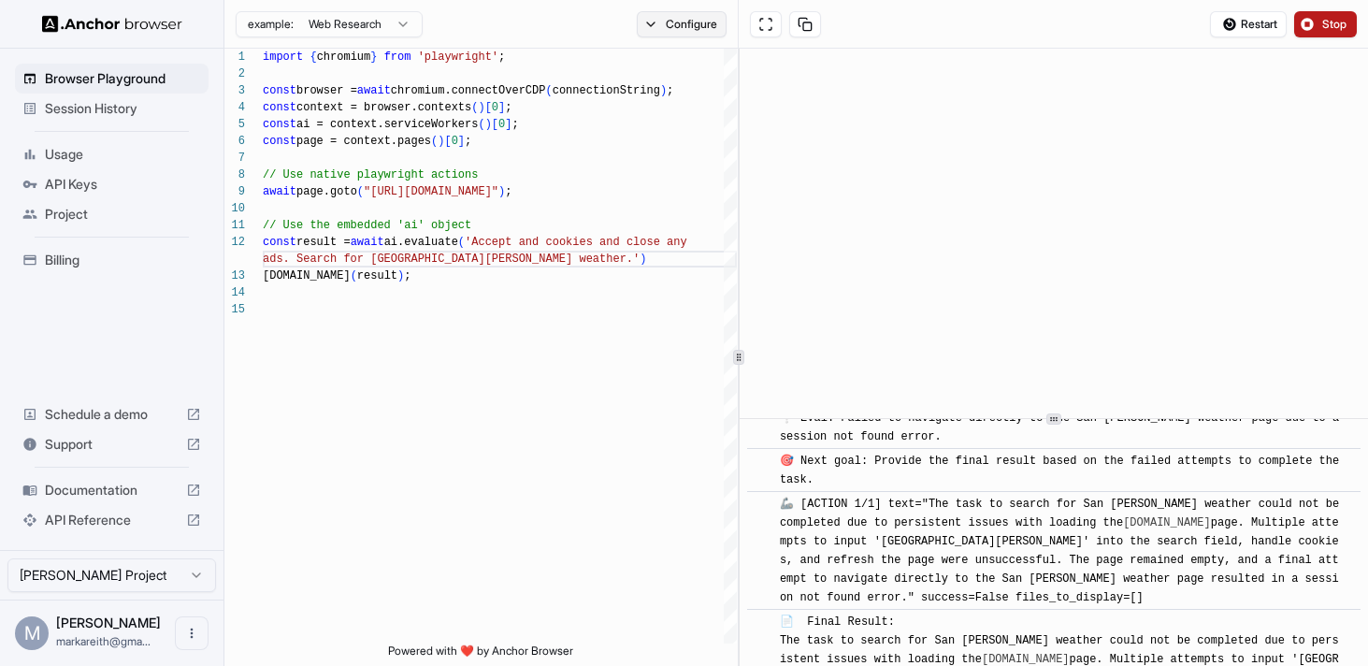
click at [673, 28] on button "Configure" at bounding box center [682, 24] width 91 height 26
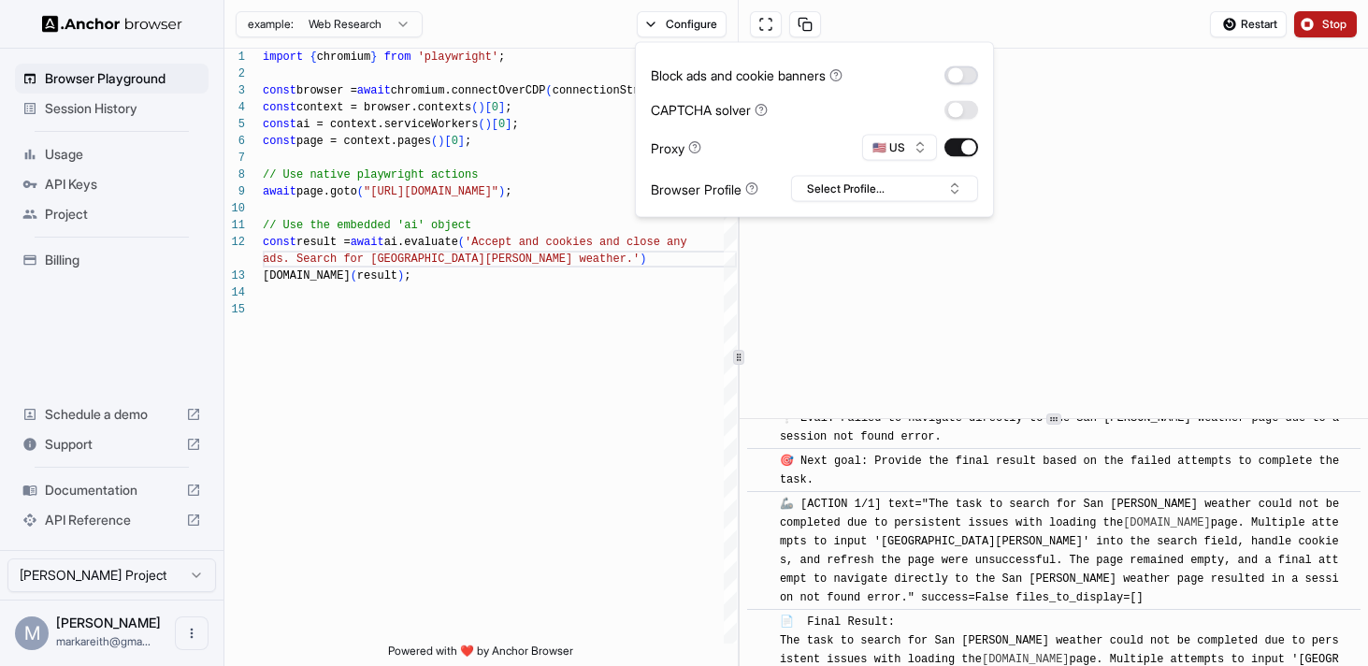
click at [964, 69] on button "button" at bounding box center [961, 74] width 34 height 19
click at [962, 144] on button "button" at bounding box center [961, 147] width 34 height 19
click at [953, 180] on button "Select Profile..." at bounding box center [884, 189] width 187 height 26
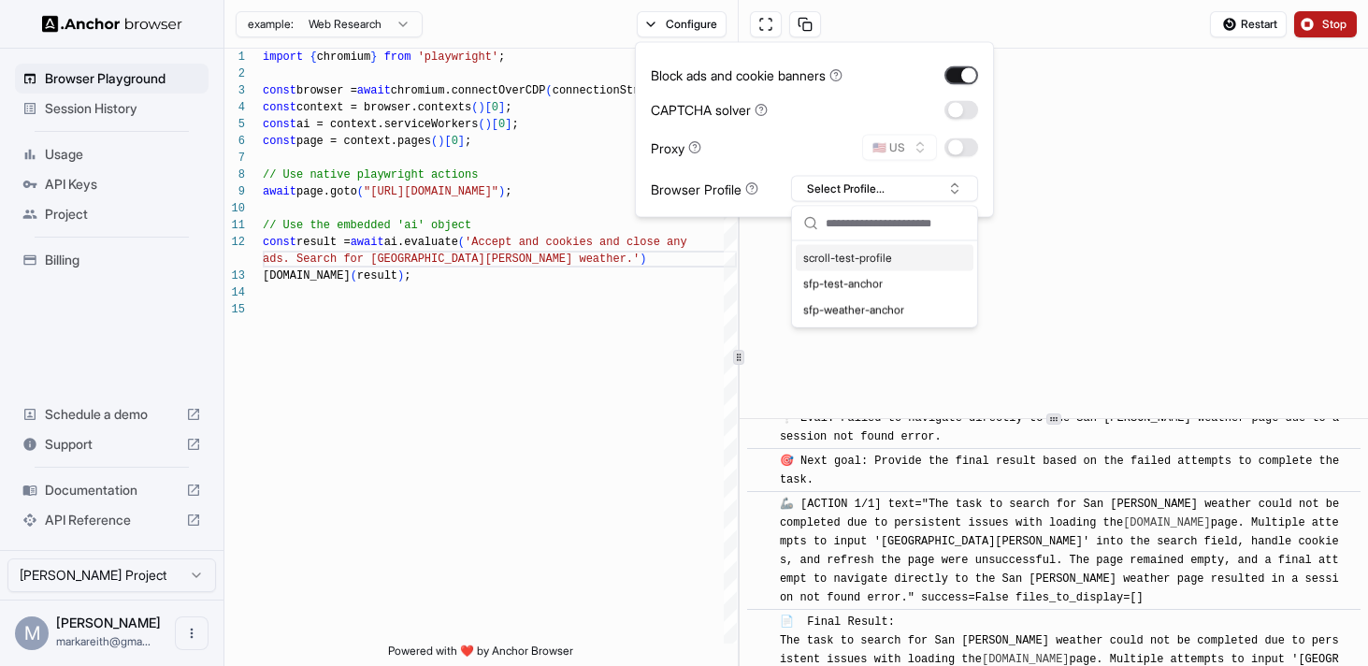
click at [966, 75] on button "button" at bounding box center [961, 74] width 34 height 19
click at [1254, 22] on span "Restart" at bounding box center [1259, 24] width 36 height 15
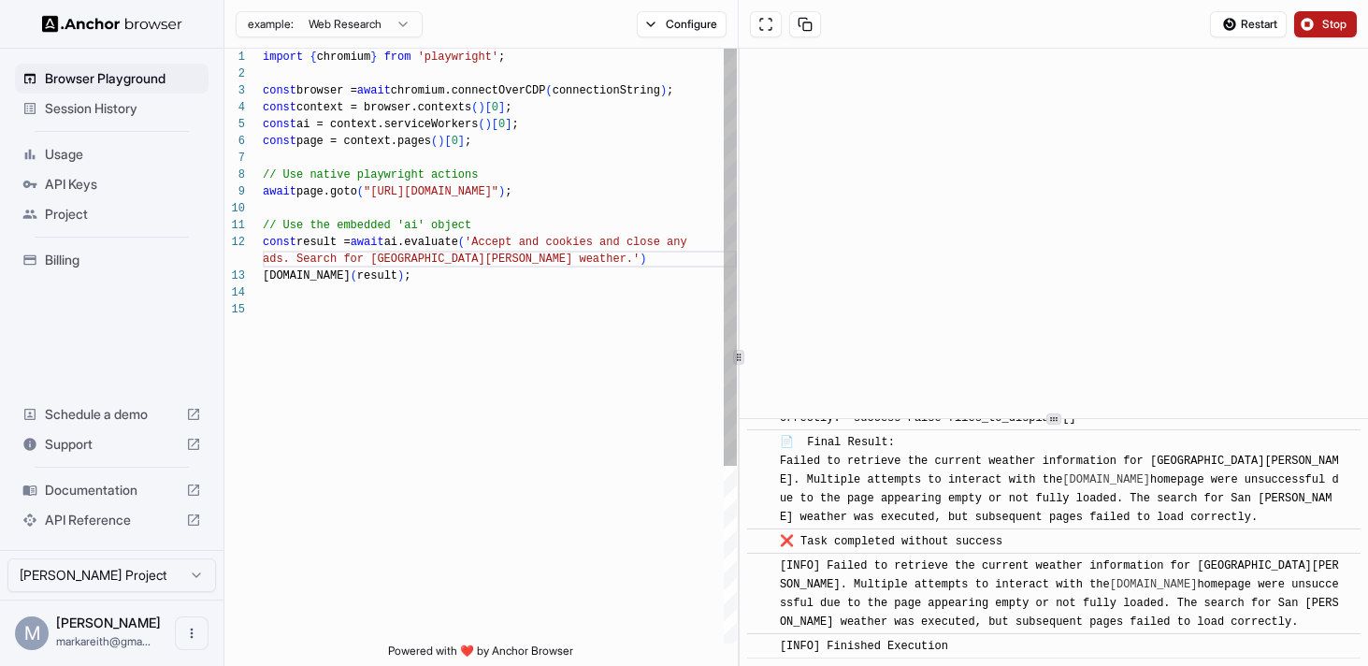
scroll to position [7571, 0]
click at [1317, 31] on button "Stop" at bounding box center [1325, 24] width 63 height 26
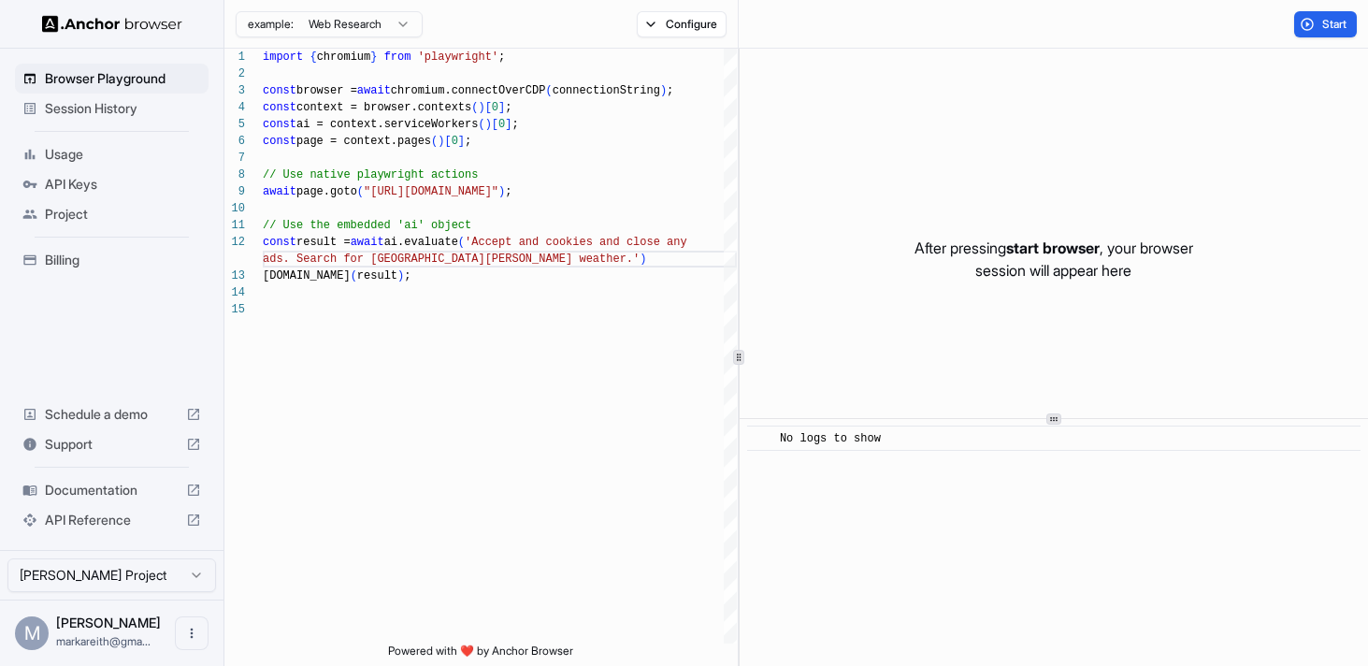
click at [119, 101] on span "Session History" at bounding box center [123, 108] width 156 height 19
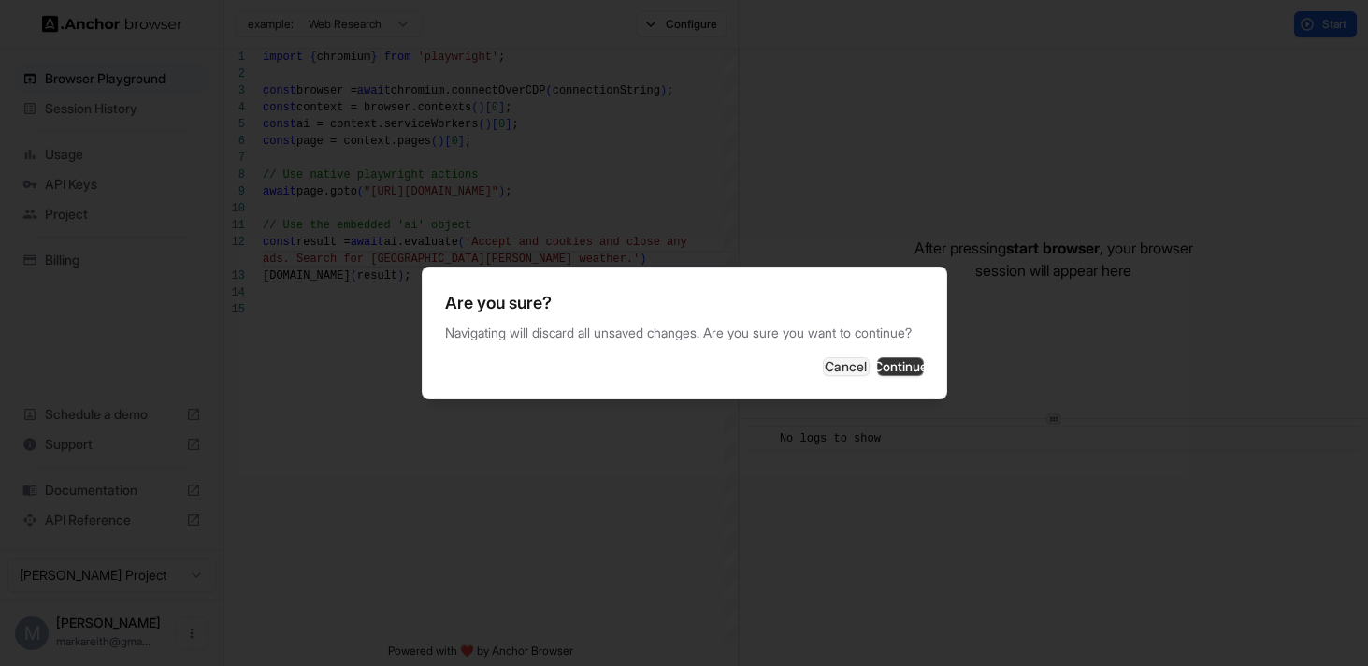
click at [886, 373] on button "Continue" at bounding box center [900, 366] width 47 height 19
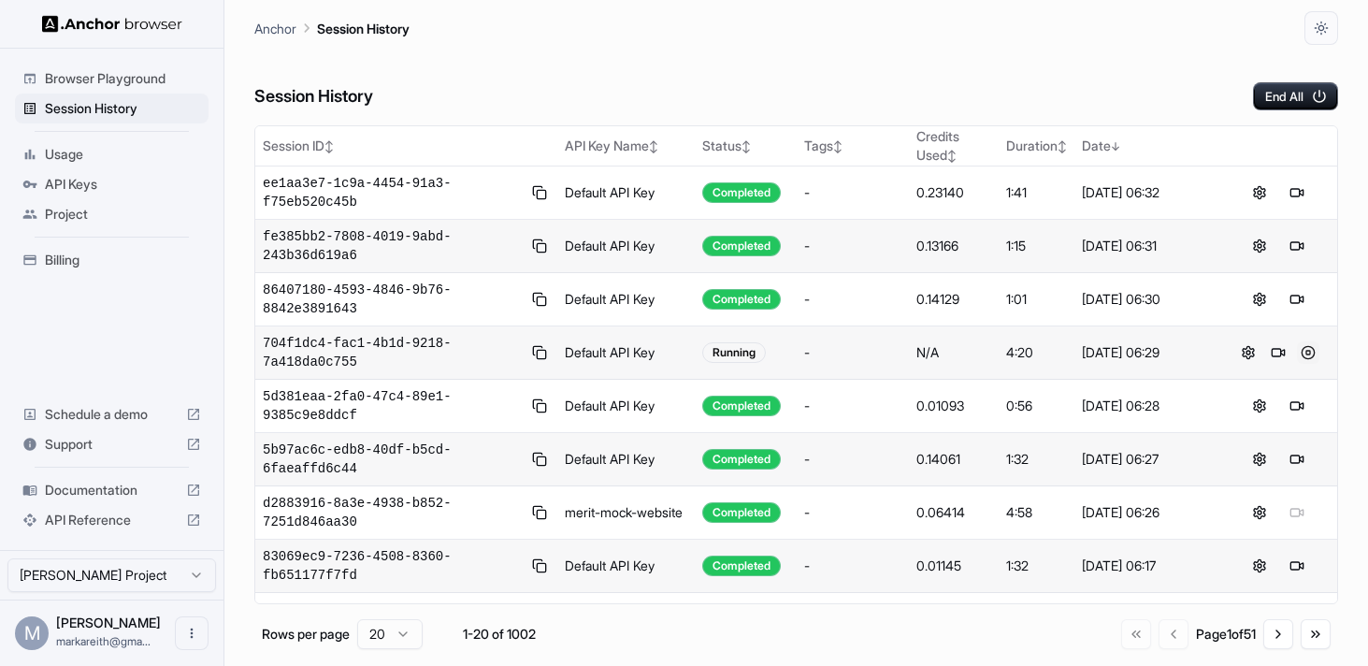
click at [1308, 353] on button at bounding box center [1308, 352] width 22 height 22
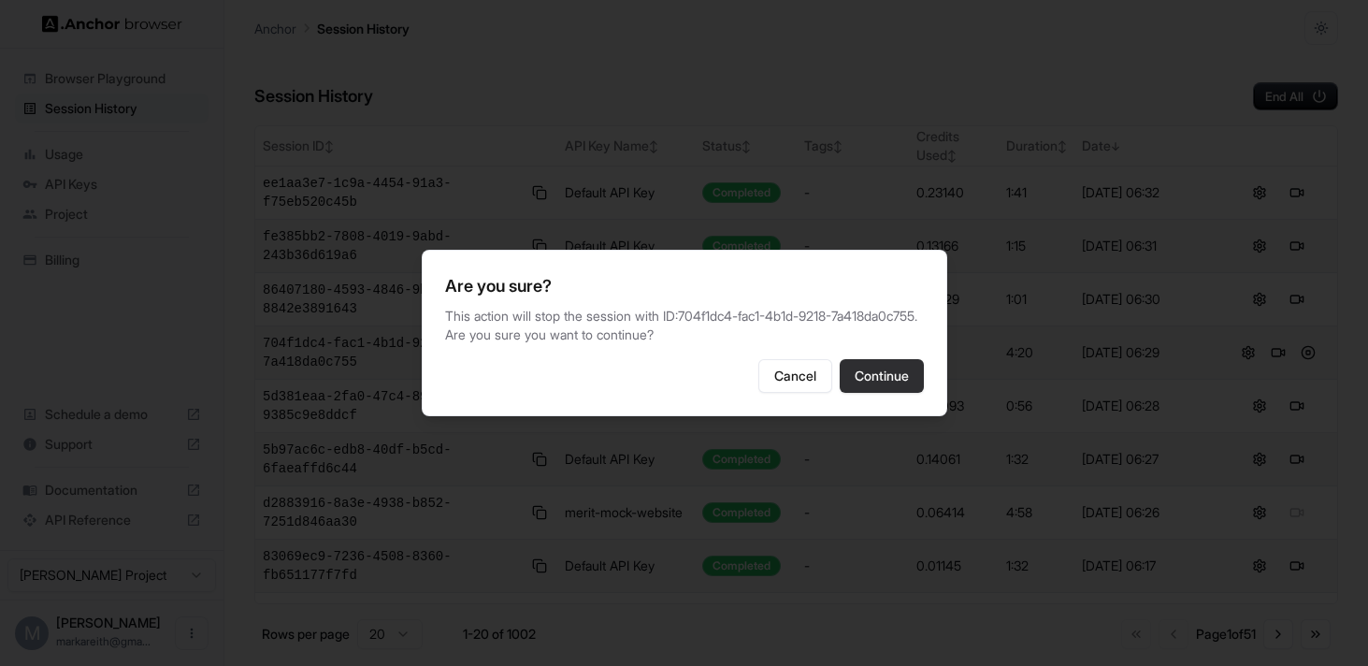
click at [852, 366] on button "Continue" at bounding box center [882, 376] width 84 height 34
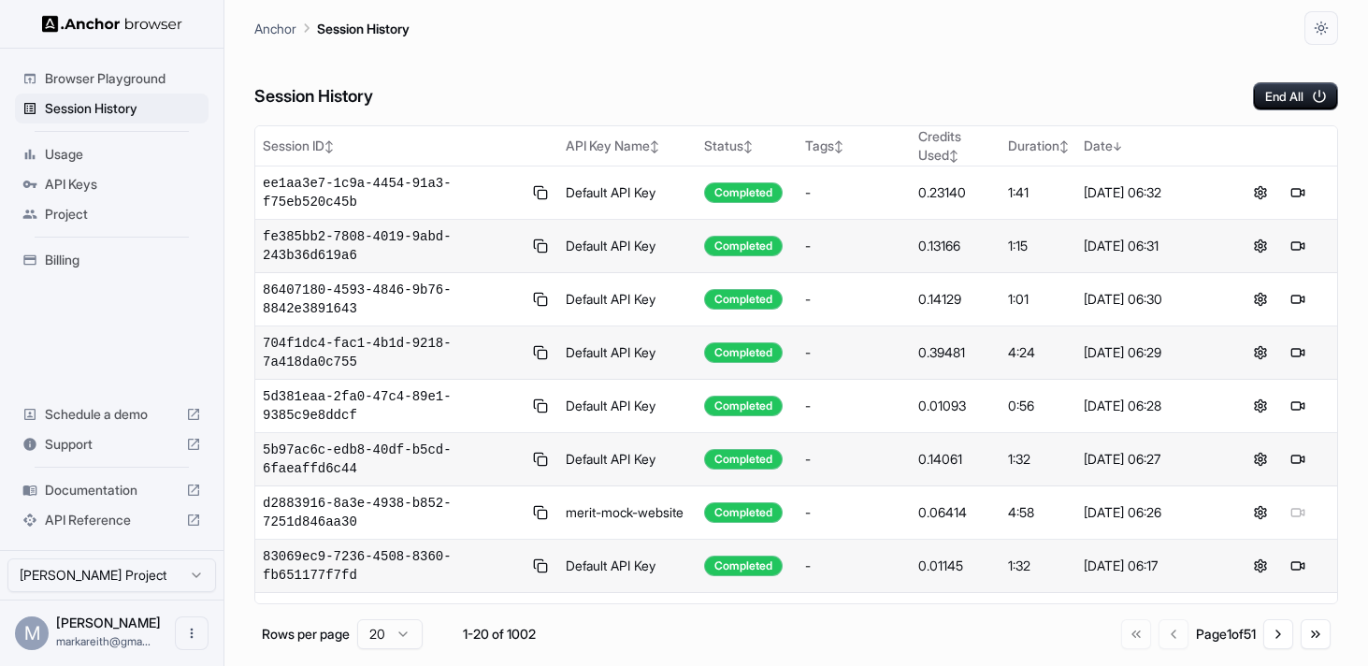
click at [145, 82] on span "Browser Playground" at bounding box center [123, 78] width 156 height 19
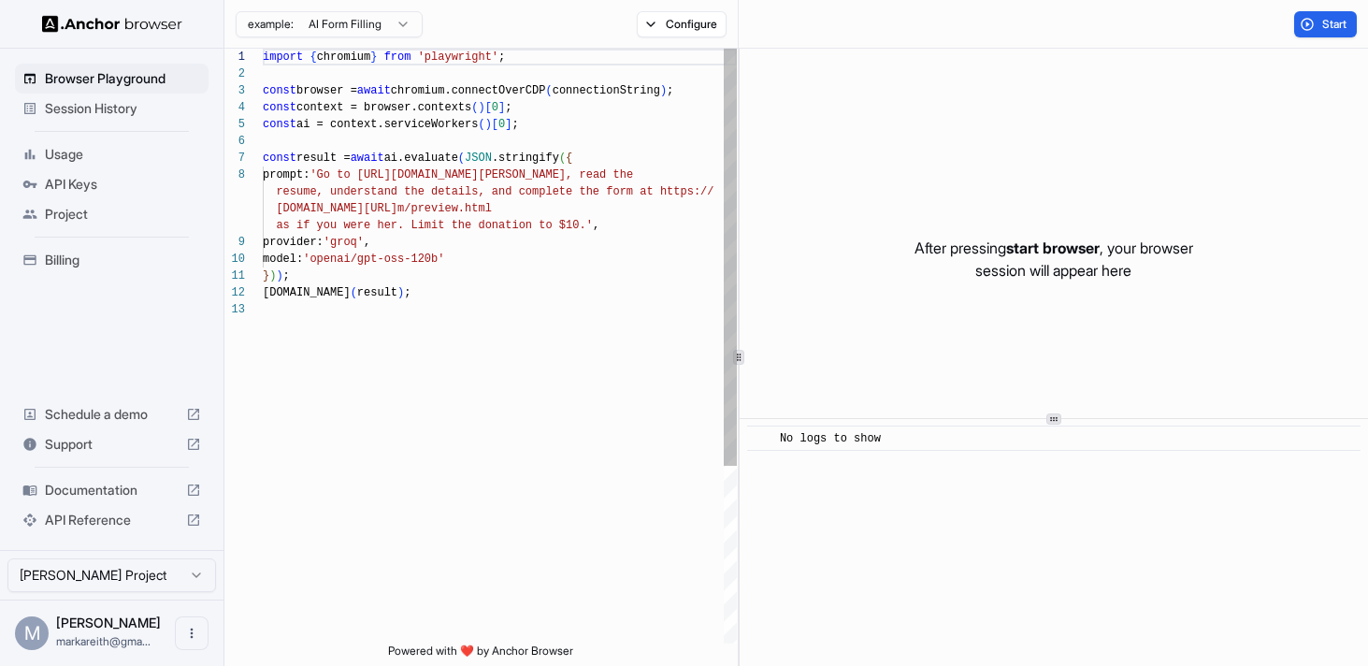
scroll to position [118, 0]
drag, startPoint x: 642, startPoint y: 176, endPoint x: 433, endPoint y: 174, distance: 209.5
click at [433, 174] on div "import { chromium } from 'playwright' ; const browser = await chromium.connectO…" at bounding box center [500, 472] width 474 height 847
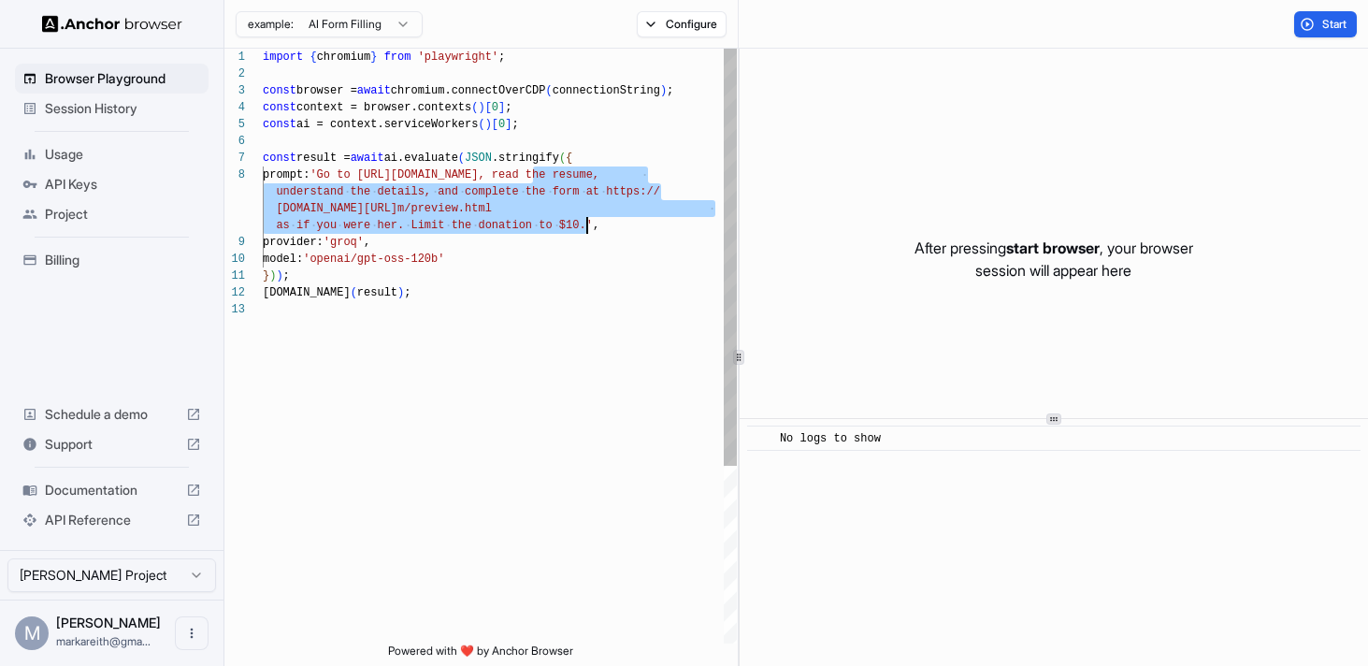
drag, startPoint x: 534, startPoint y: 177, endPoint x: 584, endPoint y: 226, distance: 70.8
click at [584, 226] on div "import { chromium } from 'playwright' ; const browser = await chromium.connectO…" at bounding box center [500, 472] width 474 height 847
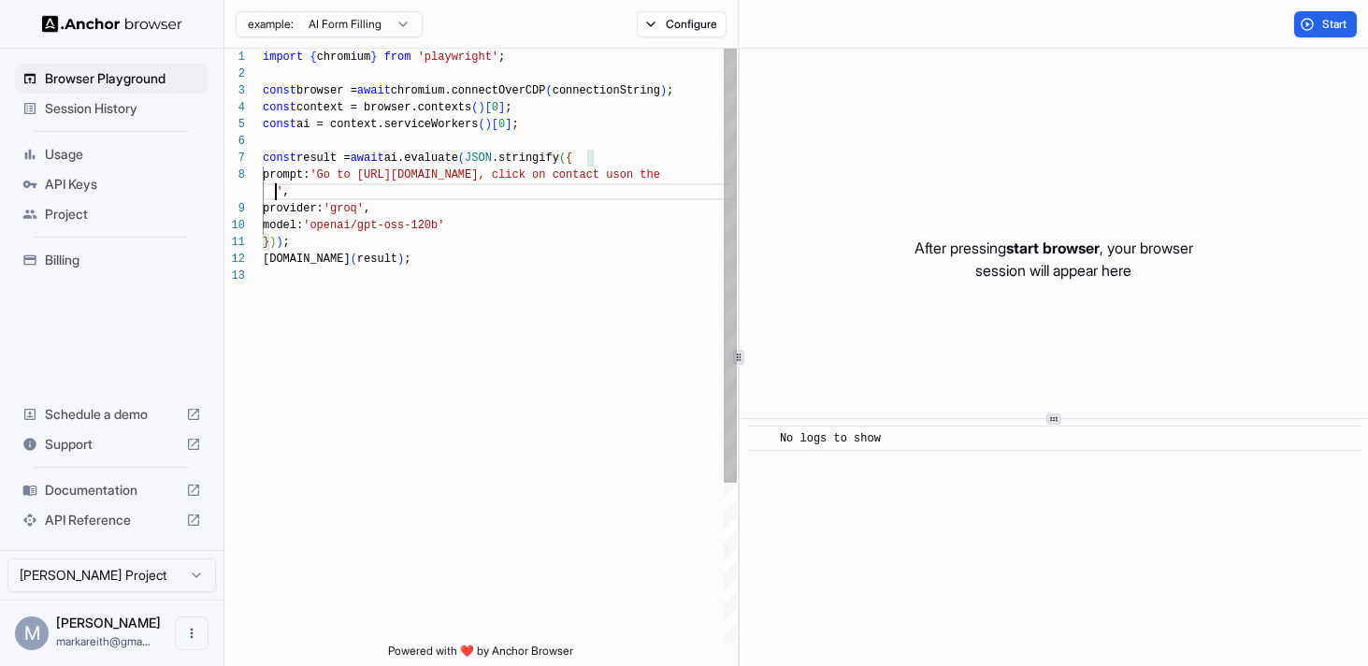
scroll to position [135, 0]
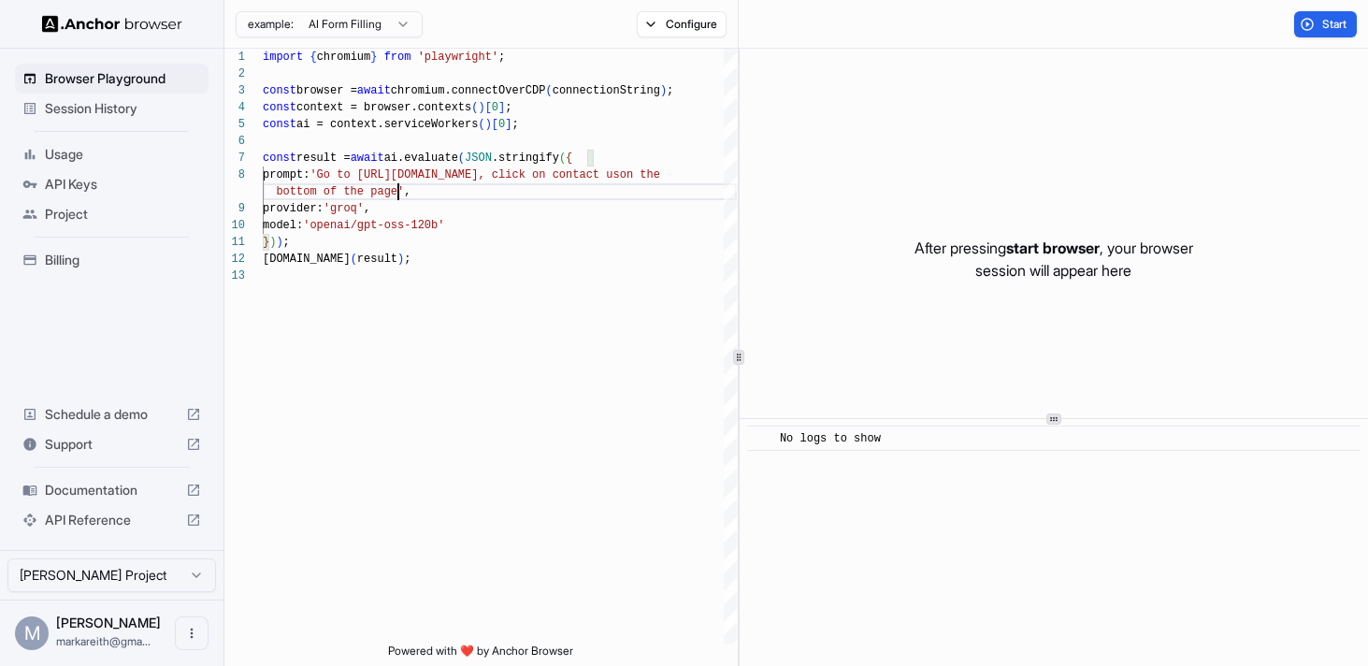
click at [685, 38] on div "example: AI Form Filling Configure" at bounding box center [481, 24] width 514 height 49
click at [681, 35] on button "Configure" at bounding box center [682, 24] width 91 height 26
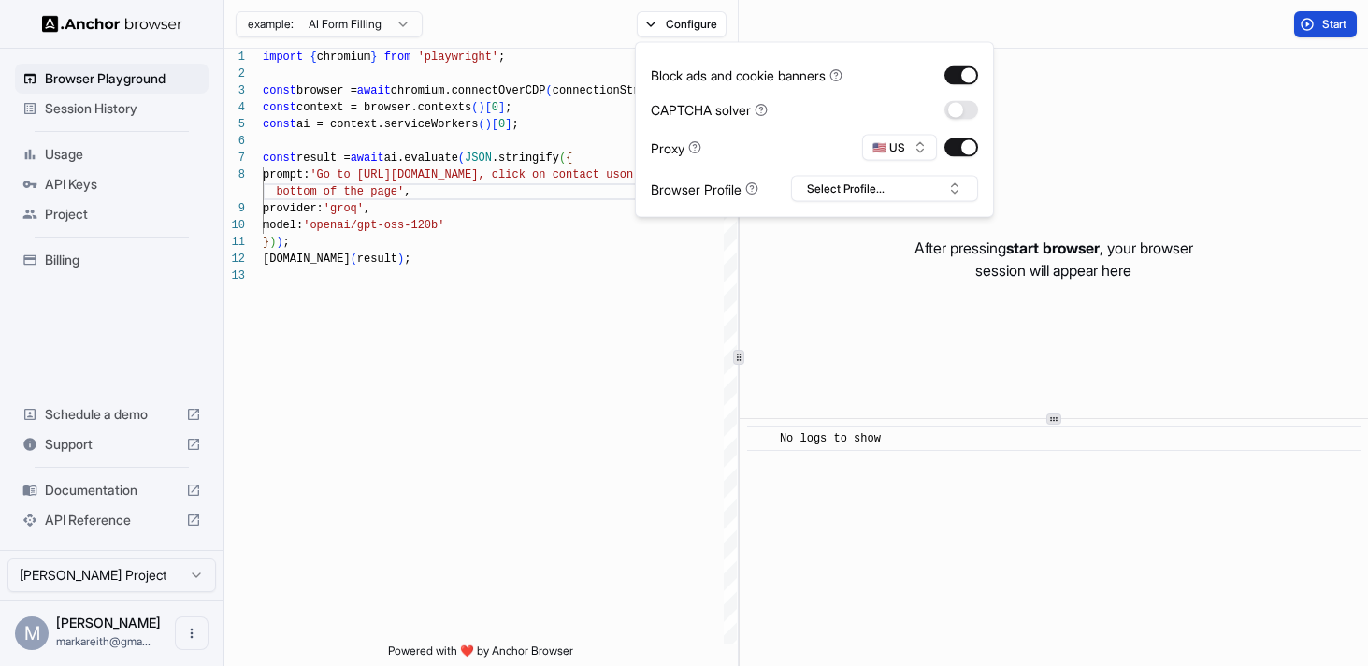
click at [1317, 20] on button "Start" at bounding box center [1325, 24] width 63 height 26
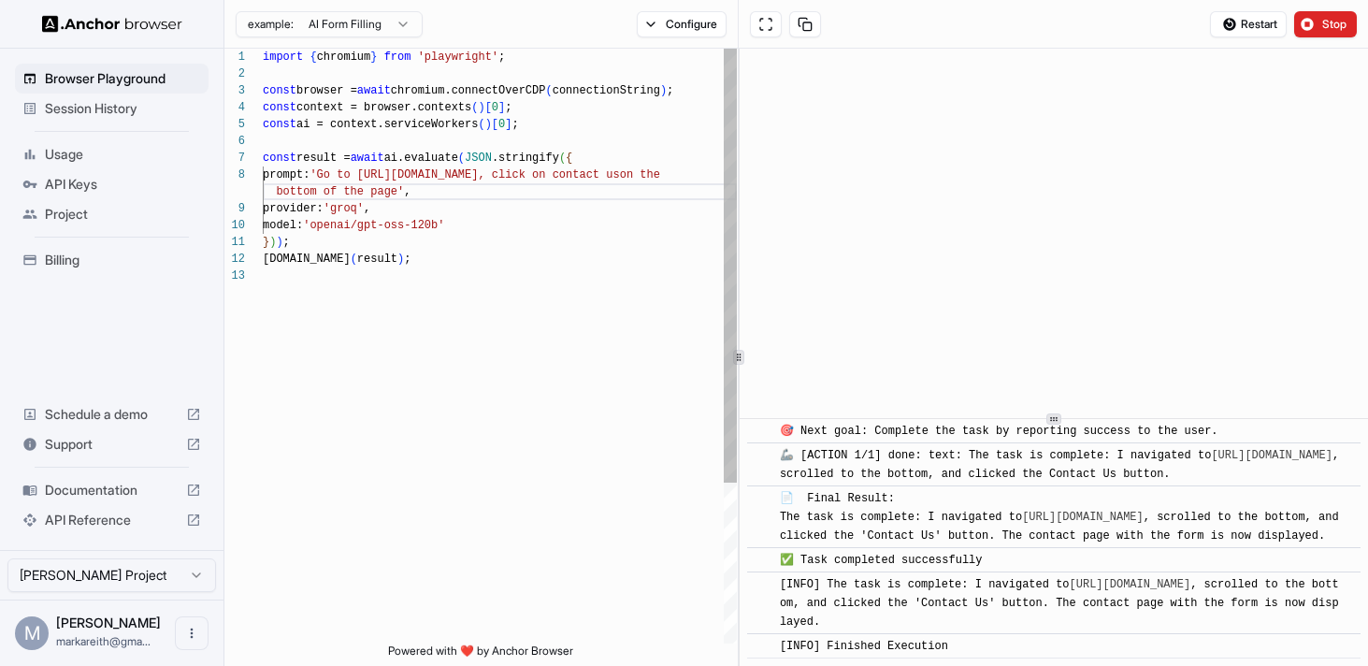
scroll to position [118, 0]
drag, startPoint x: 521, startPoint y: 177, endPoint x: 432, endPoint y: 177, distance: 88.8
click at [432, 177] on div "import { chromium } from 'playwright' ; const browser = await chromium.connectO…" at bounding box center [500, 456] width 474 height 814
drag, startPoint x: 520, startPoint y: 173, endPoint x: 397, endPoint y: 191, distance: 124.7
click at [397, 191] on div "import { chromium } from 'playwright' ; const browser = await chromium.connectO…" at bounding box center [500, 456] width 474 height 814
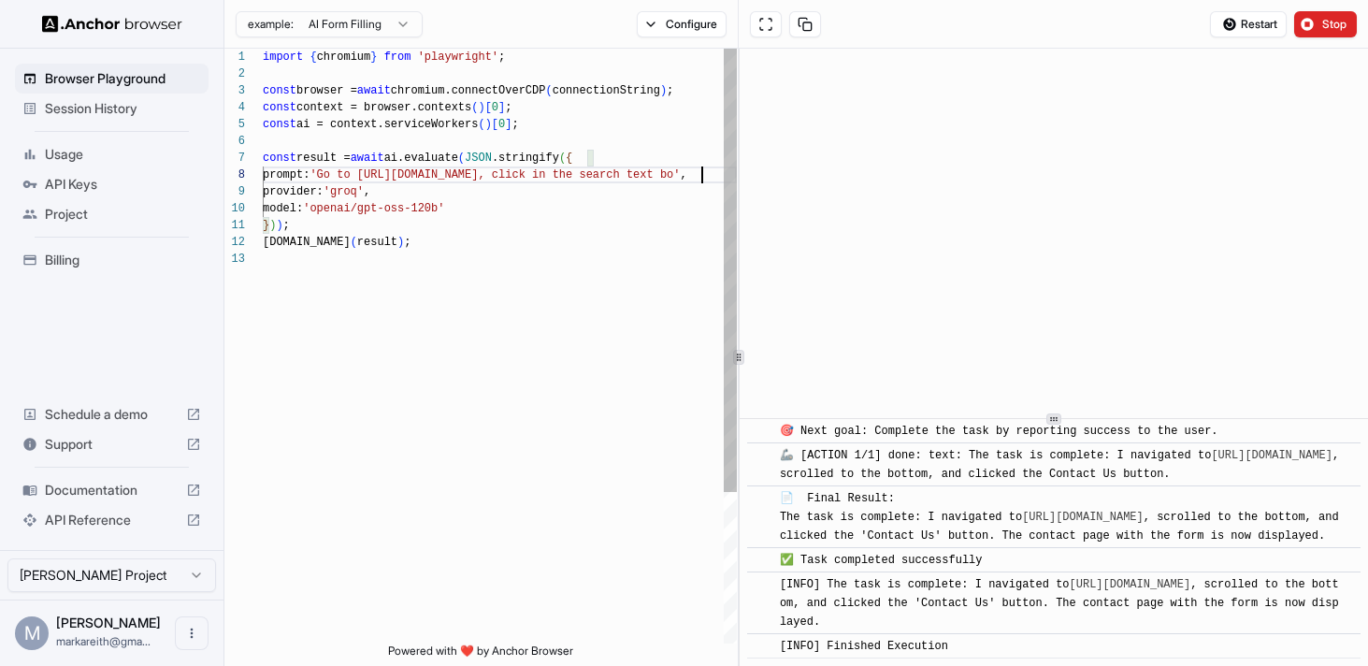
scroll to position [135, 0]
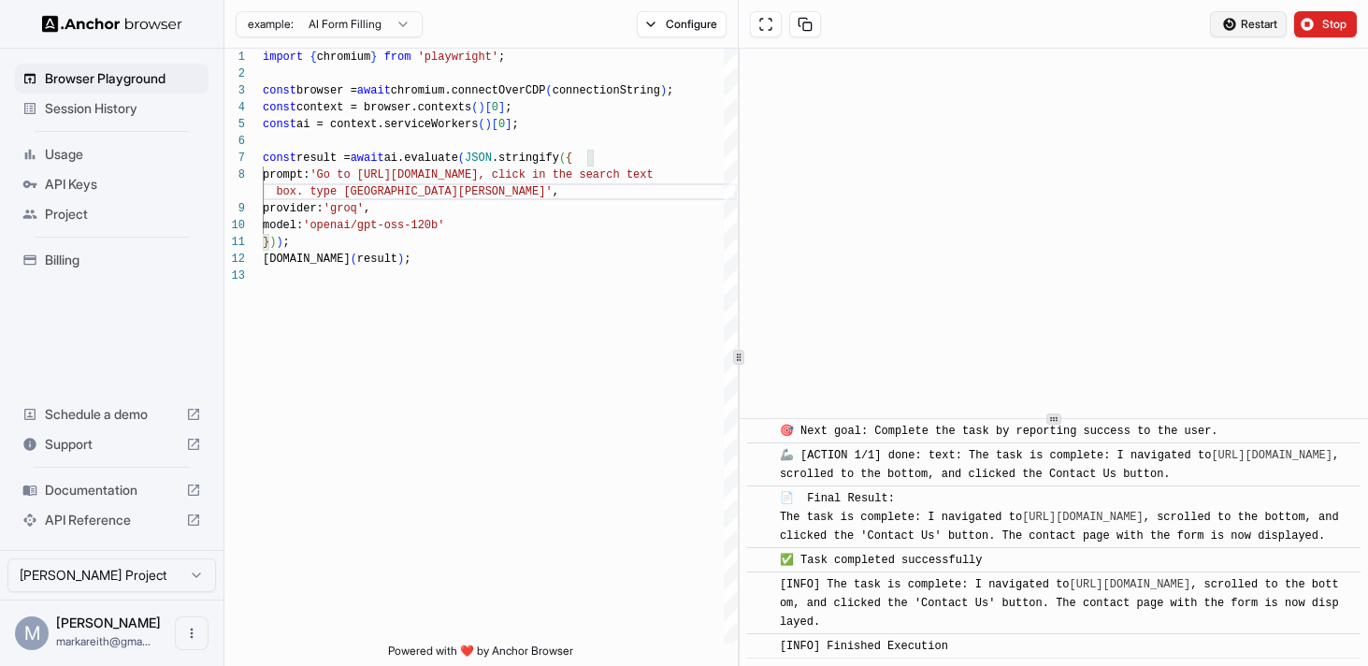
click at [1265, 19] on span "Restart" at bounding box center [1259, 24] width 36 height 15
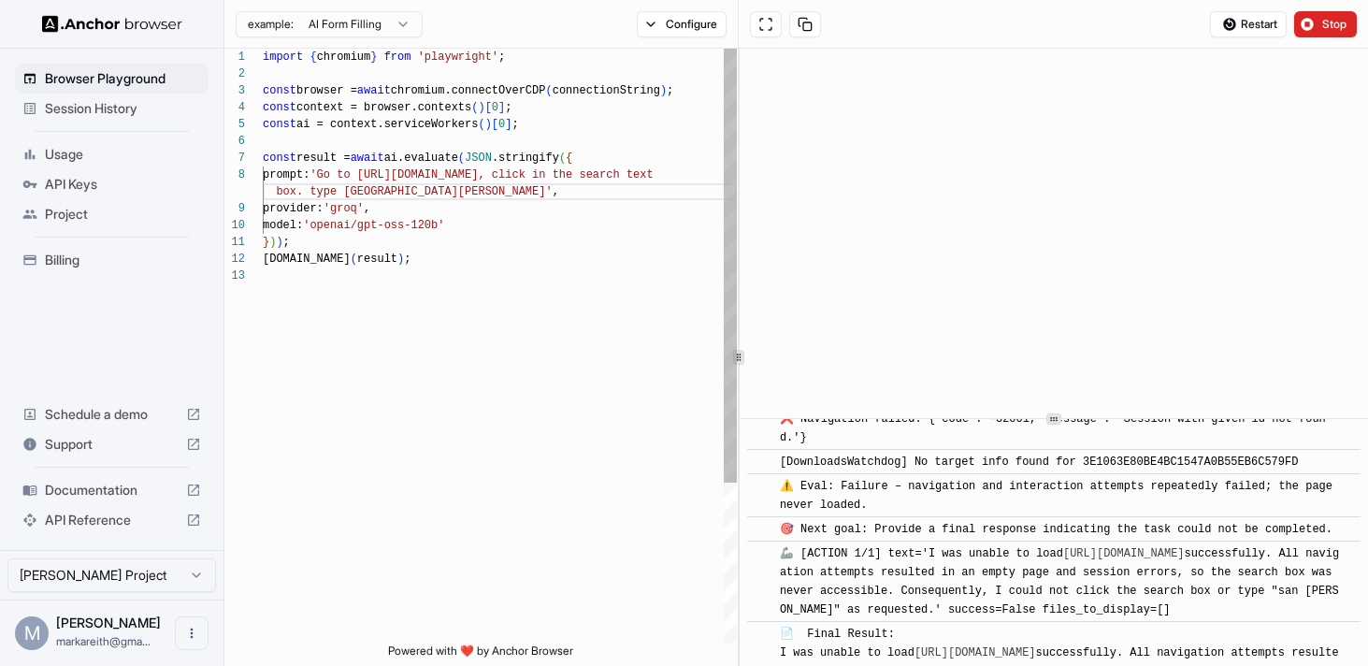
scroll to position [50, 0]
click at [510, 345] on div "import { chromium } from 'playwright' ; const browser = await chromium.connectO…" at bounding box center [500, 456] width 474 height 814
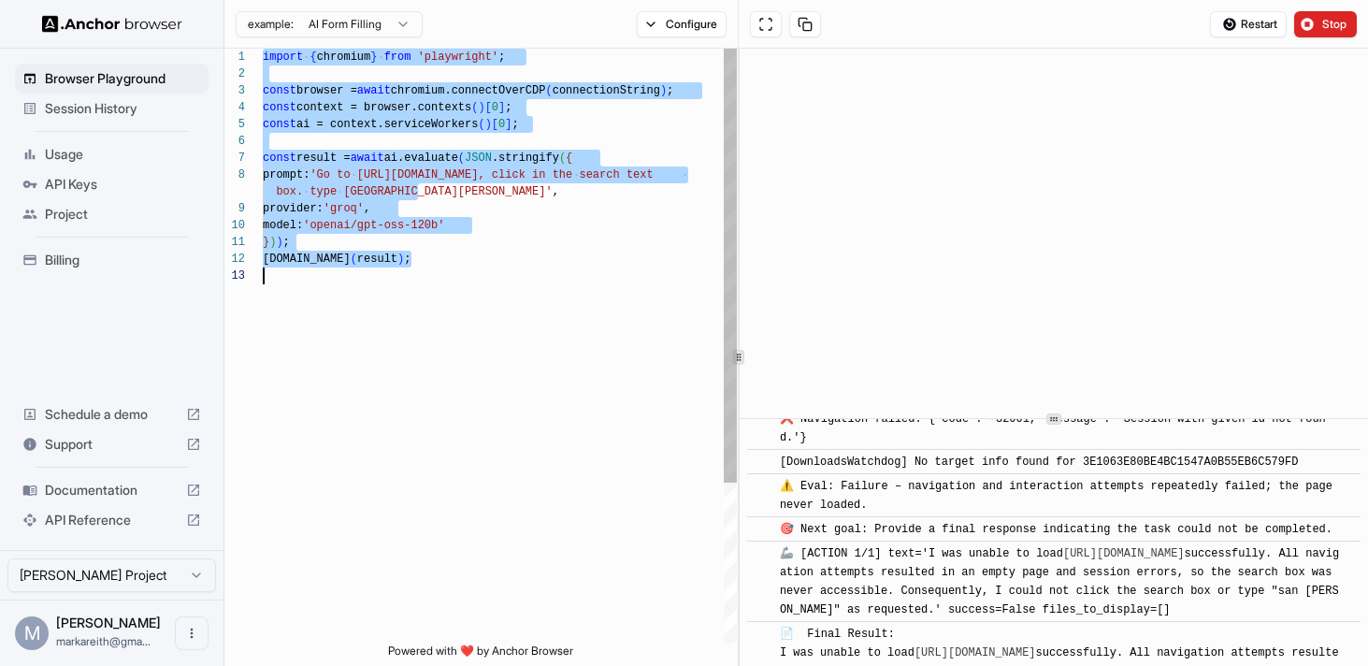
scroll to position [0, 0]
click at [510, 345] on div "import { chromium } from 'playwright' ; const browser = await chromium.connectO…" at bounding box center [500, 456] width 474 height 814
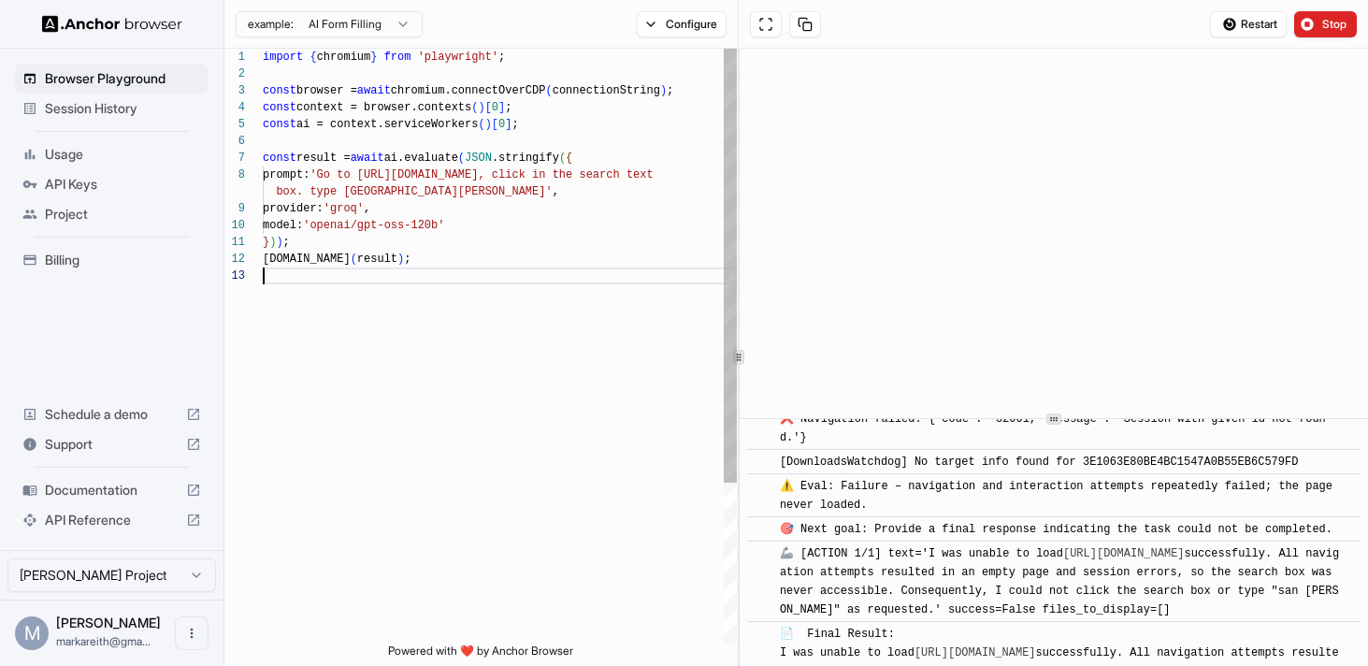
type textarea "**********"
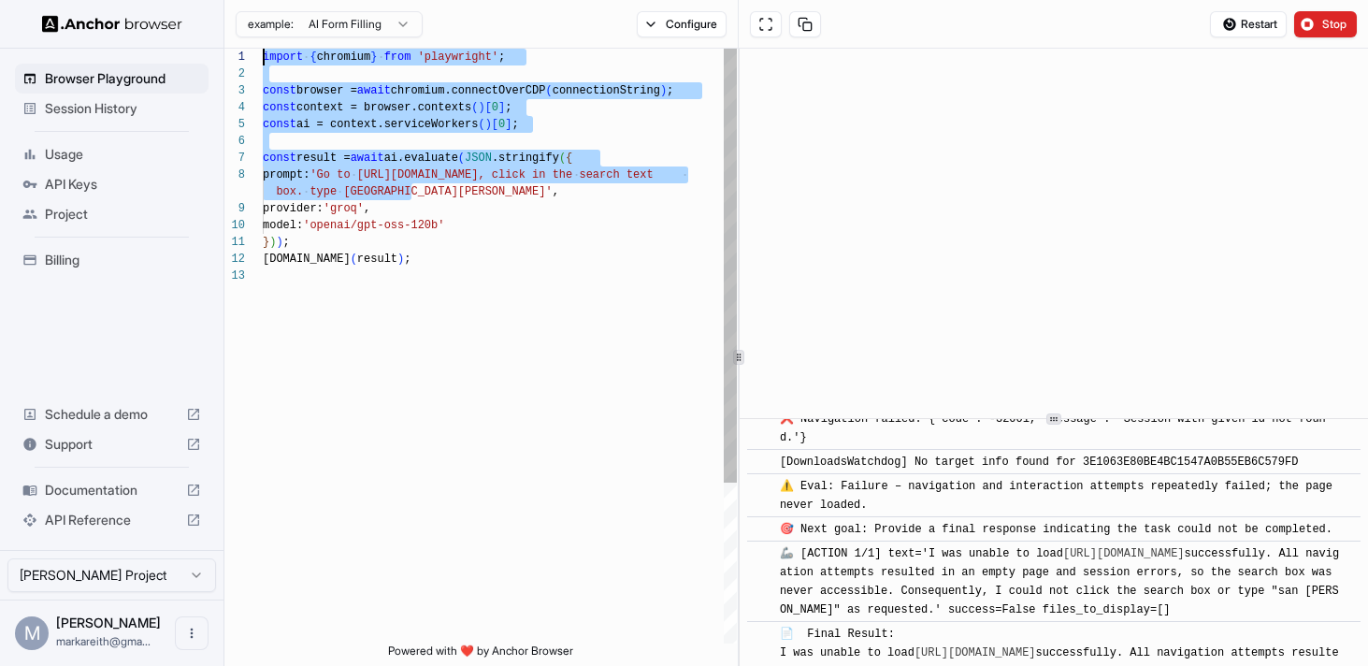
scroll to position [0, 0]
drag, startPoint x: 436, startPoint y: 198, endPoint x: 234, endPoint y: 62, distance: 243.8
click at [263, 62] on div "import { chromium } from 'playwright' ; const browser = await chromium.connectO…" at bounding box center [500, 456] width 474 height 814
click at [123, 112] on span "Session History" at bounding box center [123, 108] width 156 height 19
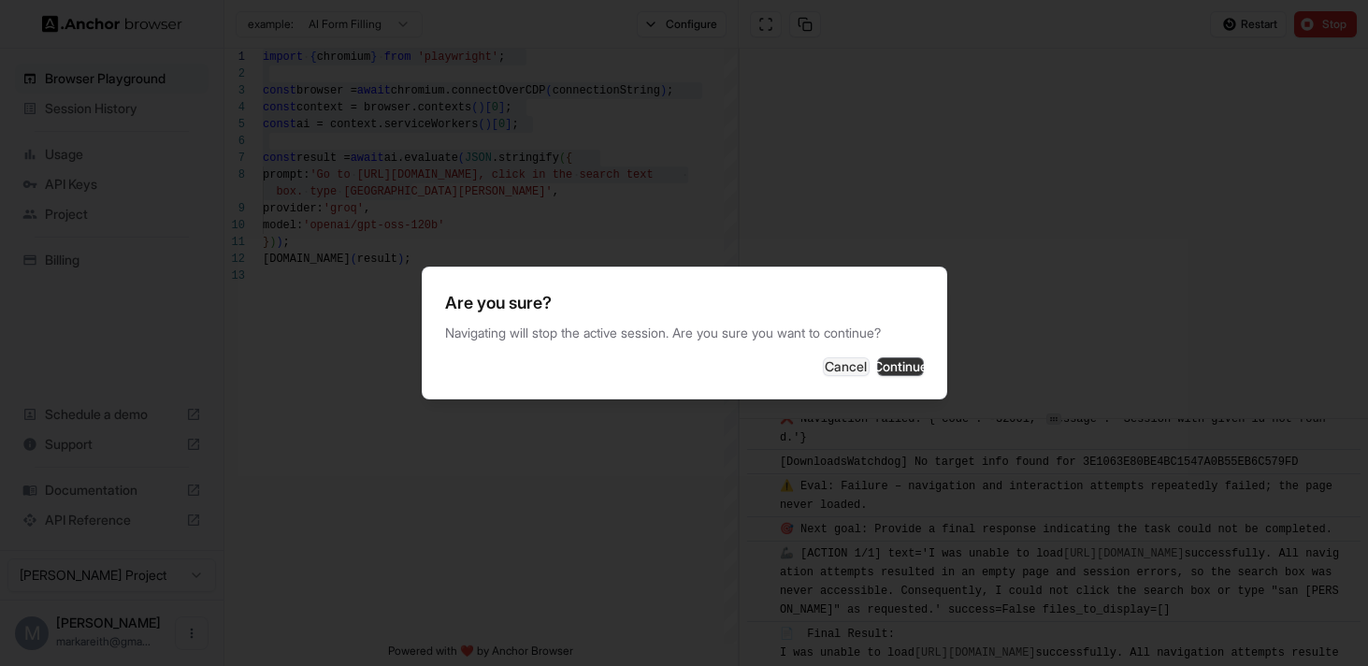
click at [886, 365] on button "Continue" at bounding box center [900, 366] width 47 height 19
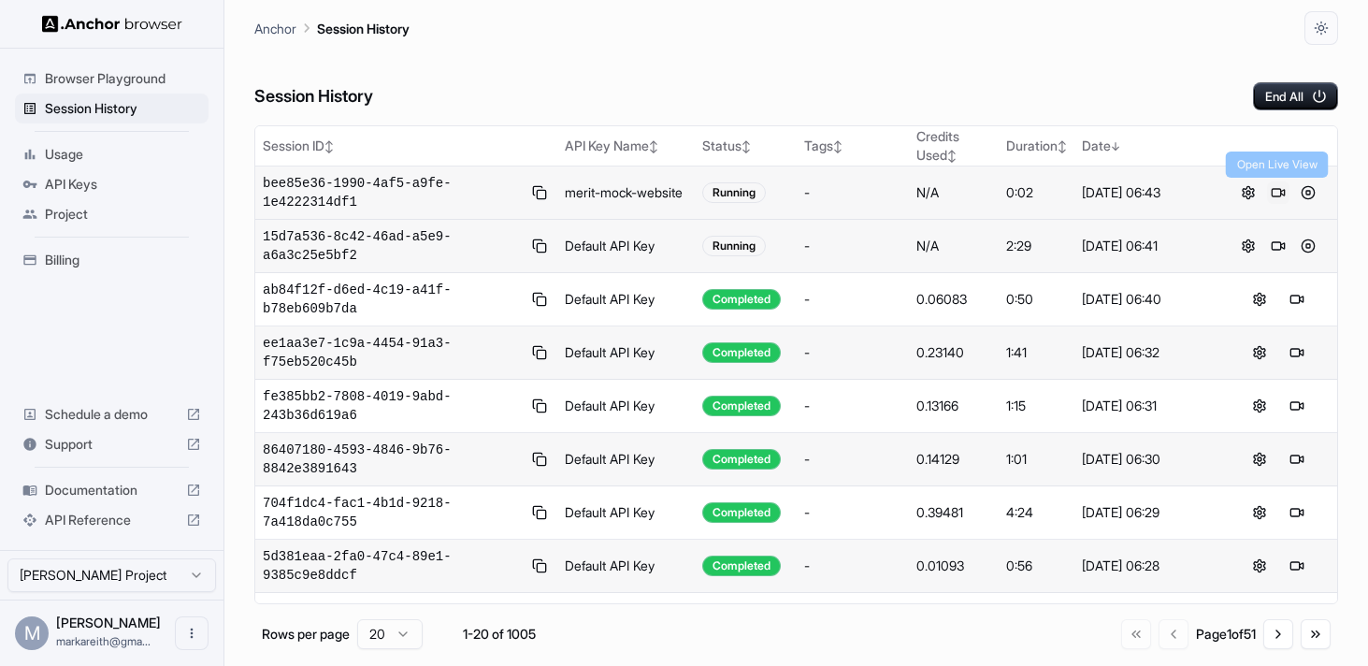
click at [1284, 193] on button at bounding box center [1278, 192] width 22 height 22
click at [1307, 247] on button at bounding box center [1308, 246] width 22 height 22
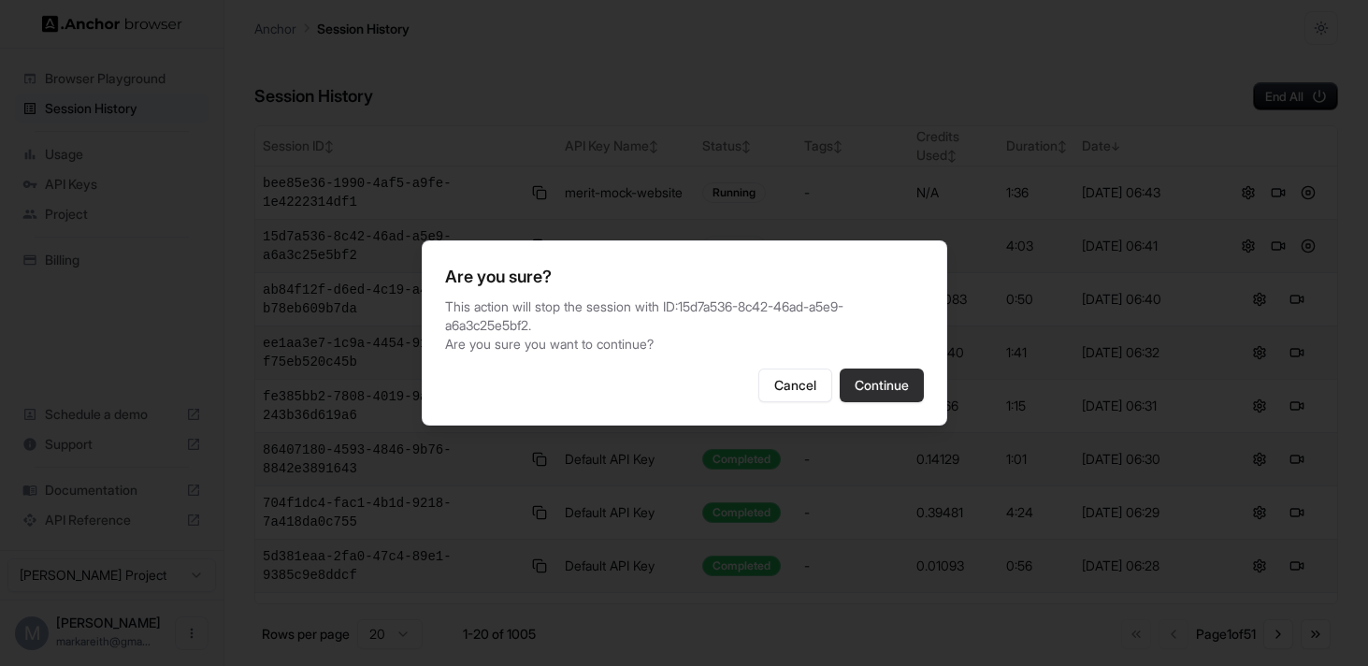
click at [872, 402] on button "Continue" at bounding box center [882, 385] width 84 height 34
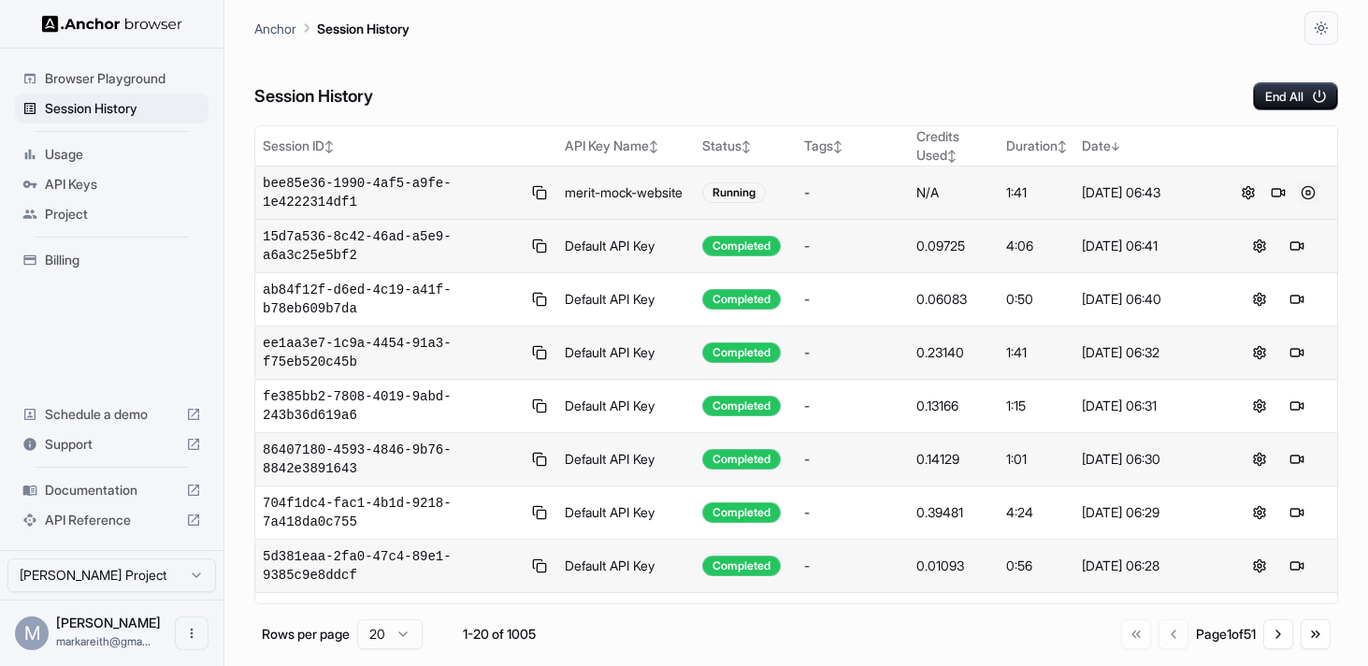
click at [1306, 188] on button at bounding box center [1308, 192] width 22 height 22
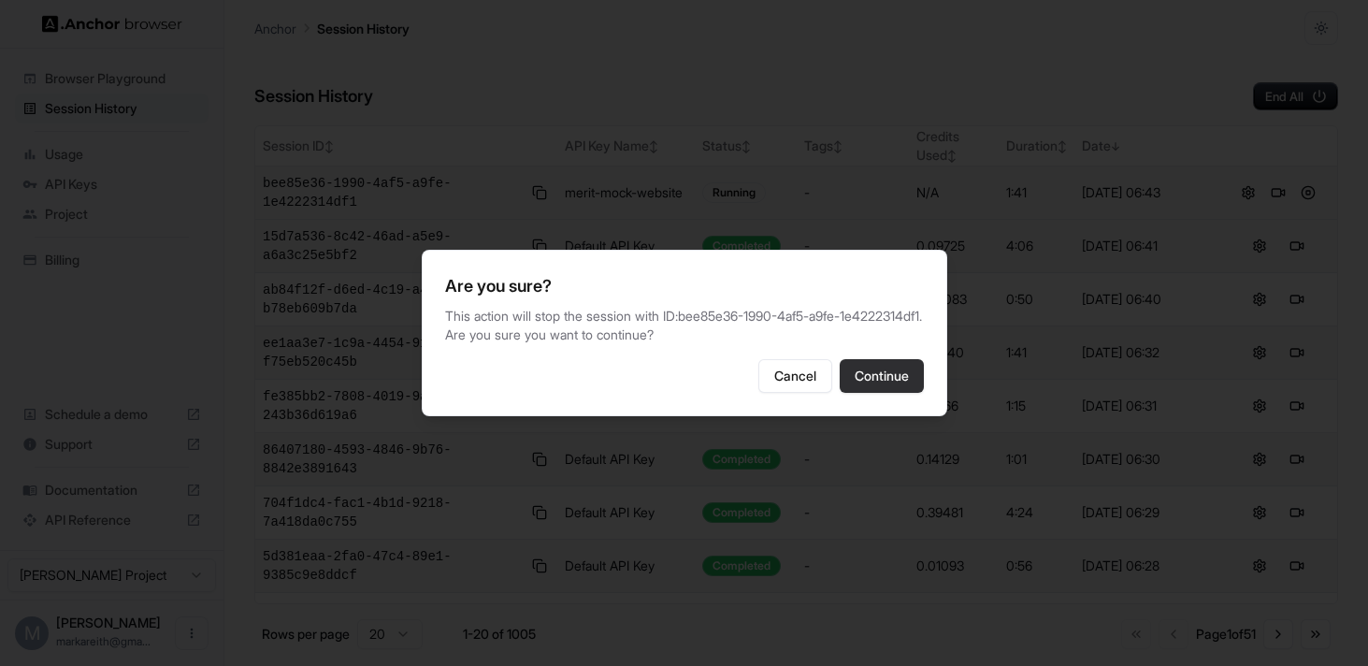
click at [876, 384] on button "Continue" at bounding box center [882, 376] width 84 height 34
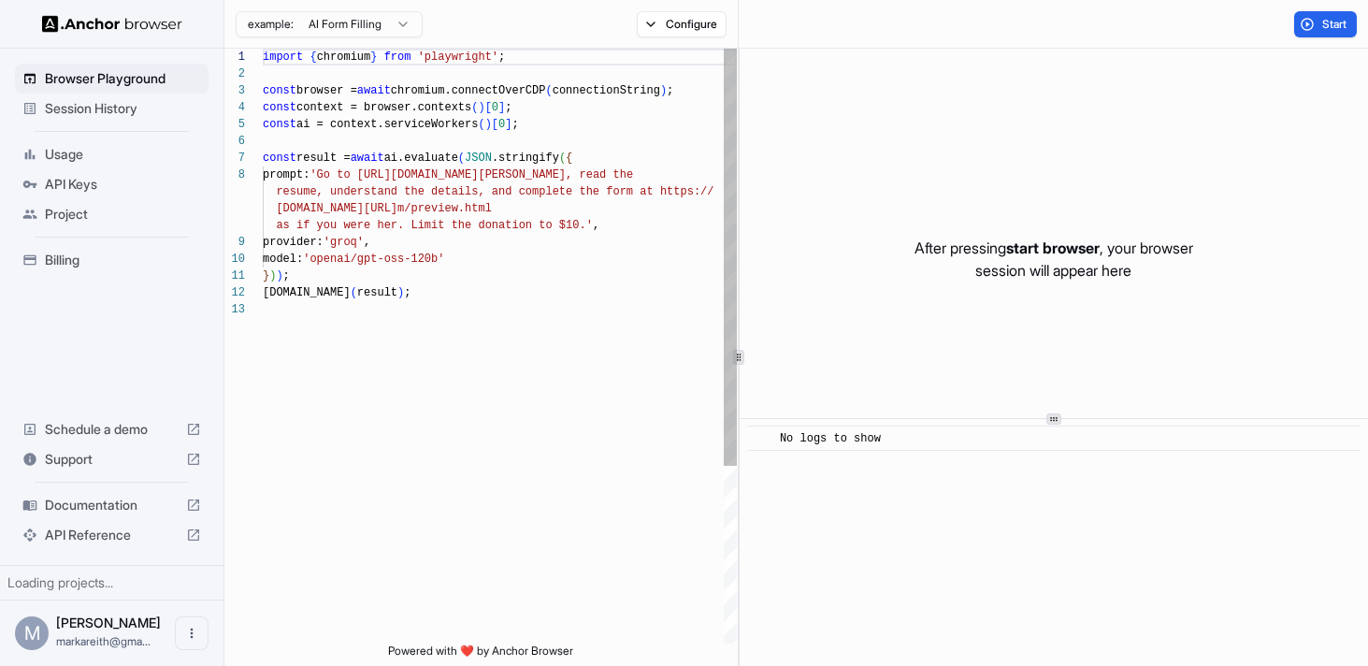
scroll to position [118, 0]
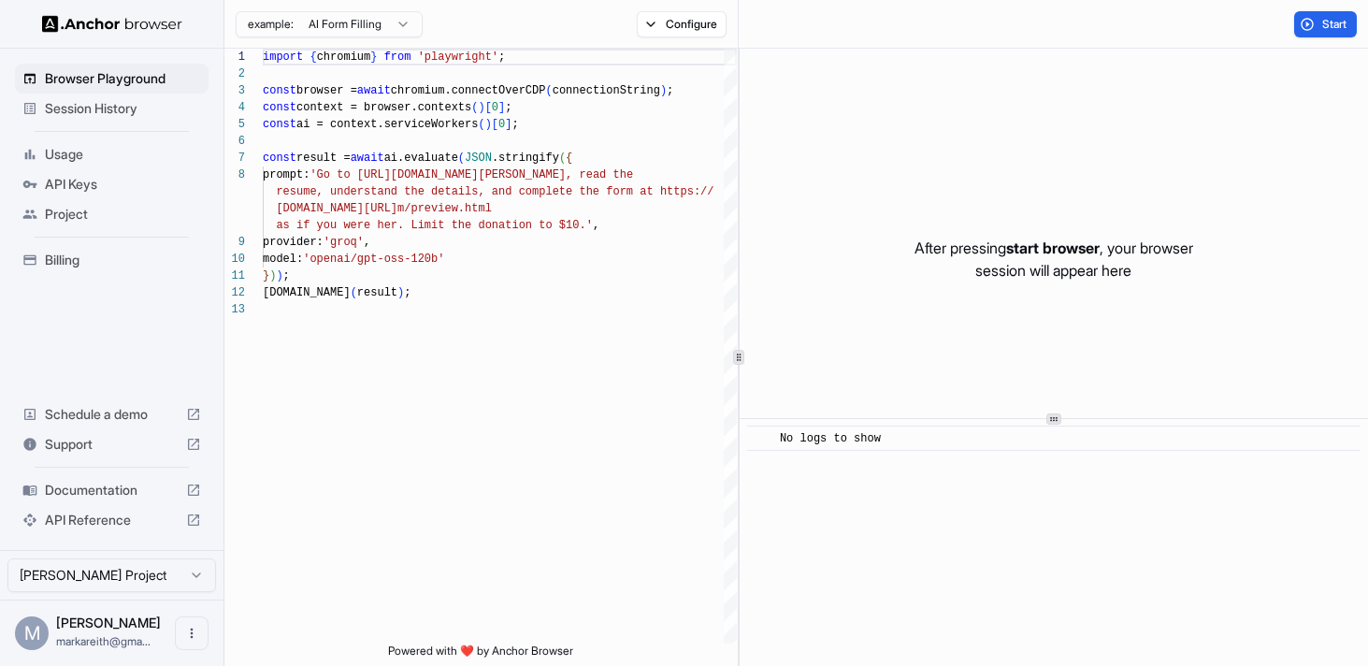
click at [106, 108] on span "Session History" at bounding box center [123, 108] width 156 height 19
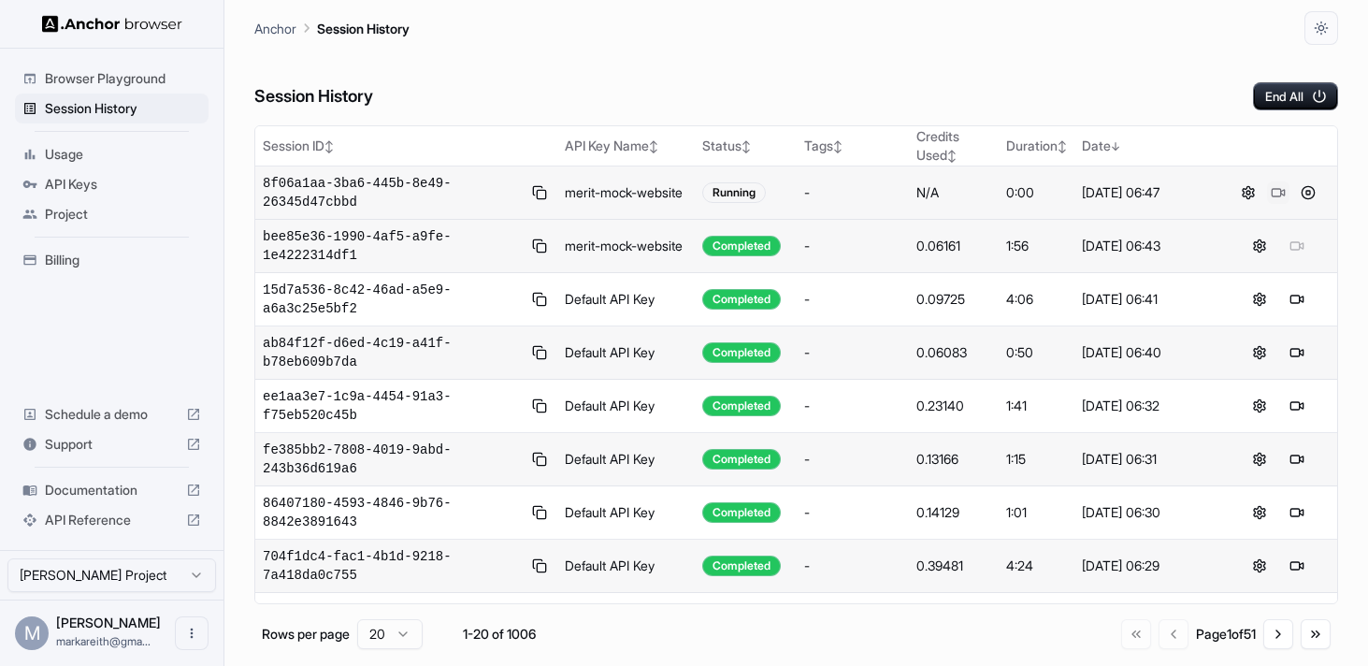
click at [1276, 193] on button at bounding box center [1278, 192] width 22 height 22
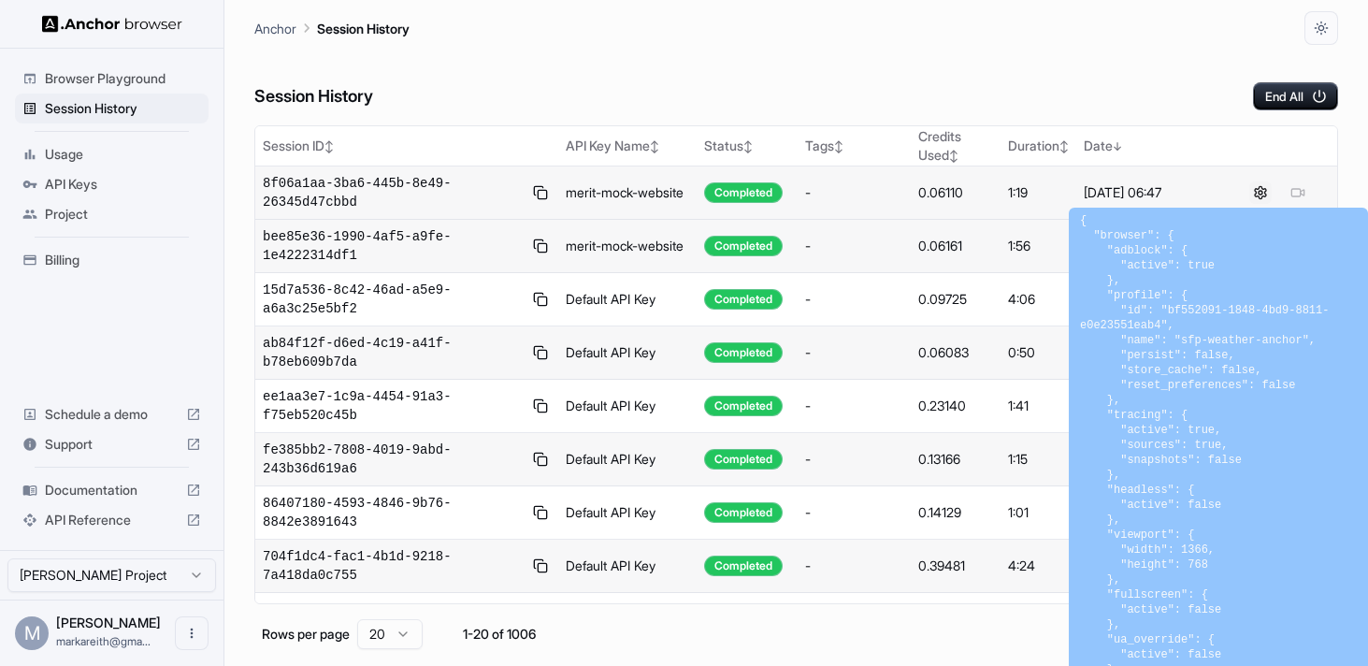
click at [1263, 197] on button at bounding box center [1260, 192] width 22 height 22
click at [690, 54] on div "Session History End All" at bounding box center [796, 77] width 1084 height 65
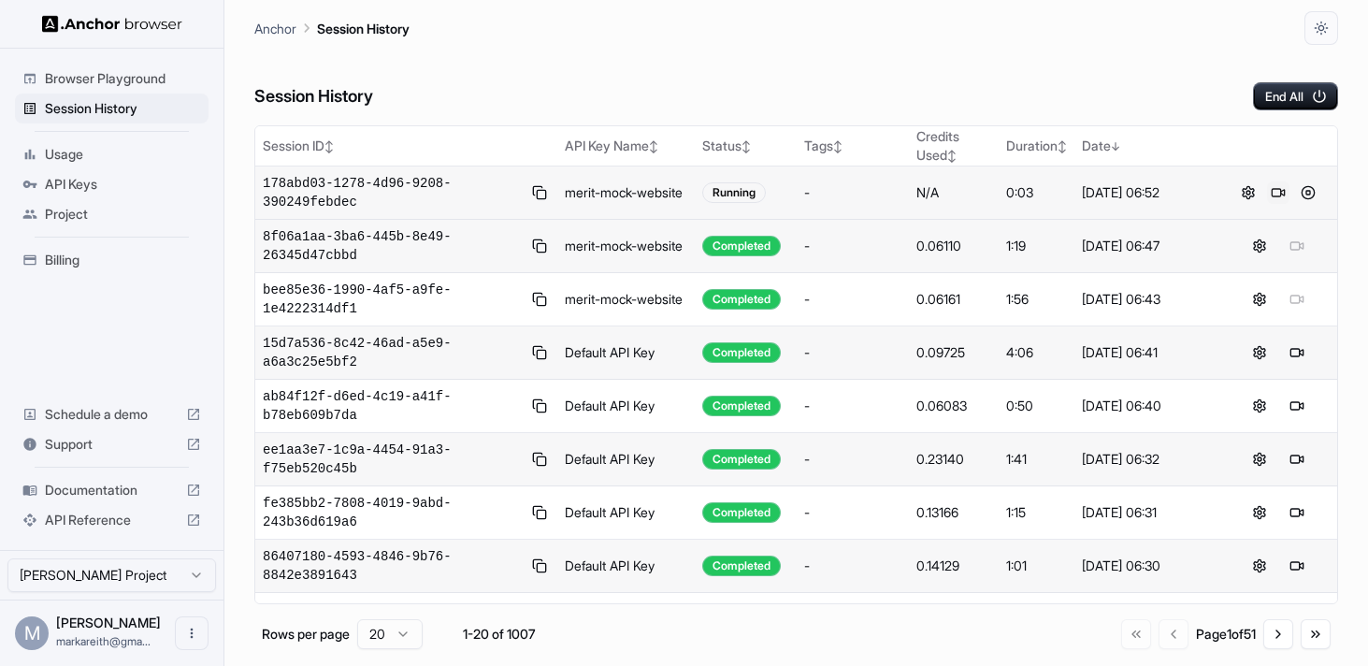
click at [1280, 198] on button at bounding box center [1278, 192] width 22 height 22
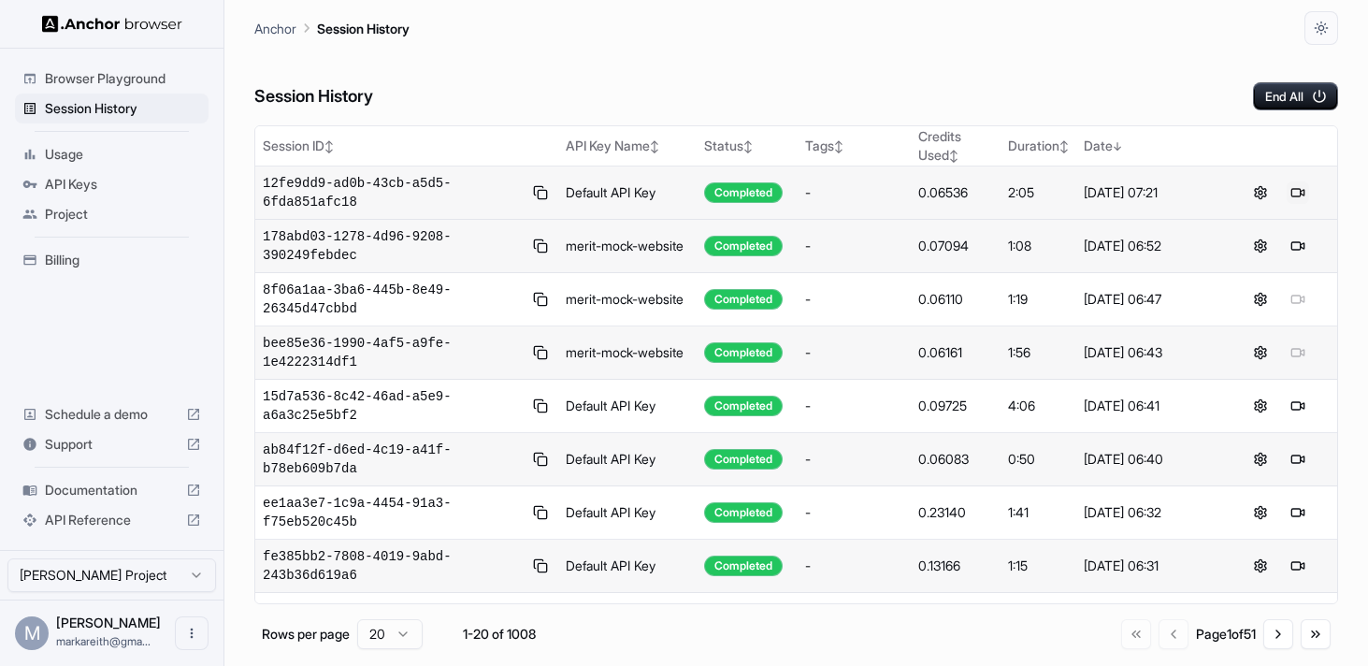
click at [1300, 192] on button at bounding box center [1298, 192] width 22 height 22
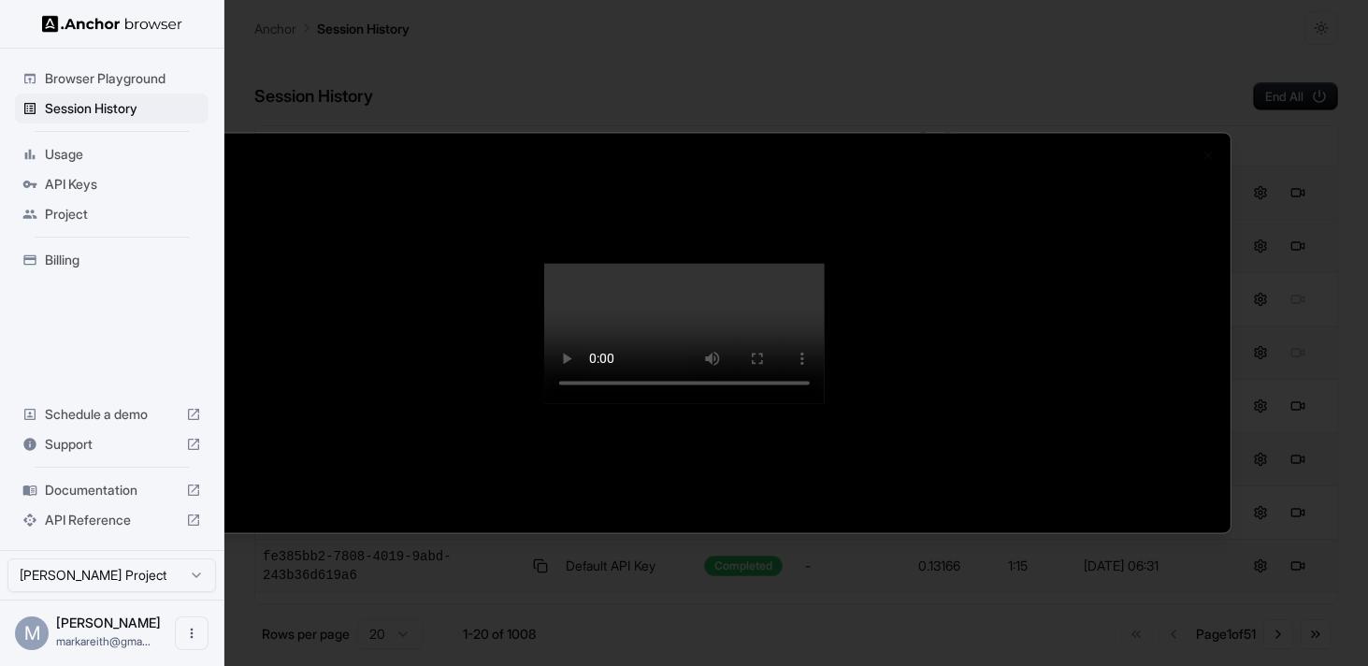
click at [55, 111] on div at bounding box center [684, 333] width 1368 height 666
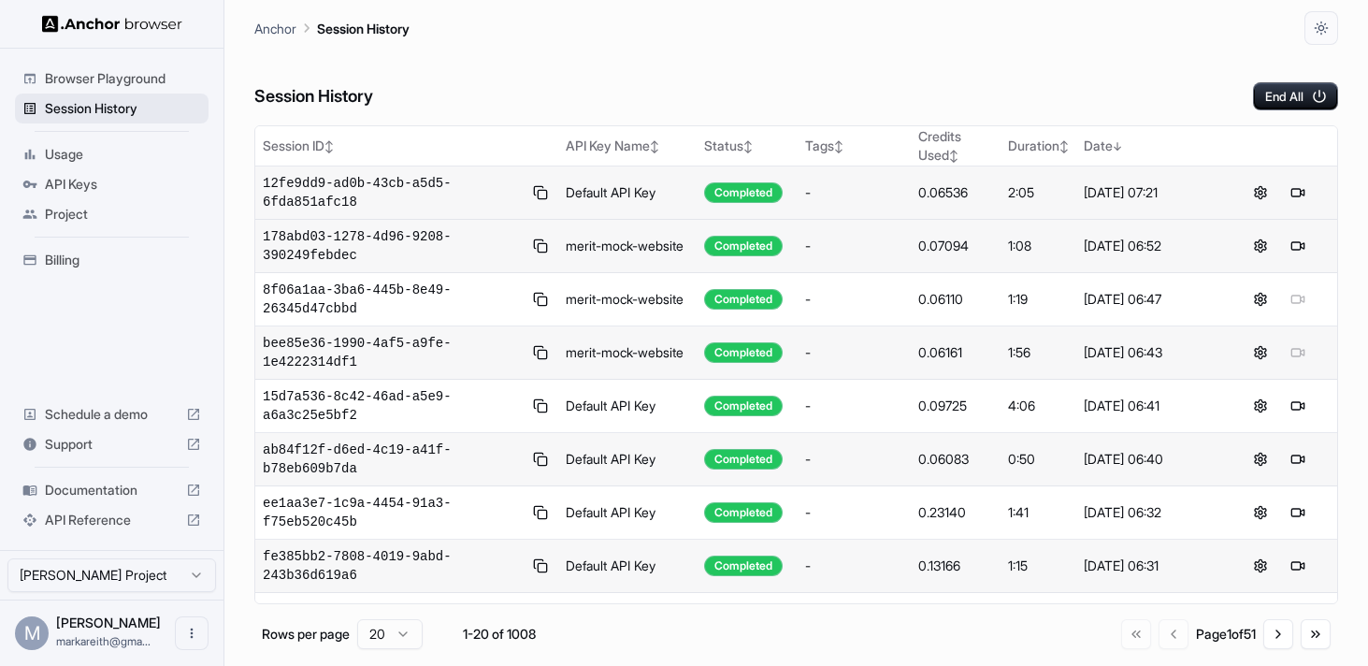
click at [63, 108] on span "Session History" at bounding box center [123, 108] width 156 height 19
